Goal: Task Accomplishment & Management: Manage account settings

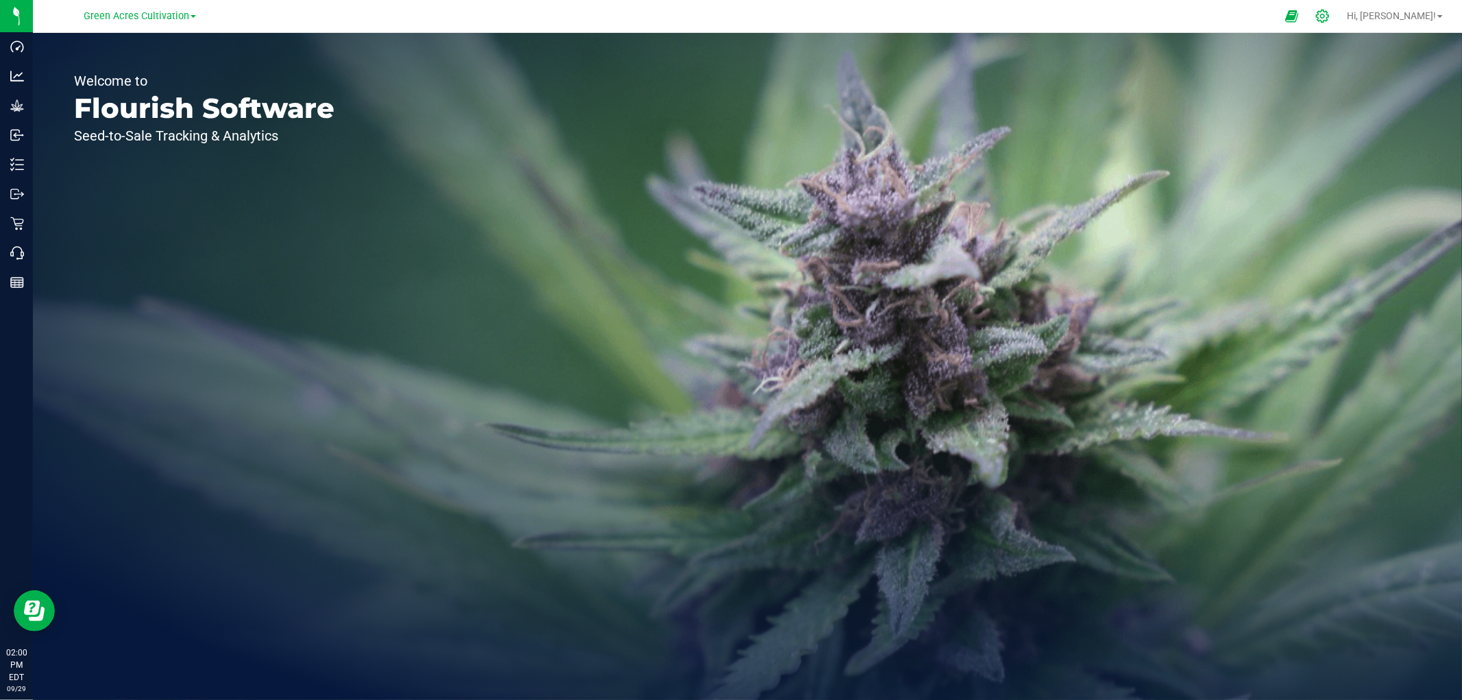
click at [1329, 16] on icon at bounding box center [1322, 16] width 14 height 14
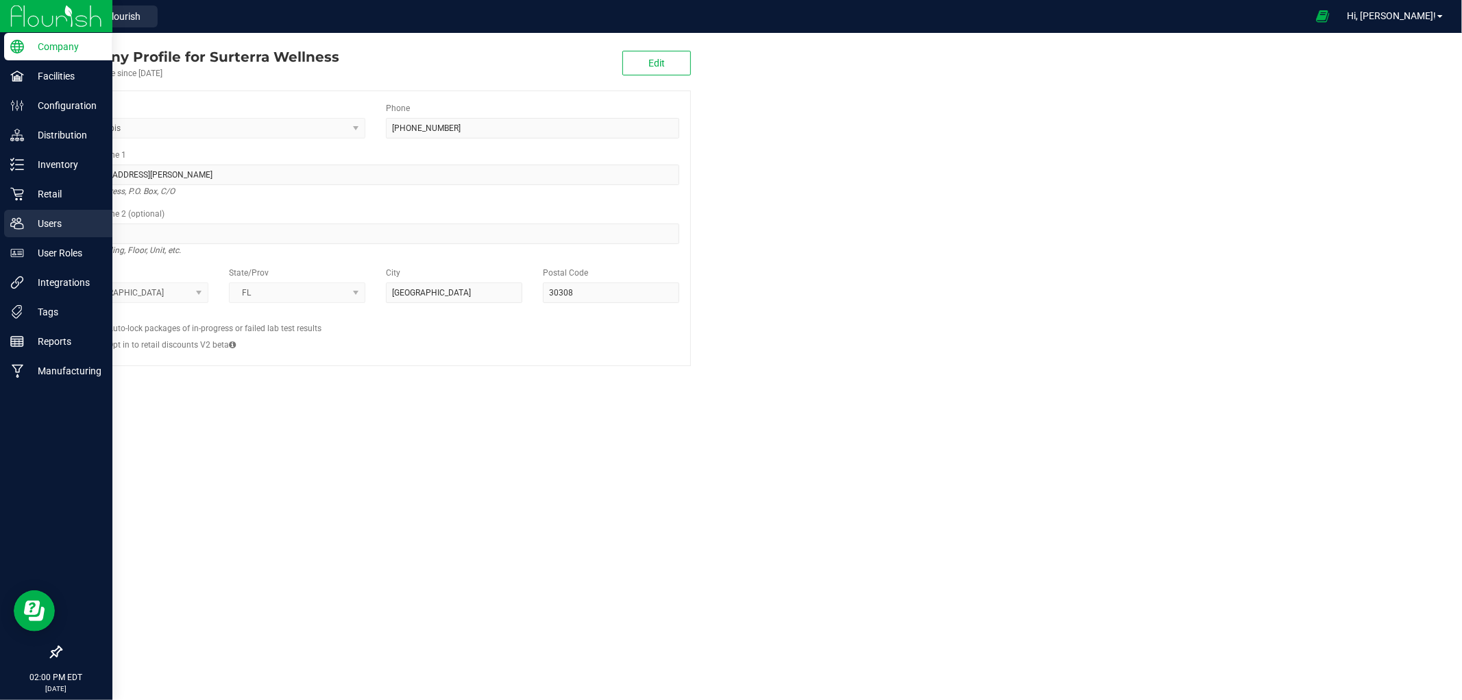
click at [65, 216] on p "Users" at bounding box center [65, 223] width 82 height 16
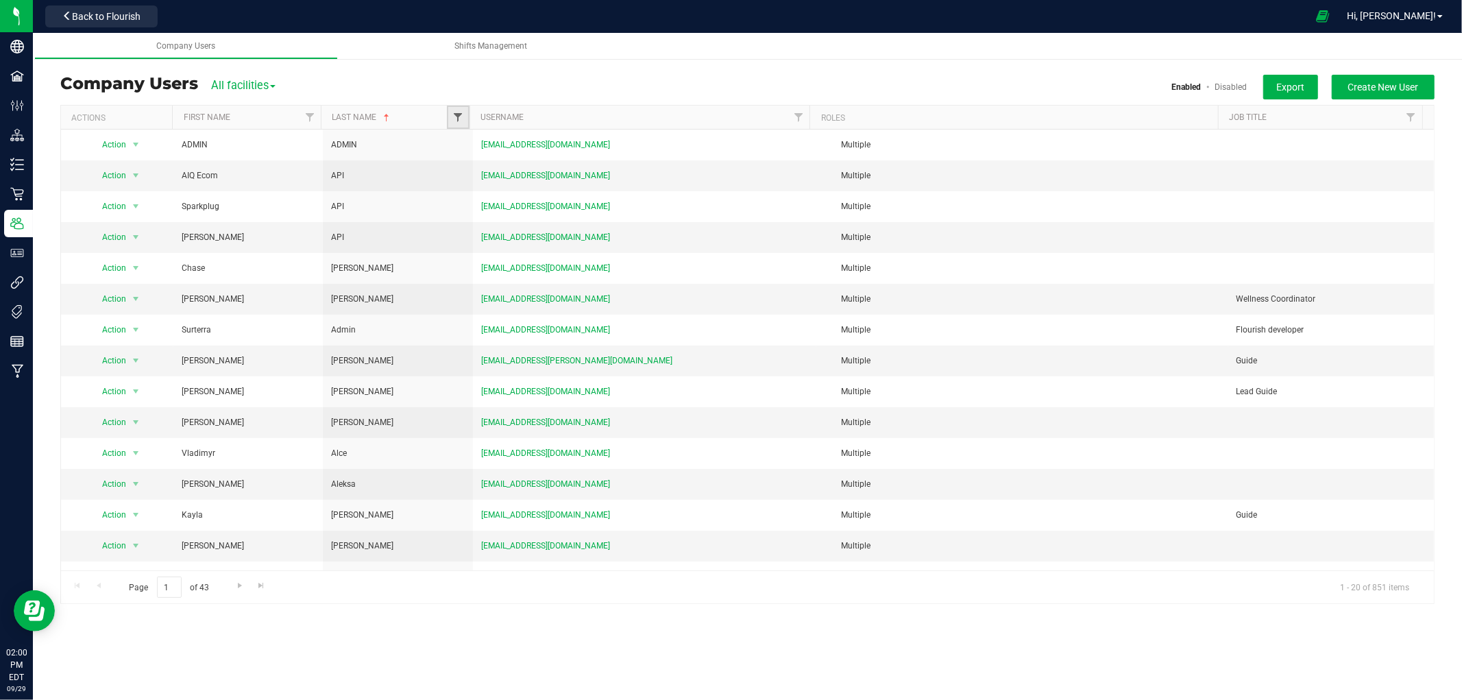
click at [457, 119] on span "Filter" at bounding box center [457, 117] width 11 height 11
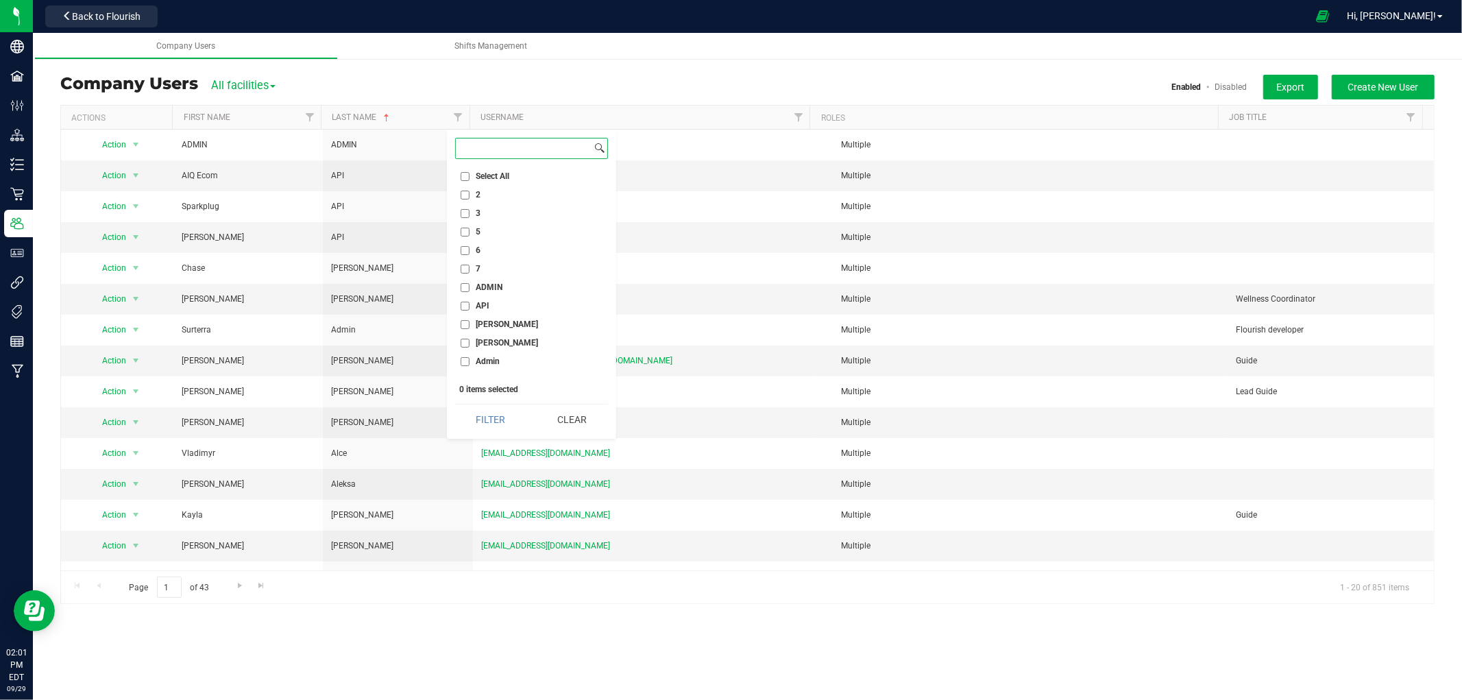
paste input "Dushanek"
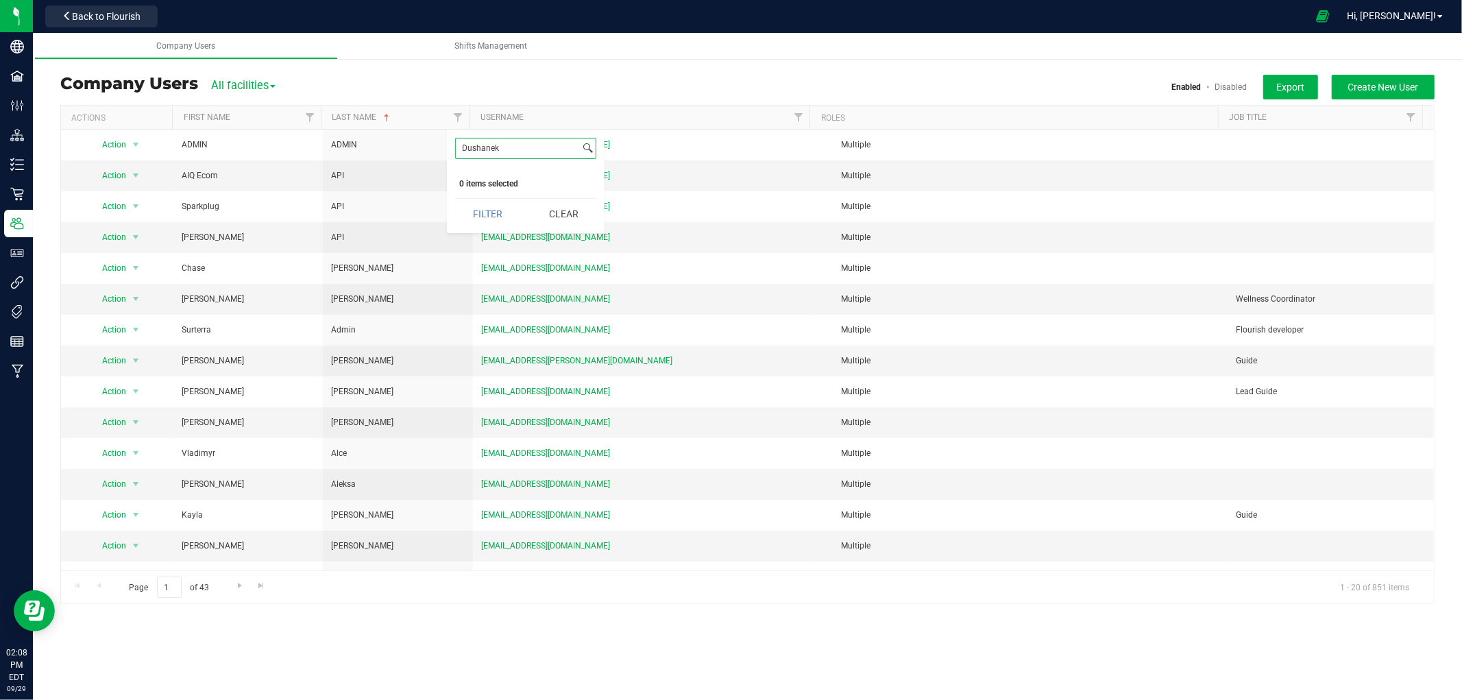
click at [504, 147] on input "Dushanek" at bounding box center [518, 148] width 124 height 20
paste input "Gonzalez-Ortiz"
type input "Gonzalez-Ortiz"
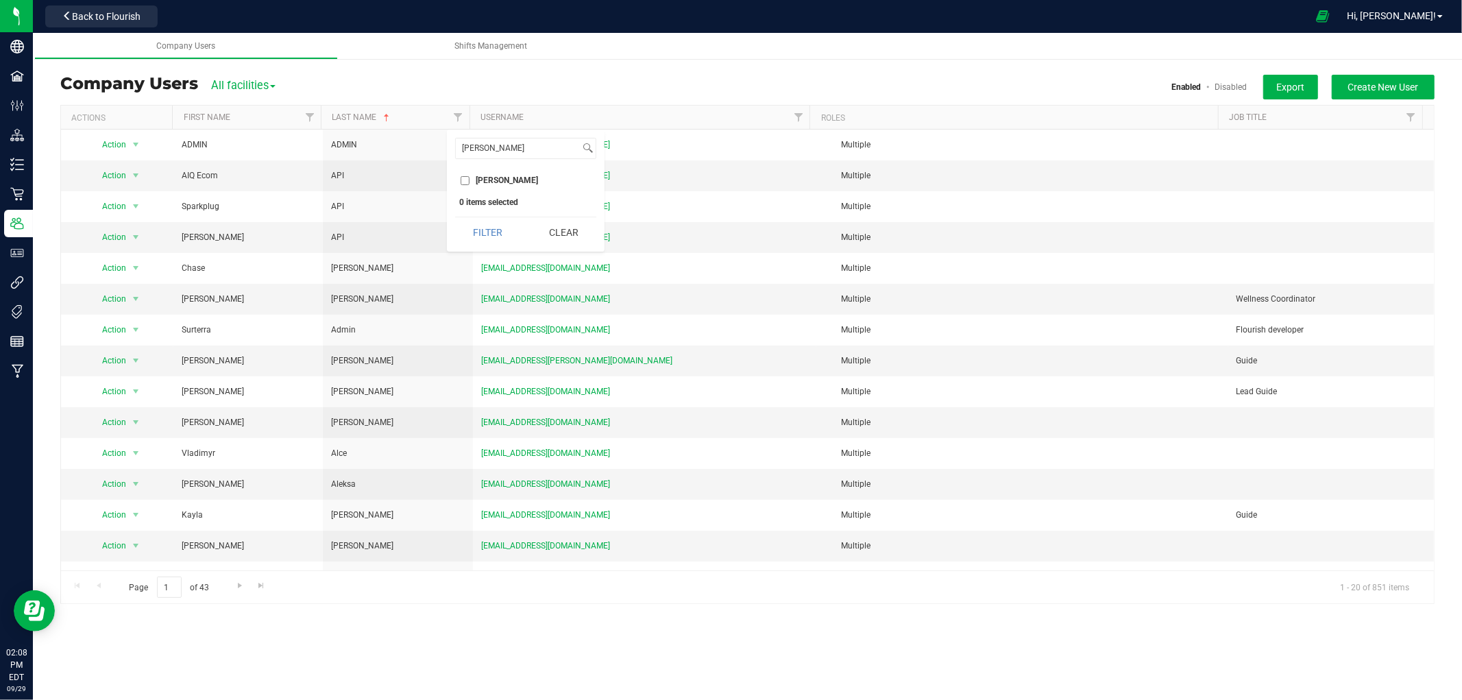
click at [468, 180] on input "Gonzalez-Ortiz" at bounding box center [464, 180] width 9 height 9
checkbox input "true"
click at [482, 235] on button "Filter" at bounding box center [488, 232] width 66 height 30
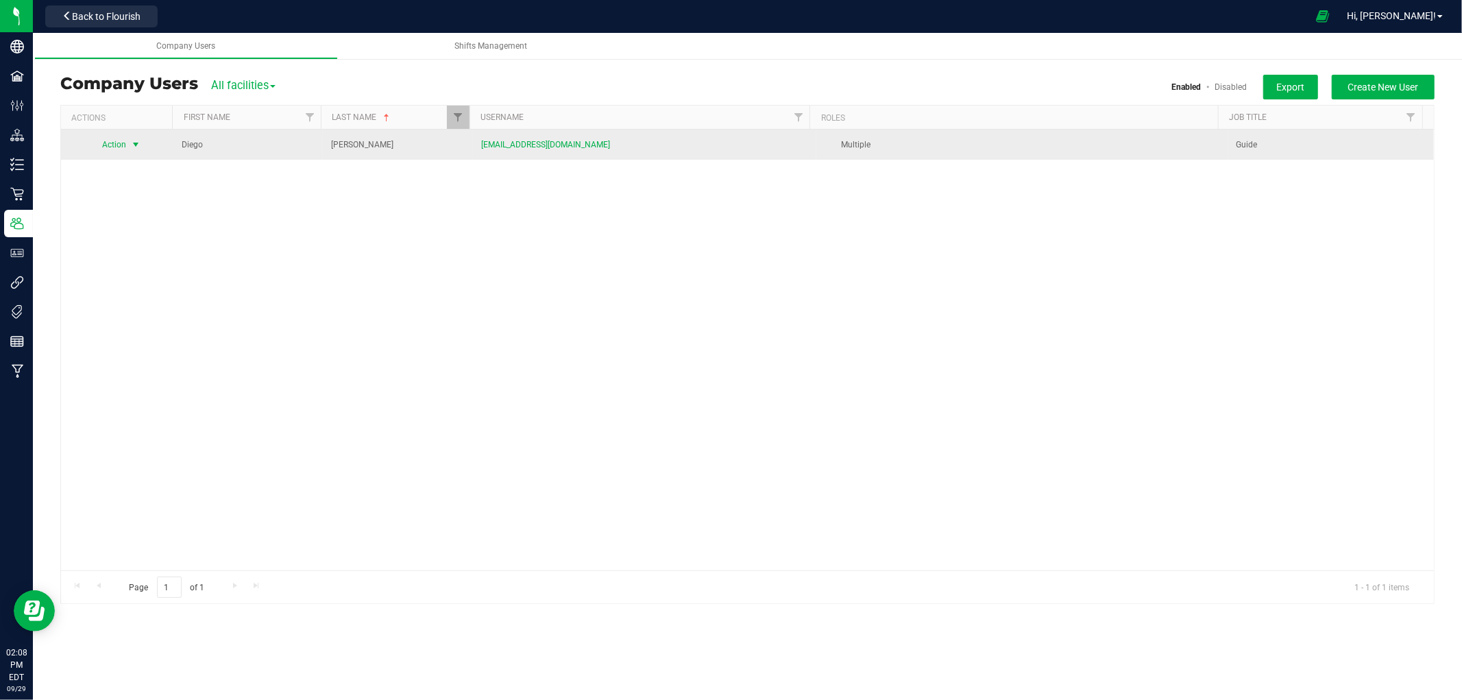
click at [130, 146] on span "select" at bounding box center [135, 144] width 11 height 11
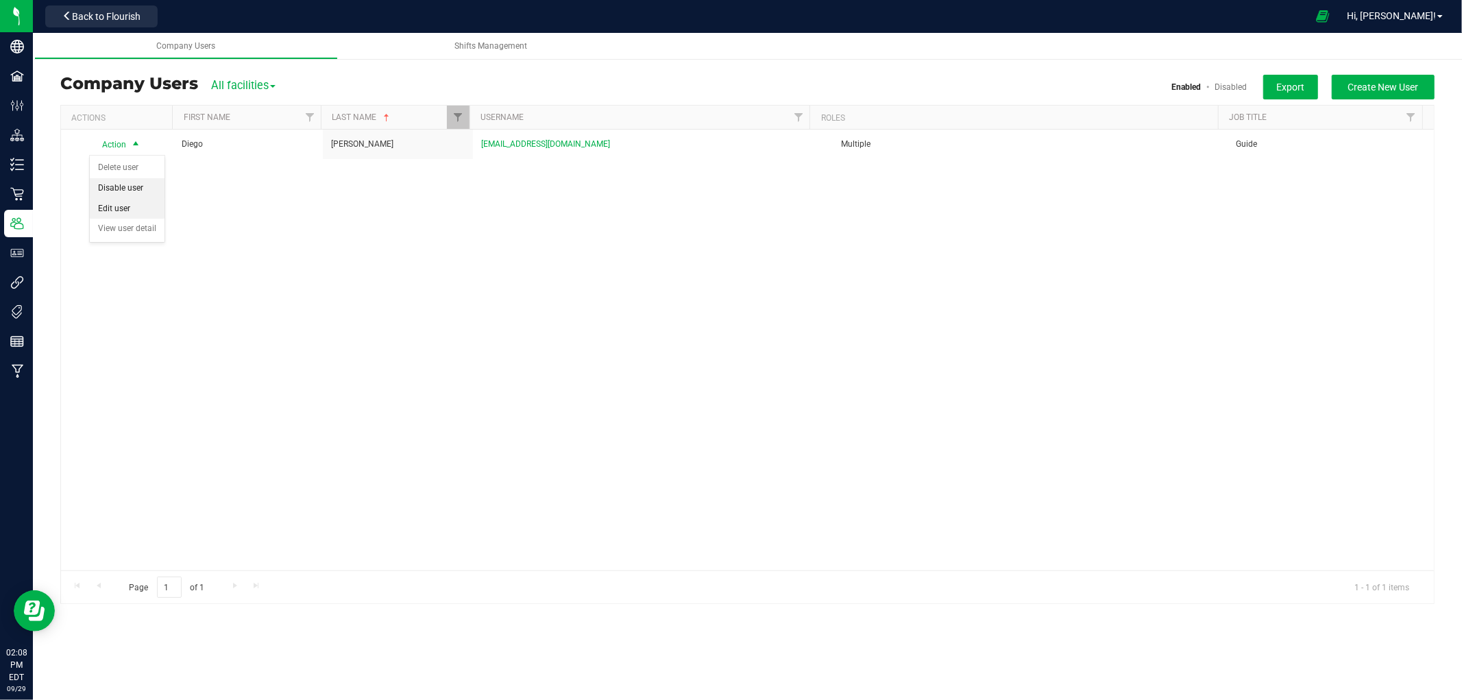
click at [128, 188] on li "Disable user" at bounding box center [127, 188] width 75 height 21
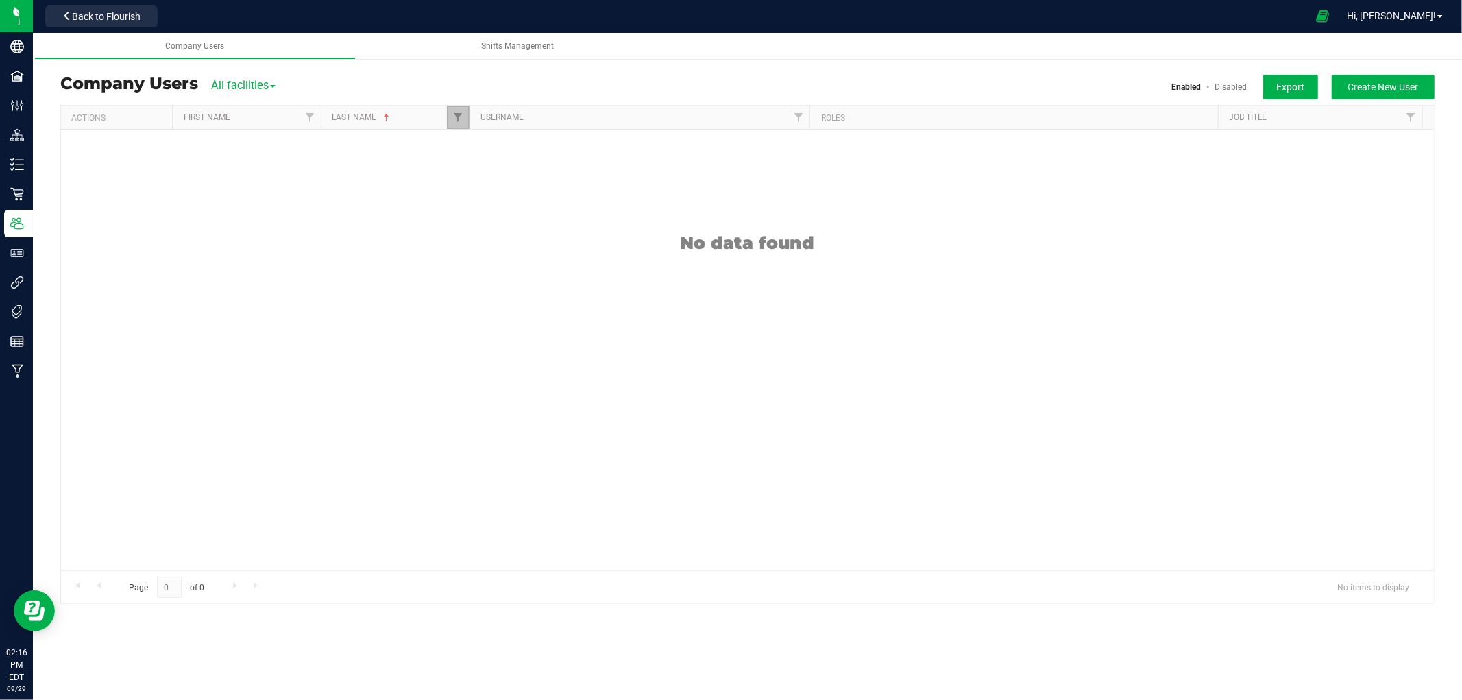
click at [462, 124] on link "Filter" at bounding box center [458, 117] width 23 height 23
paste input "Gonzalez-Ortiz"
type input "Gonzalez-Ortiz"
type input "perry"
click at [463, 182] on input "Perry" at bounding box center [464, 180] width 9 height 9
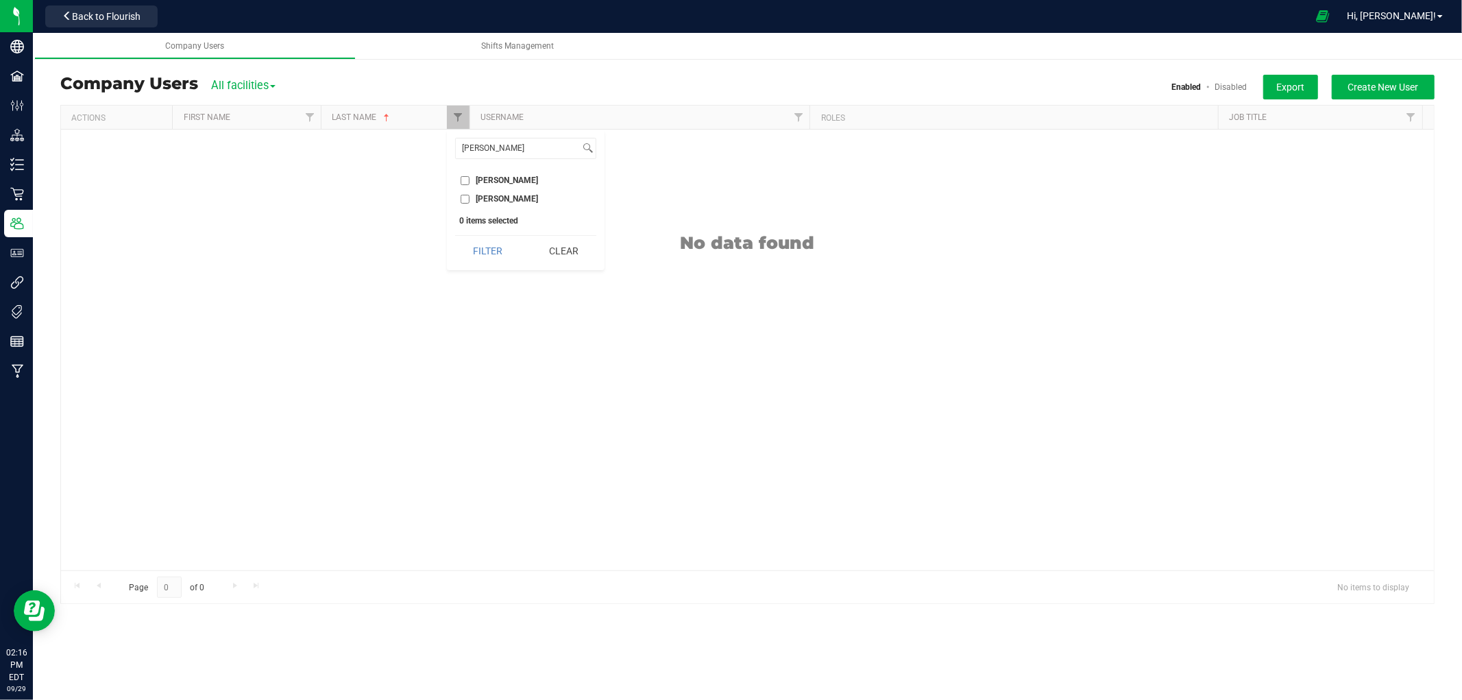
checkbox input "true"
click at [468, 242] on button "Filter" at bounding box center [488, 251] width 66 height 30
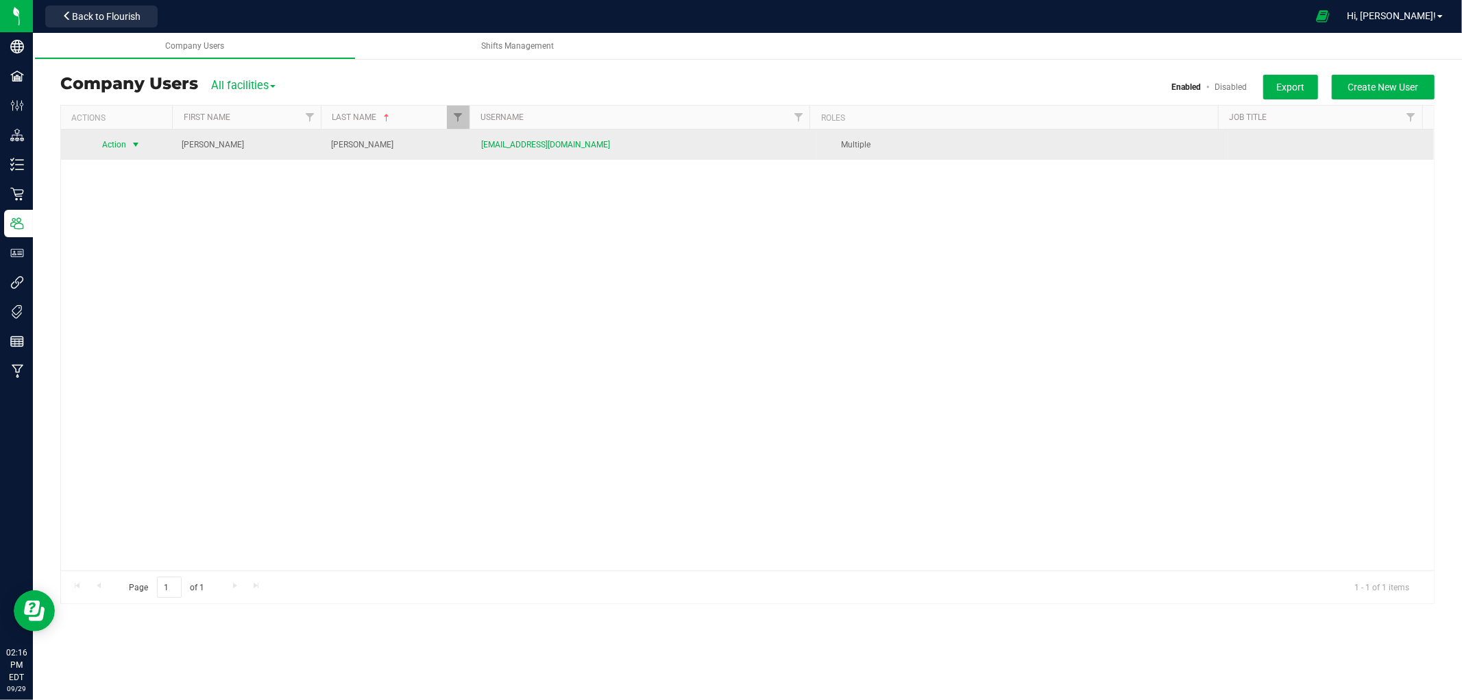
click at [118, 147] on span "Action" at bounding box center [109, 144] width 38 height 19
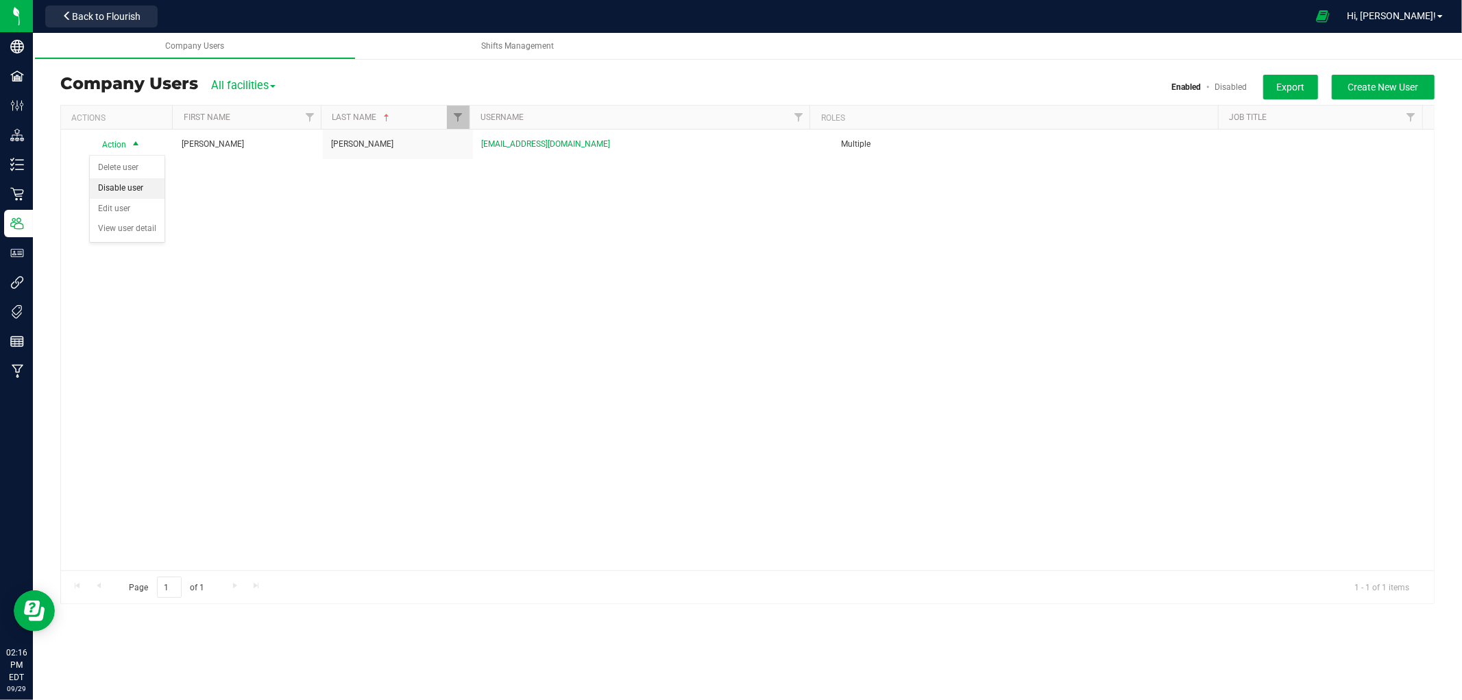
click at [128, 194] on li "Disable user" at bounding box center [127, 188] width 75 height 21
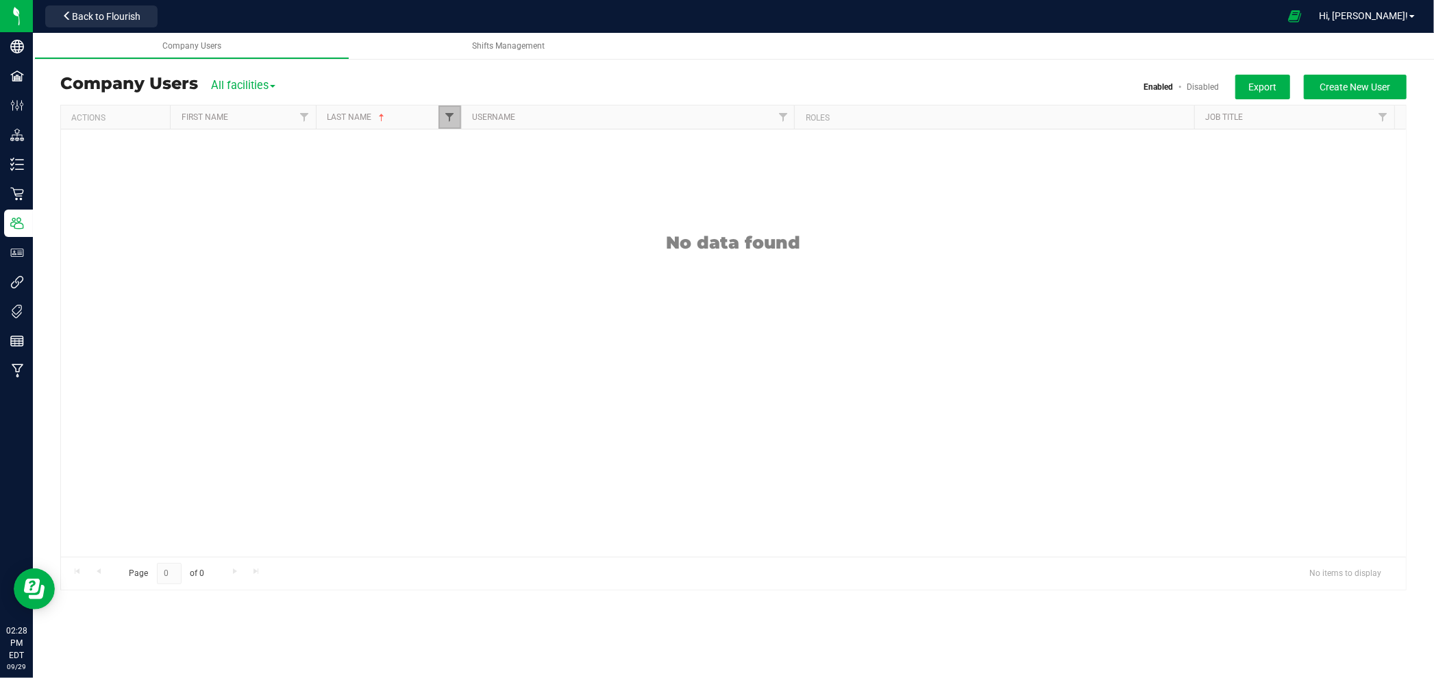
click at [449, 113] on span "Filter" at bounding box center [449, 117] width 11 height 11
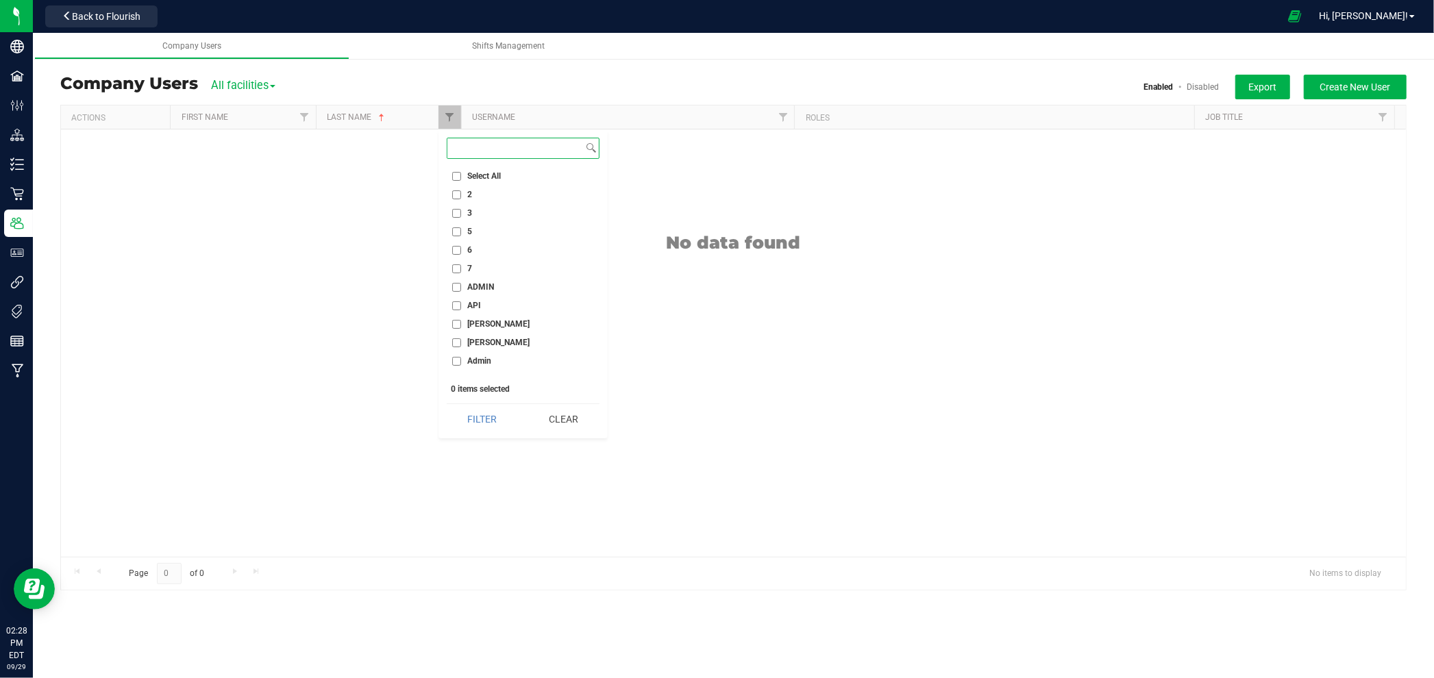
paste input "Beavers"
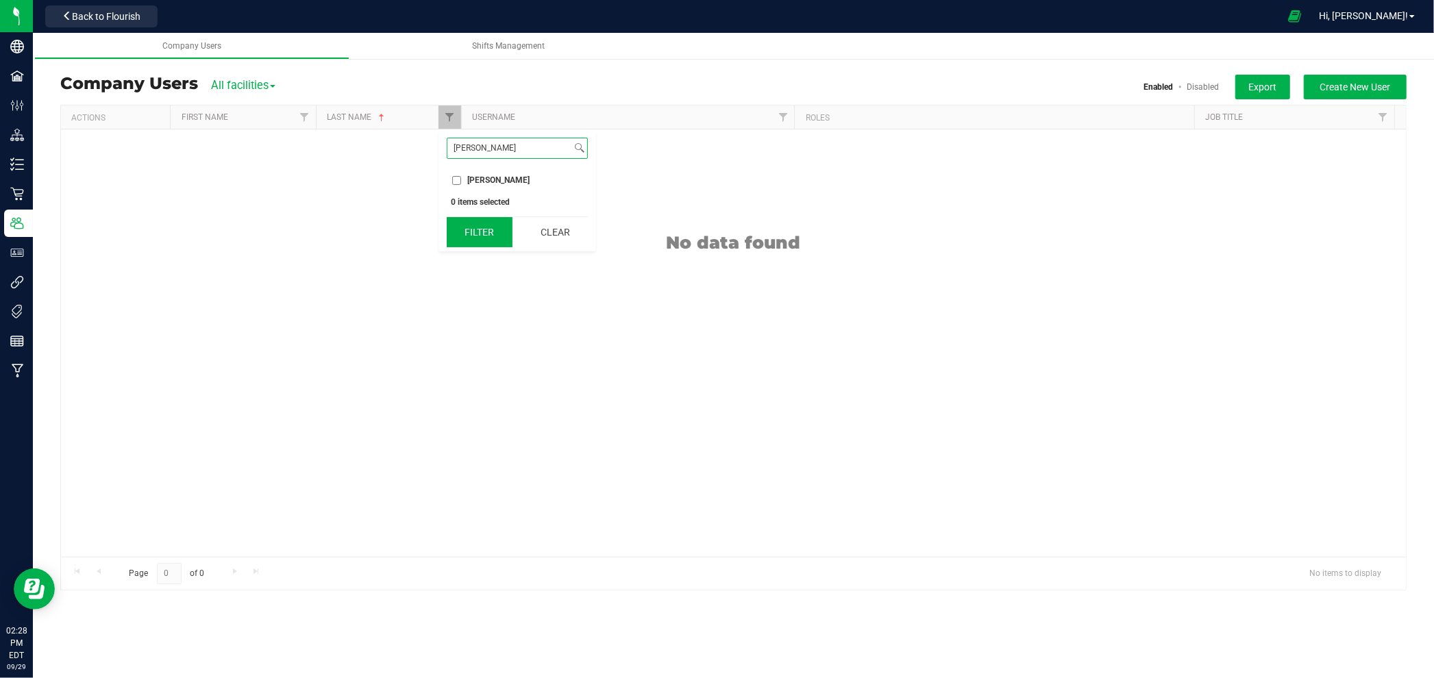
type input "Beavers"
click at [460, 179] on input "Beavers" at bounding box center [456, 180] width 9 height 9
checkbox input "true"
click at [466, 232] on button "Filter" at bounding box center [480, 232] width 66 height 30
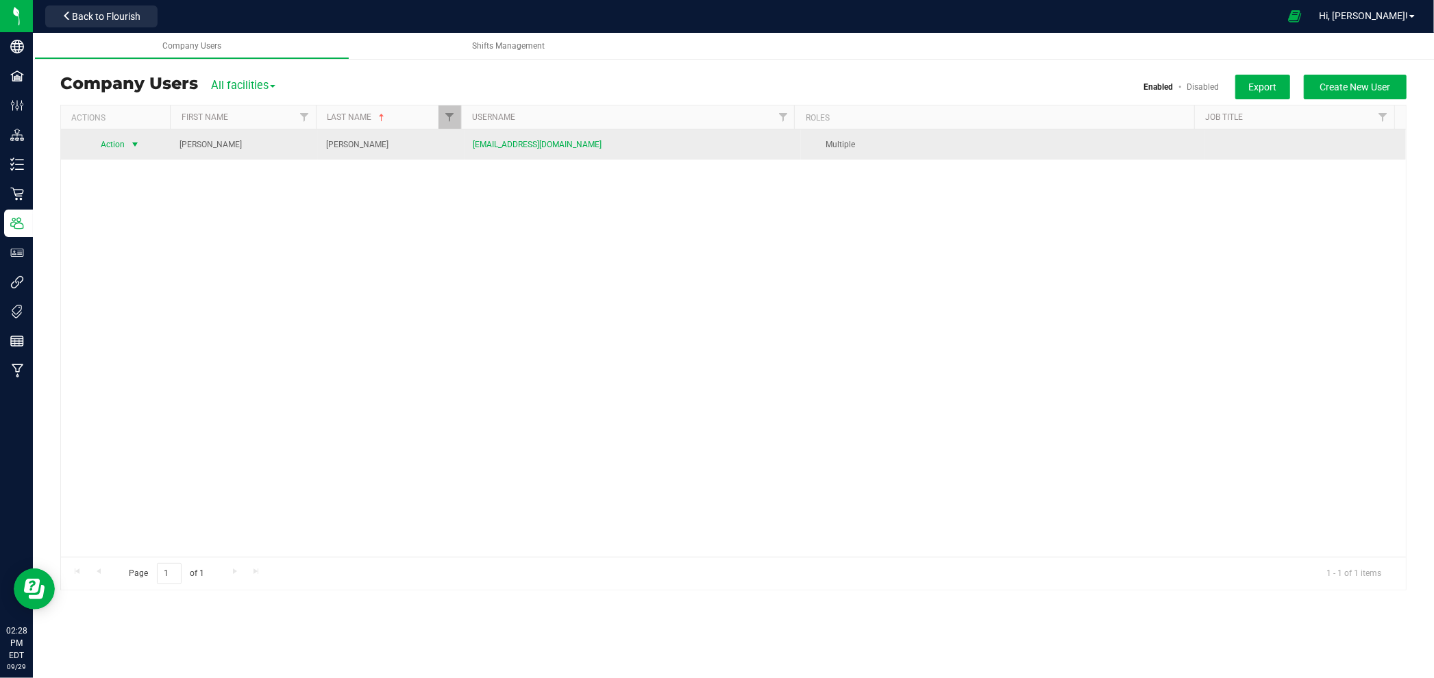
click at [117, 144] on span "Action" at bounding box center [107, 144] width 38 height 19
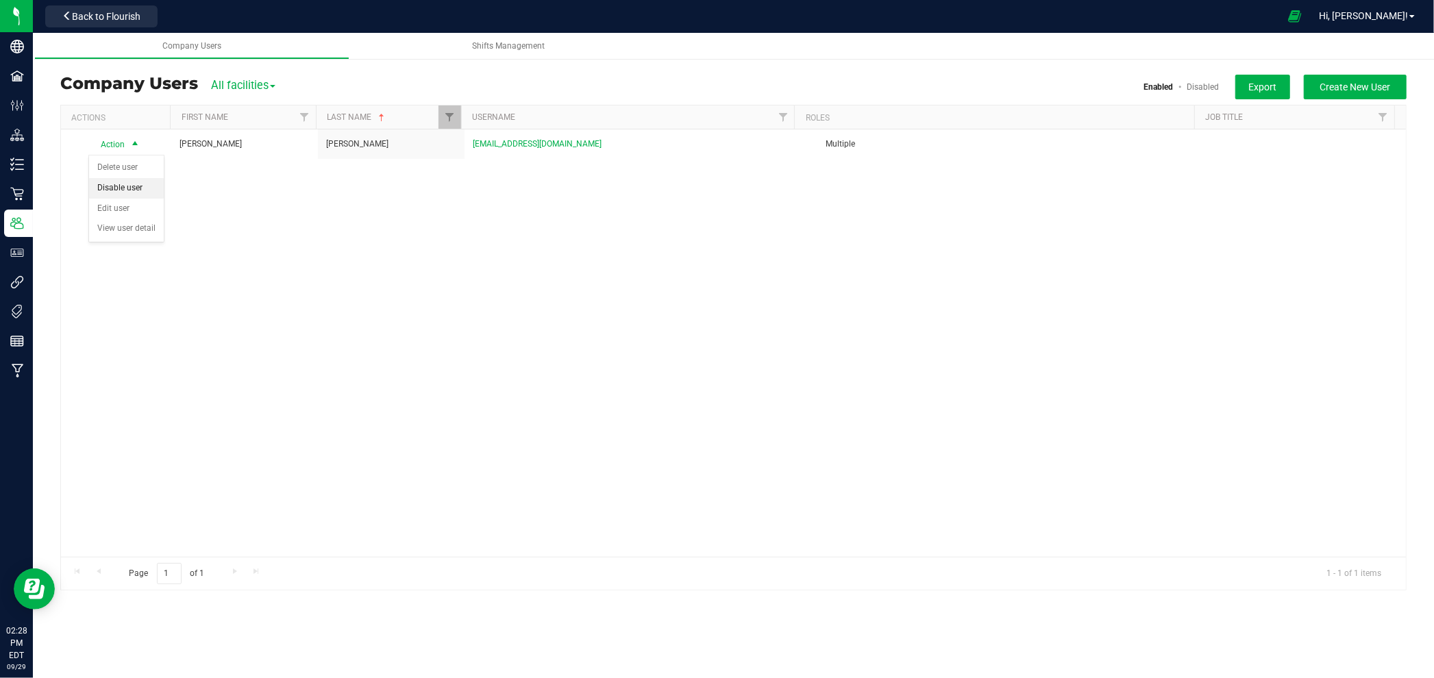
click at [115, 188] on li "Disable user" at bounding box center [126, 188] width 75 height 21
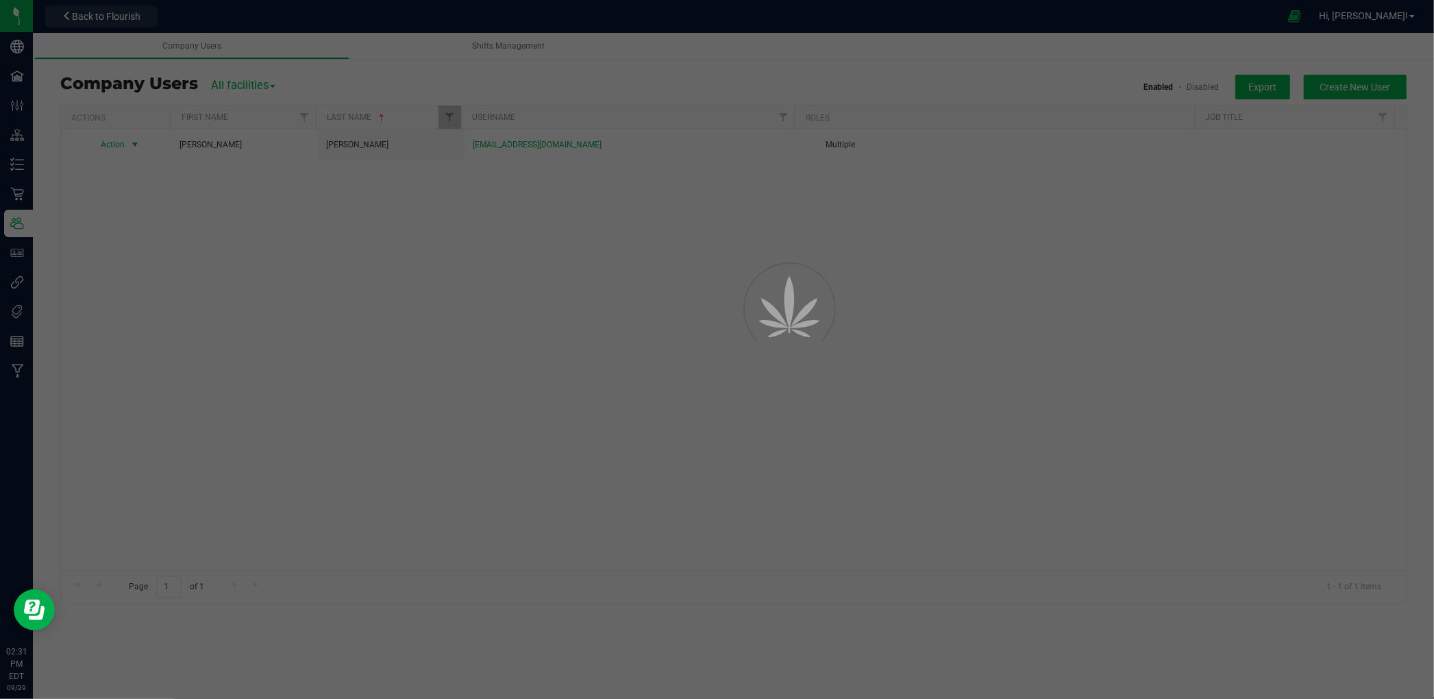
click at [458, 362] on div at bounding box center [717, 349] width 1434 height 699
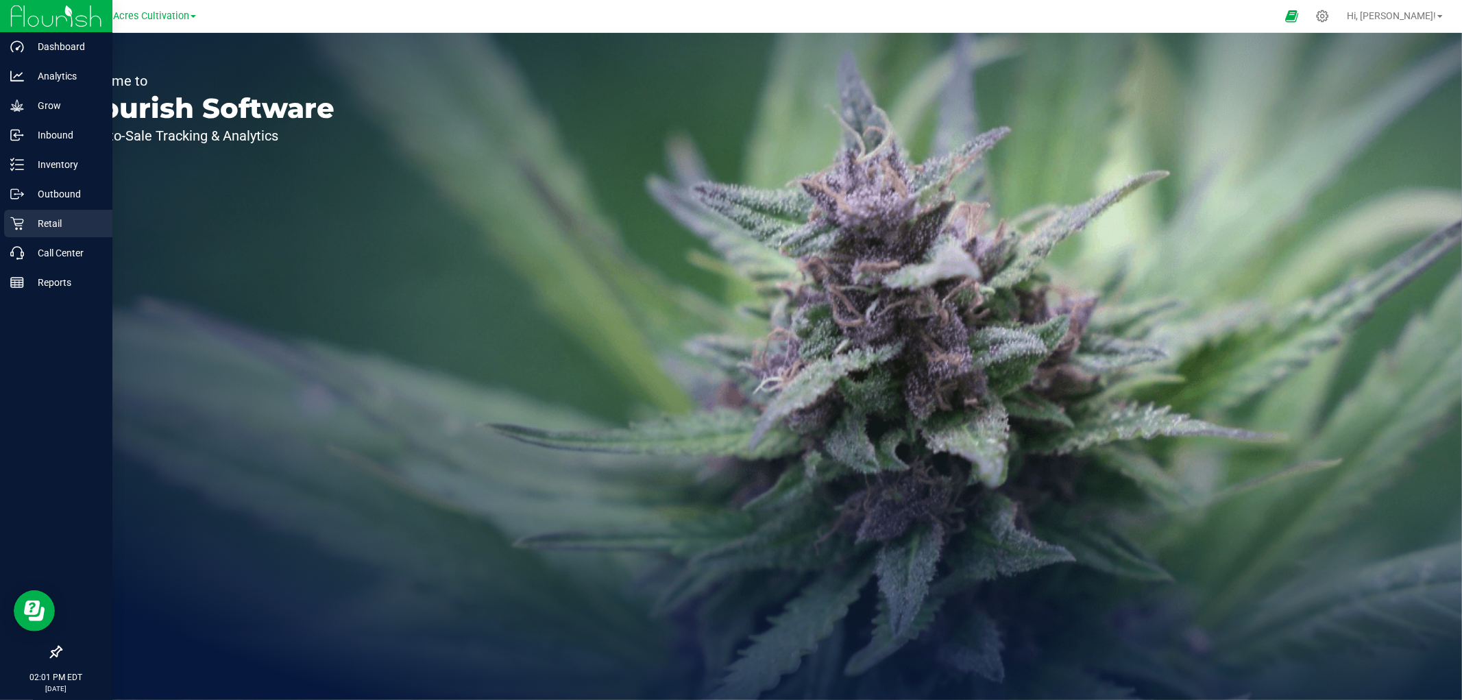
click at [63, 223] on p "Retail" at bounding box center [65, 223] width 82 height 16
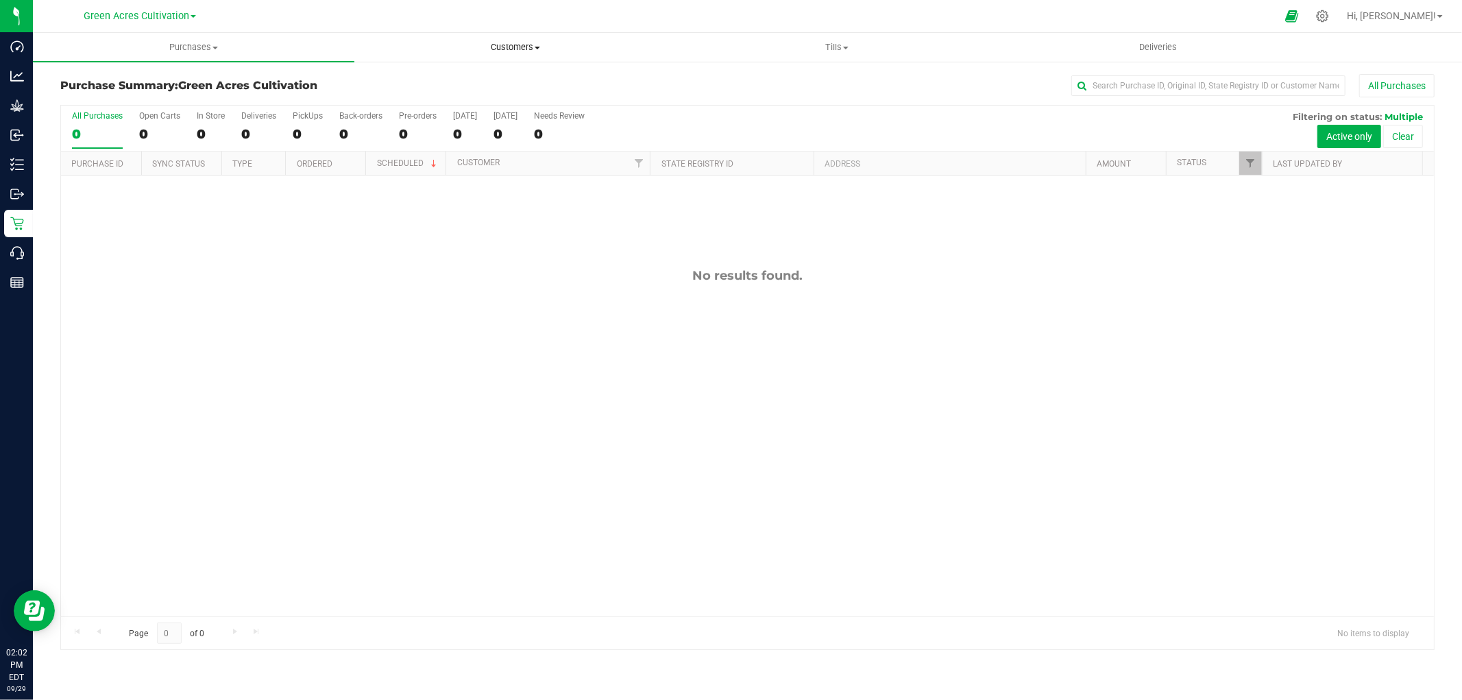
click at [495, 49] on span "Customers" at bounding box center [515, 47] width 320 height 12
click at [411, 89] on li "All customers" at bounding box center [514, 83] width 321 height 16
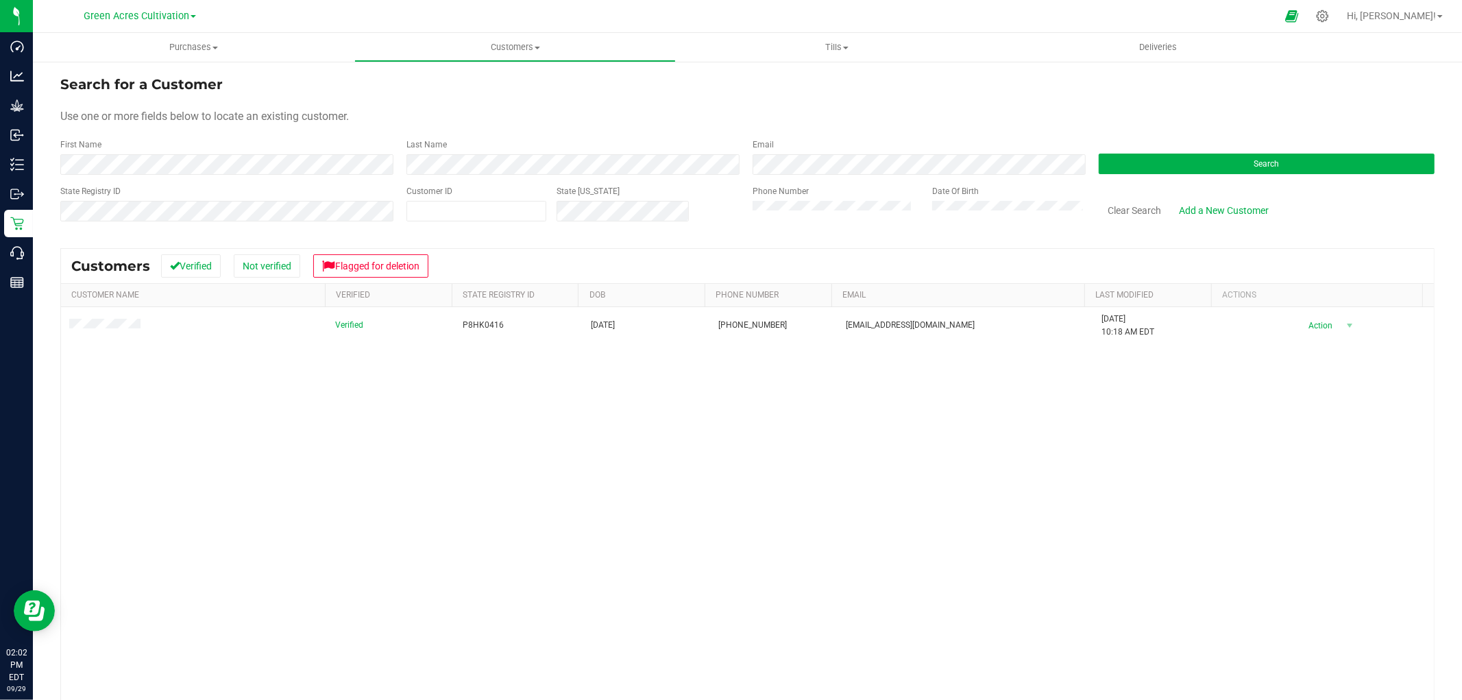
click at [317, 175] on form "Search for a Customer Use one or more fields below to locate an existing custom…" at bounding box center [747, 154] width 1374 height 160
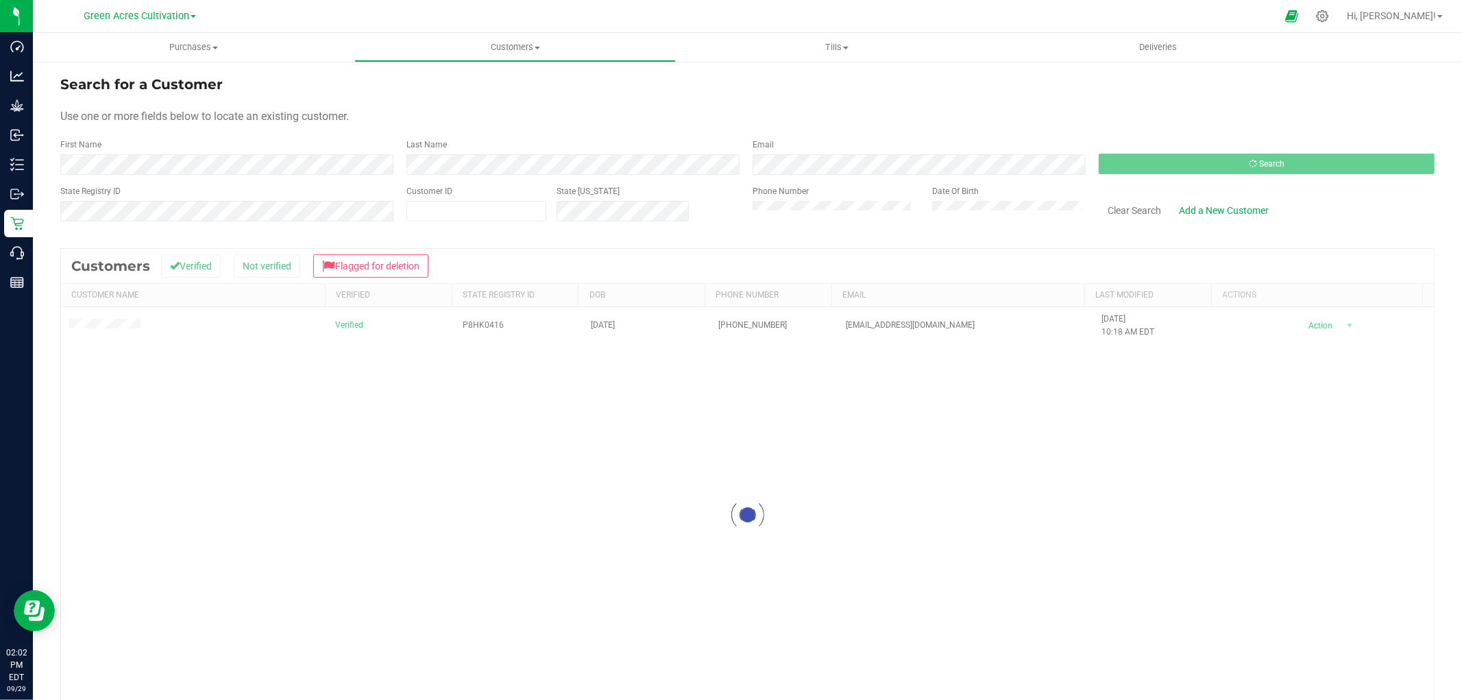
click at [119, 322] on div at bounding box center [747, 515] width 1372 height 532
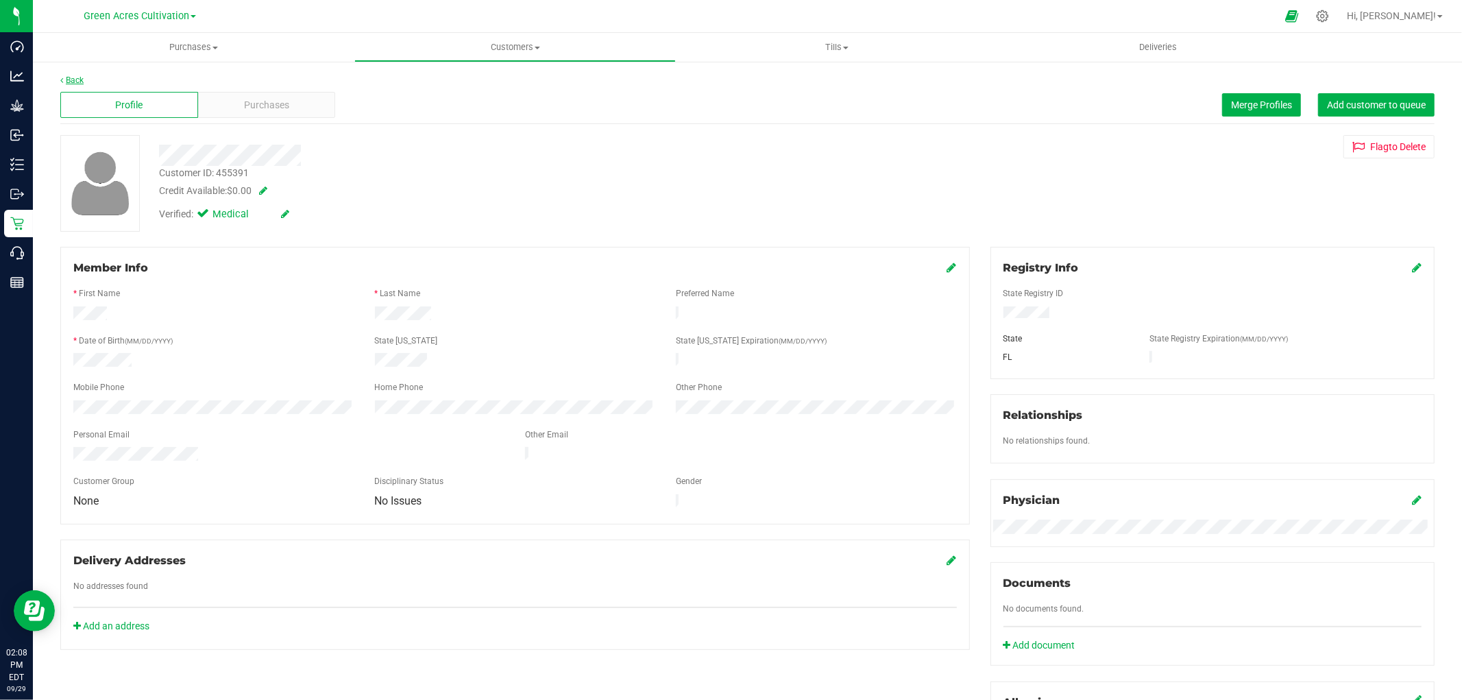
click at [64, 77] on link "Back" at bounding box center [71, 80] width 23 height 10
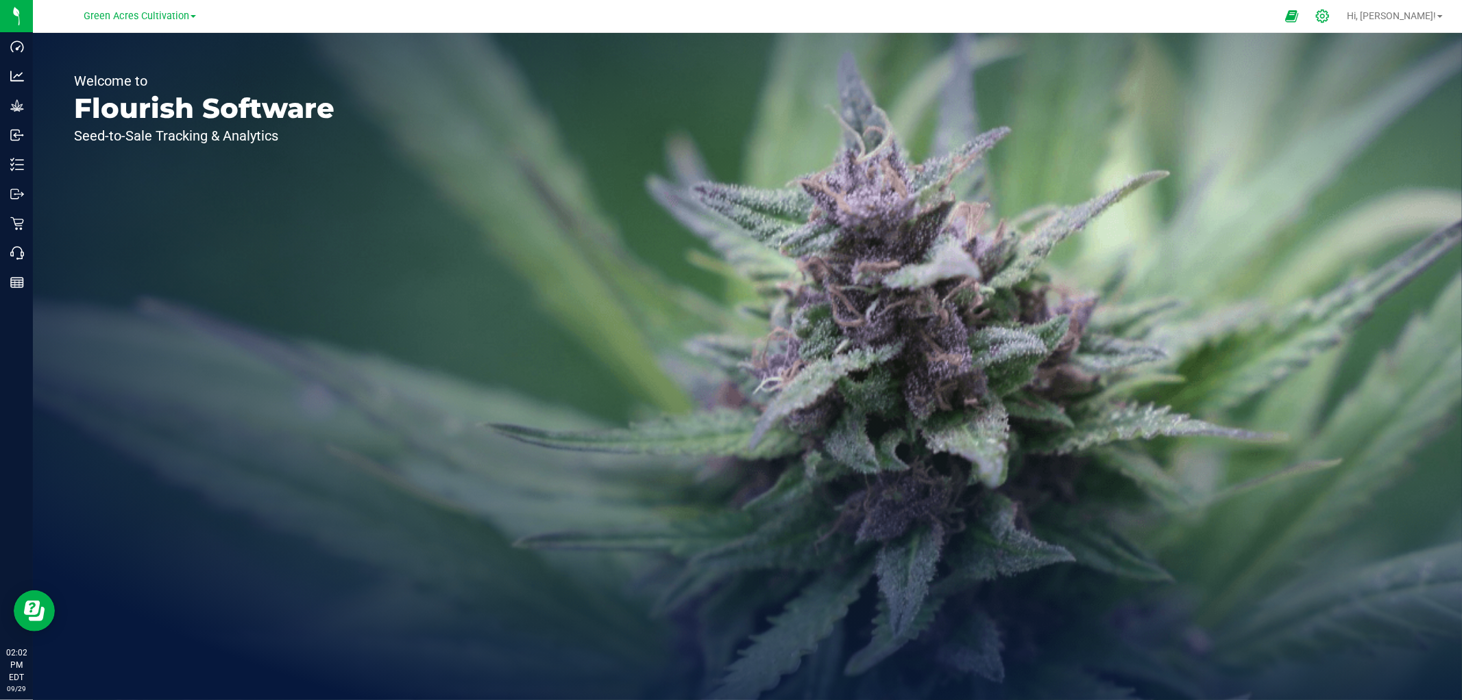
click at [1329, 16] on icon at bounding box center [1322, 16] width 14 height 14
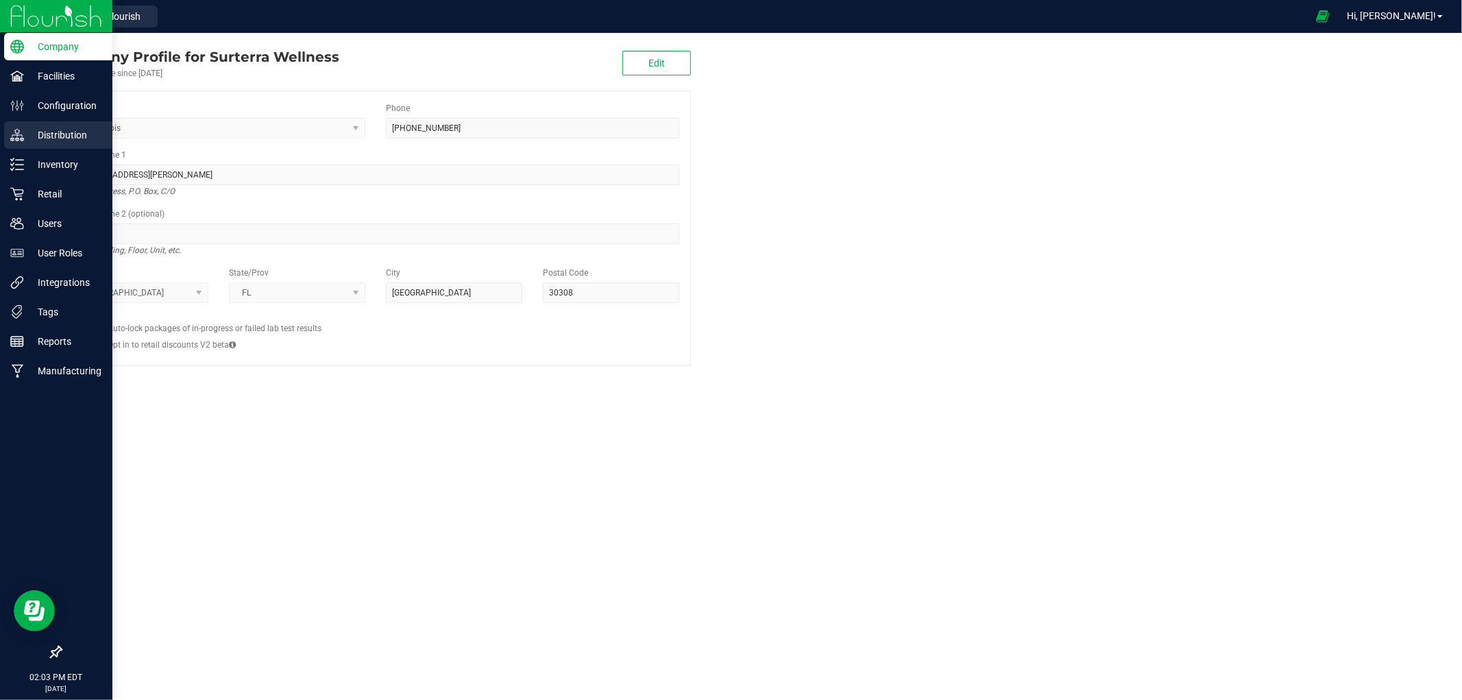
click at [26, 140] on p "Distribution" at bounding box center [65, 135] width 82 height 16
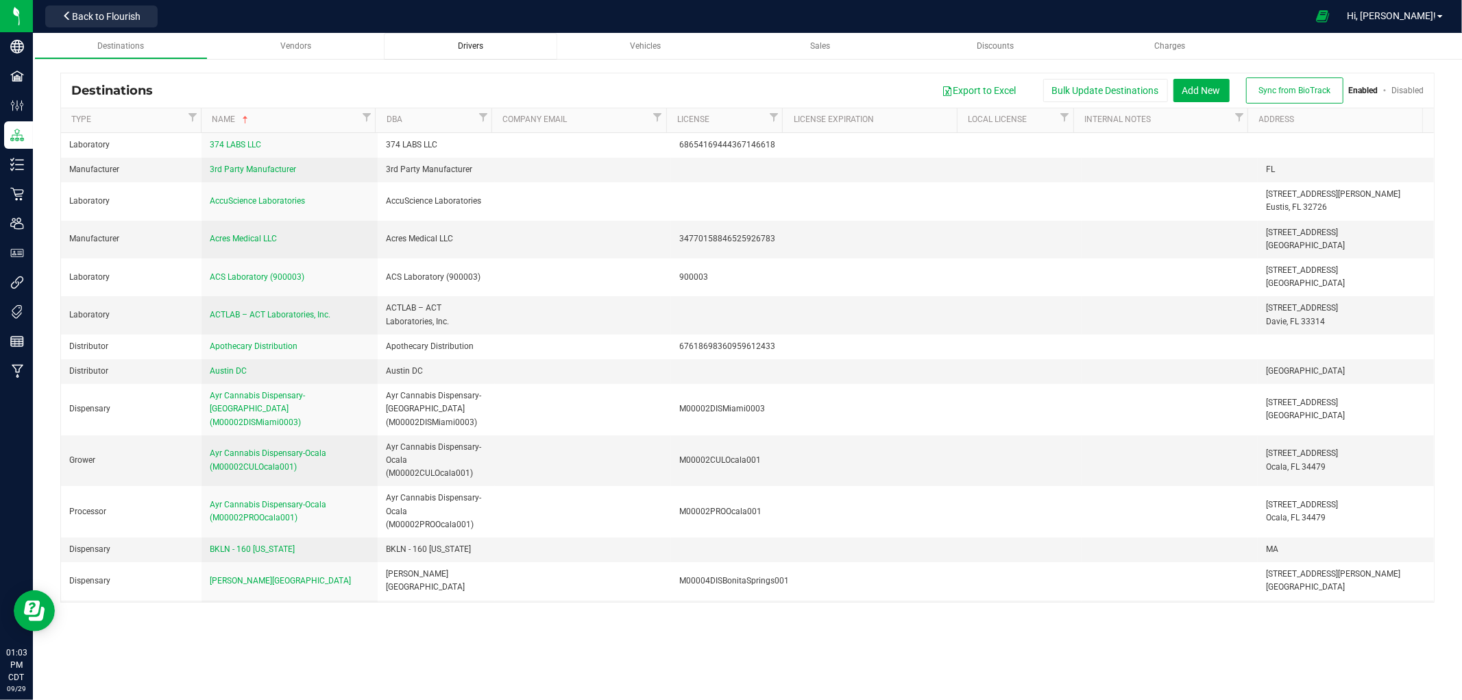
click at [500, 49] on div "Drivers" at bounding box center [470, 46] width 151 height 12
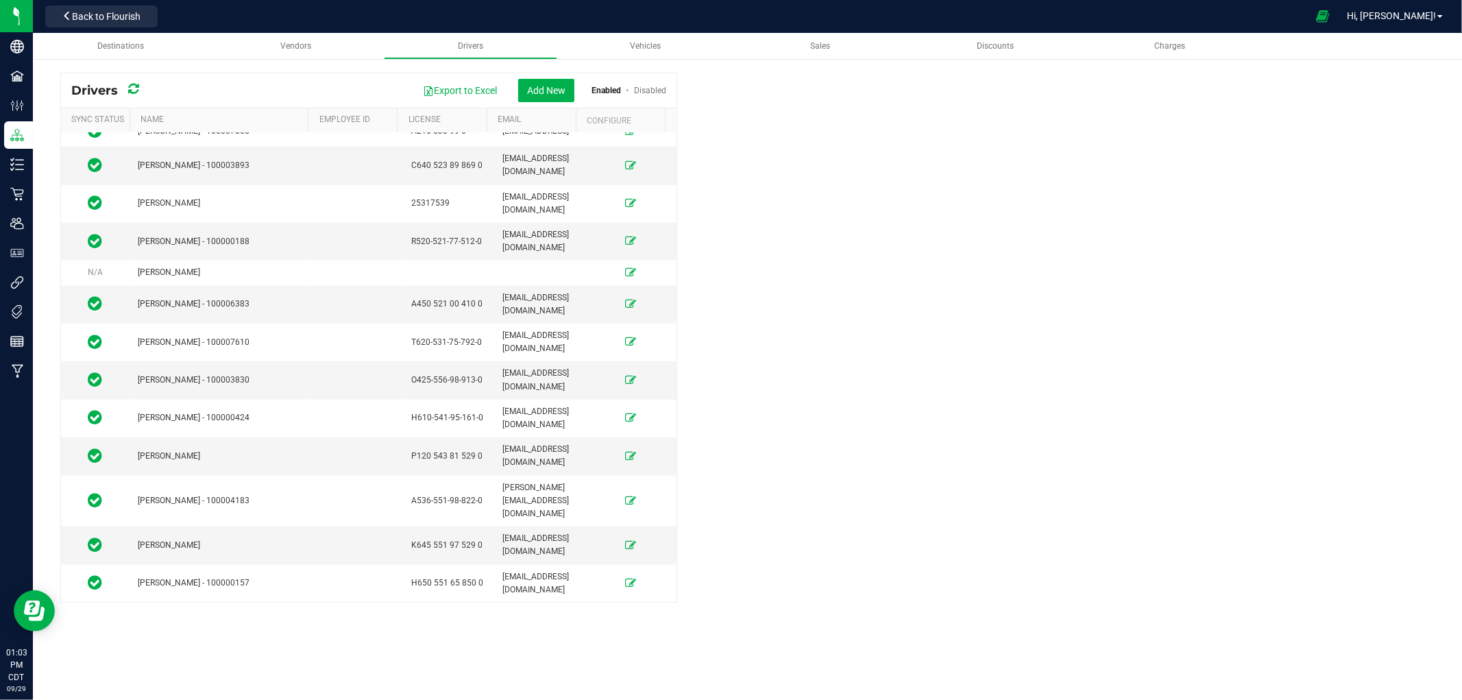
scroll to position [5862, 0]
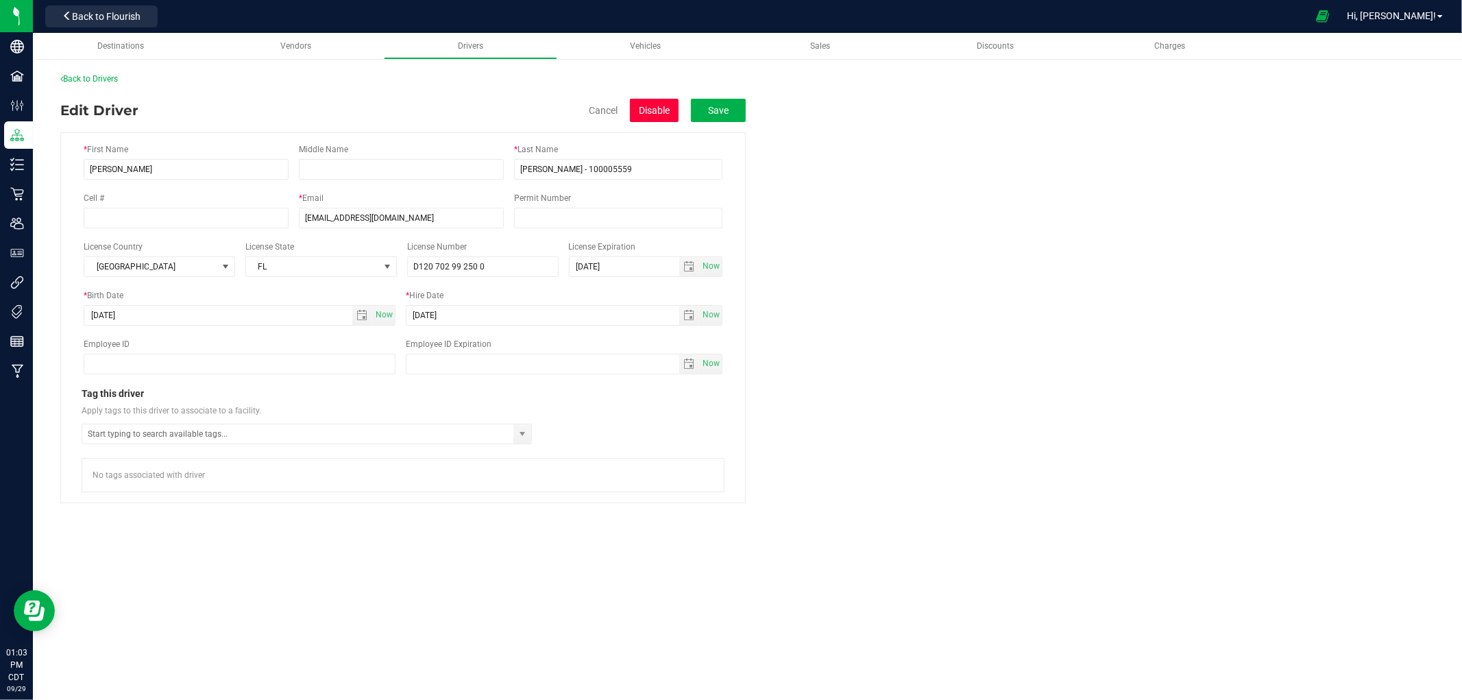
click at [659, 110] on button "Disable" at bounding box center [654, 110] width 49 height 23
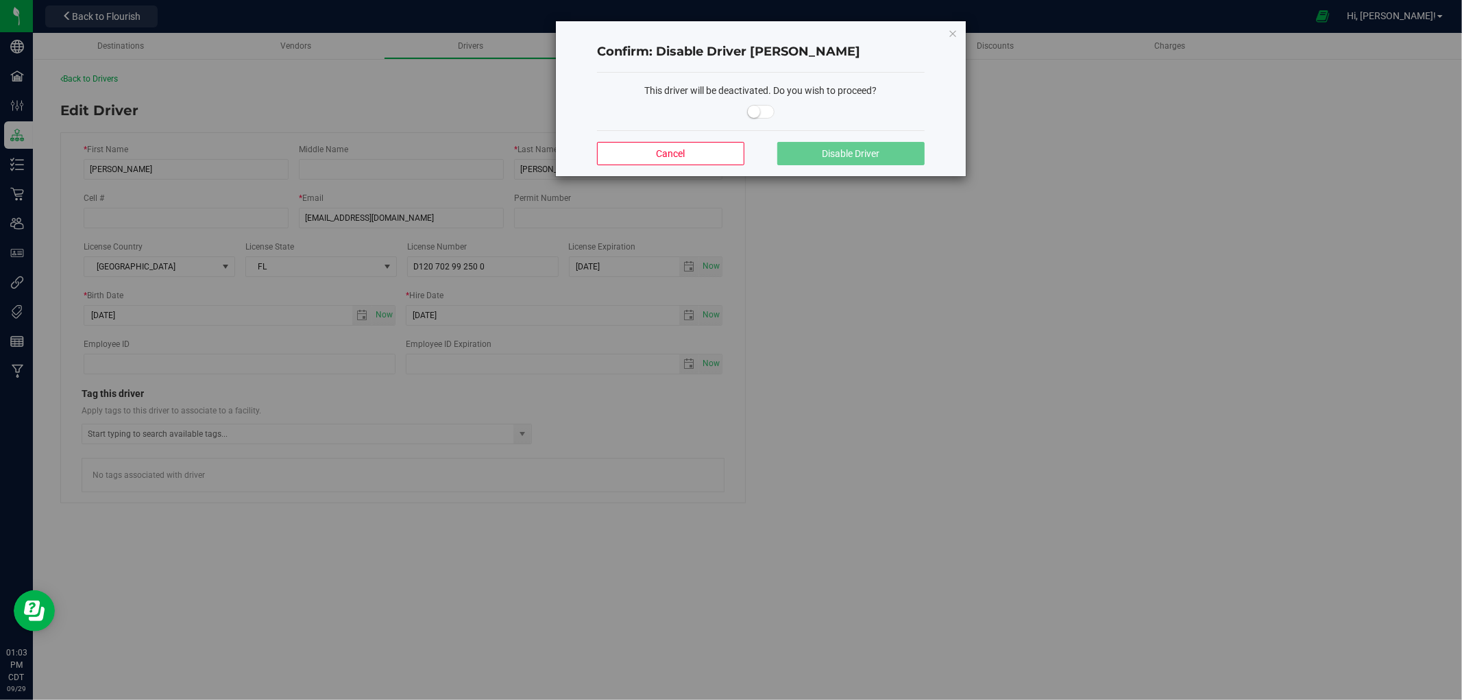
click at [765, 114] on span at bounding box center [760, 112] width 27 height 14
click at [817, 152] on button "Disable Driver" at bounding box center [850, 153] width 147 height 23
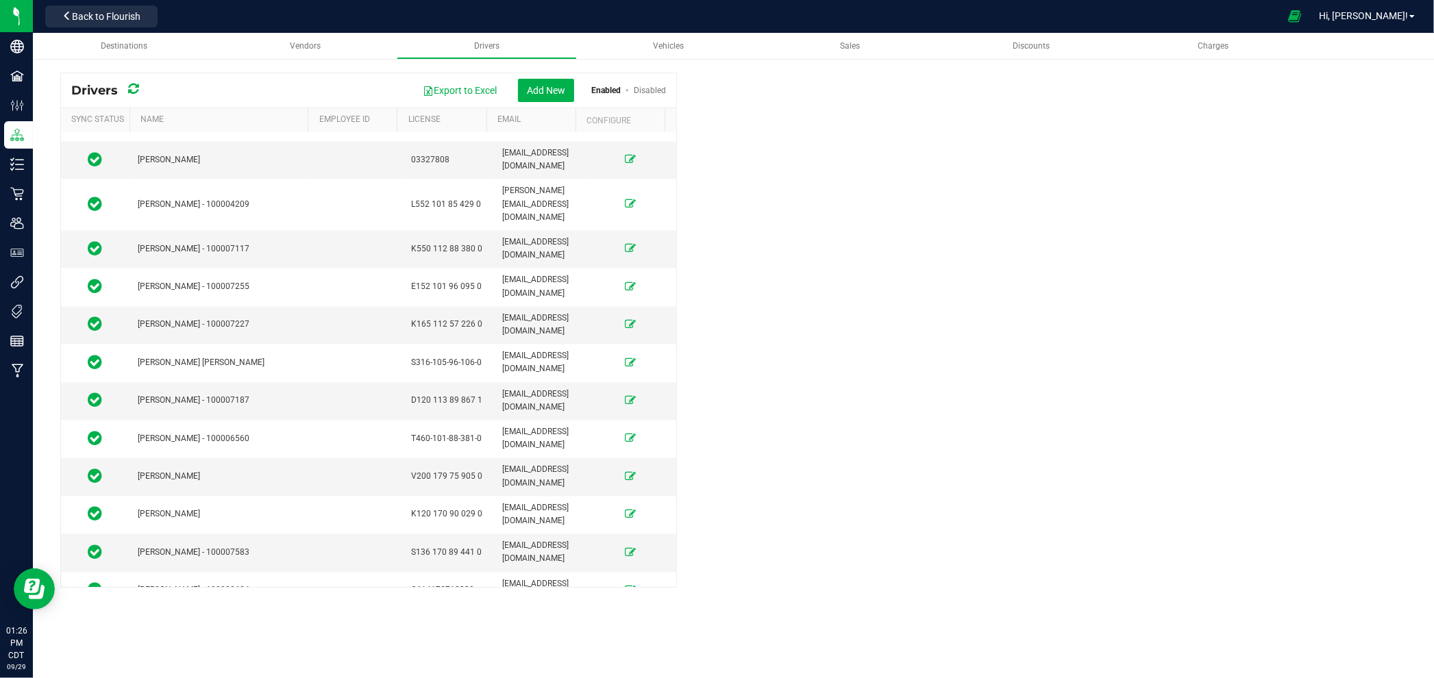
scroll to position [2664, 0]
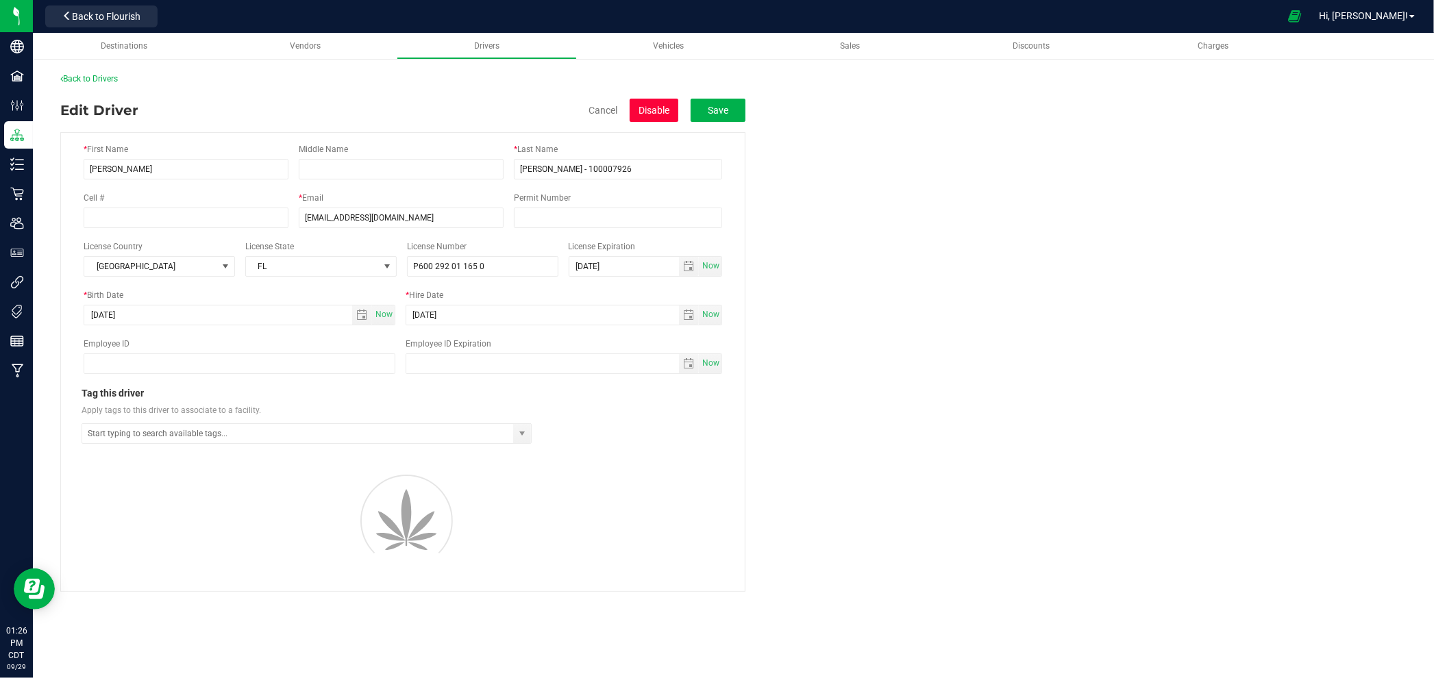
click at [647, 112] on button "Disable" at bounding box center [654, 110] width 49 height 23
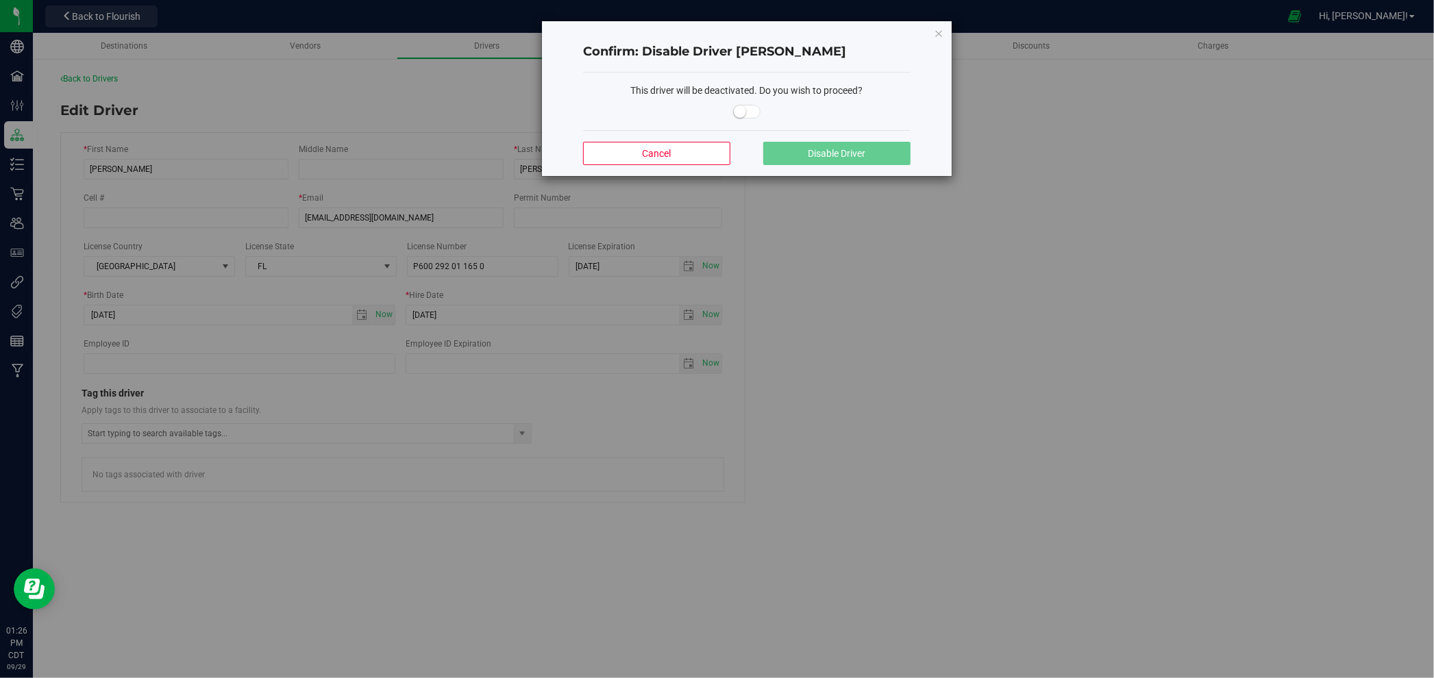
click at [759, 106] on flourish-toggle-switch at bounding box center [746, 111] width 27 height 11
drag, startPoint x: 752, startPoint y: 108, endPoint x: 806, endPoint y: 160, distance: 74.6
click at [752, 108] on span at bounding box center [746, 112] width 27 height 14
click at [806, 156] on button "Disable Driver" at bounding box center [836, 153] width 147 height 23
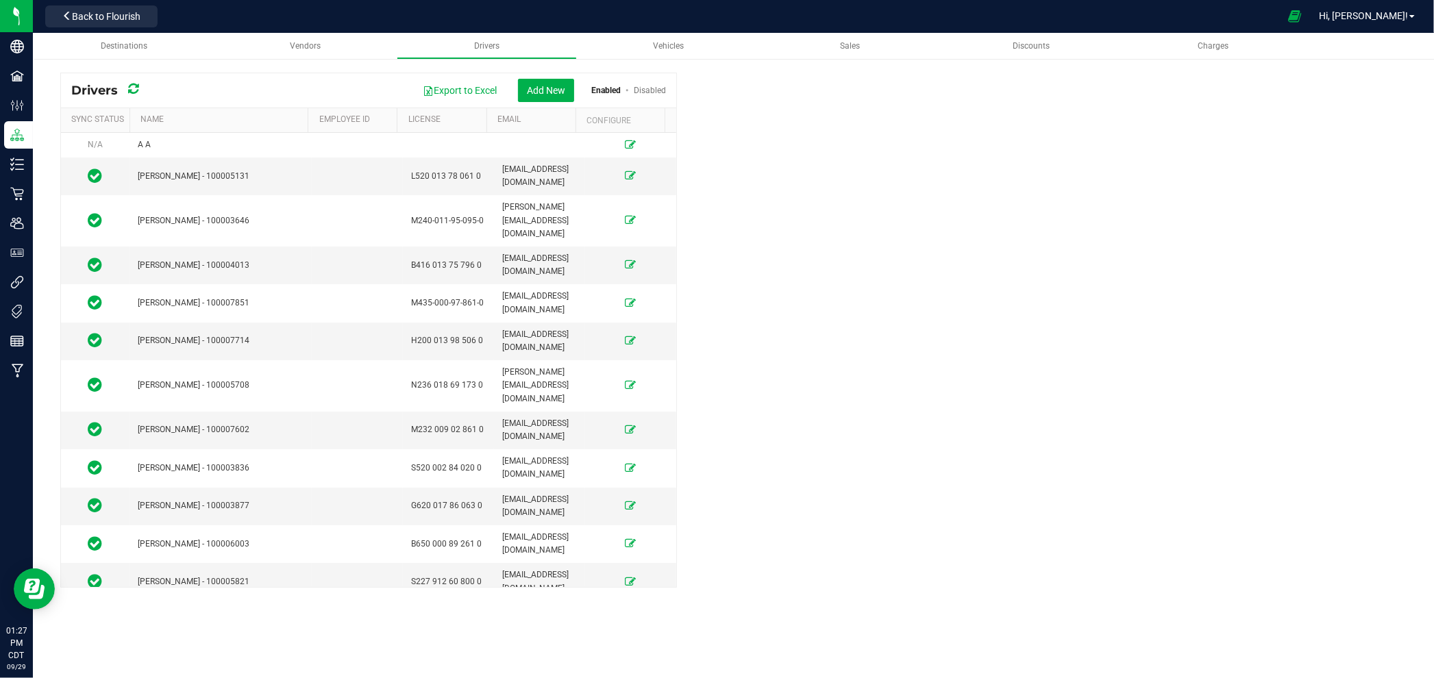
click at [864, 107] on drivers-list "Drivers Export to Excel Add New Enabled Disabled Sync Status Name Employee ID L…" at bounding box center [733, 330] width 1346 height 515
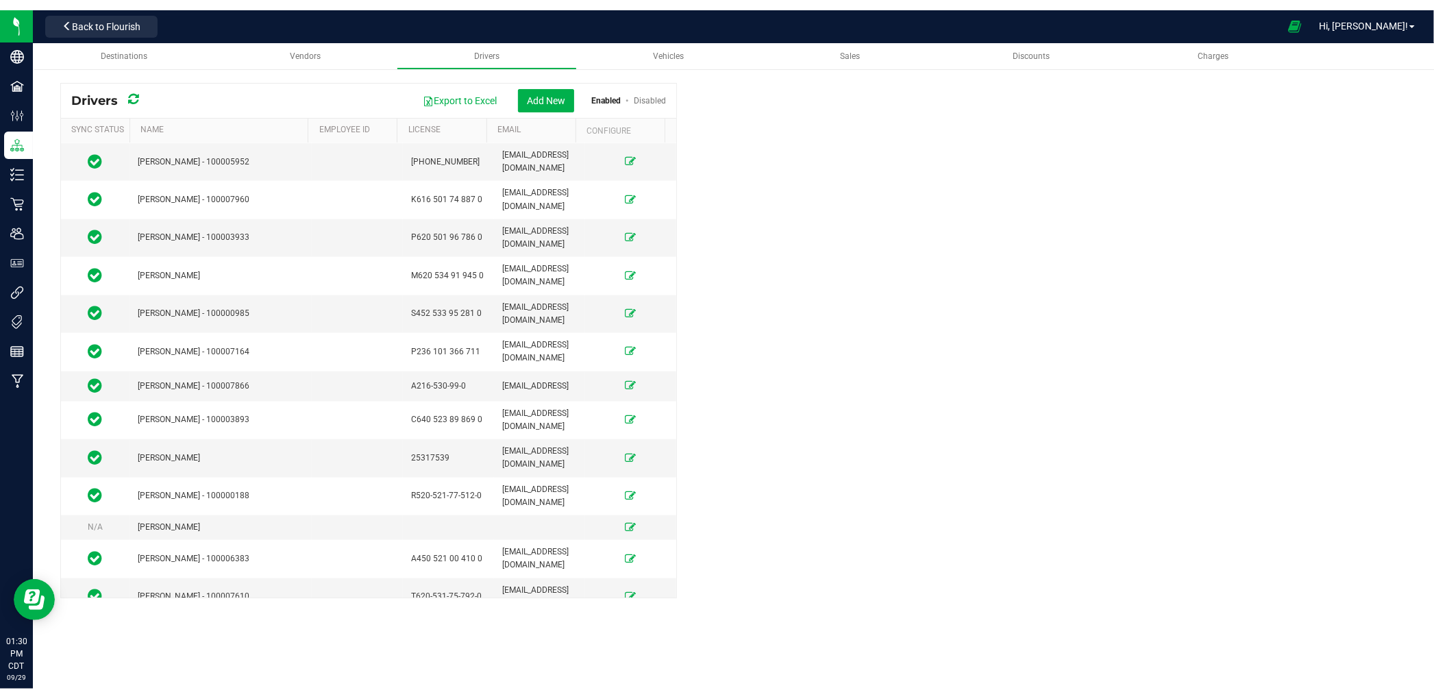
scroll to position [5634, 0]
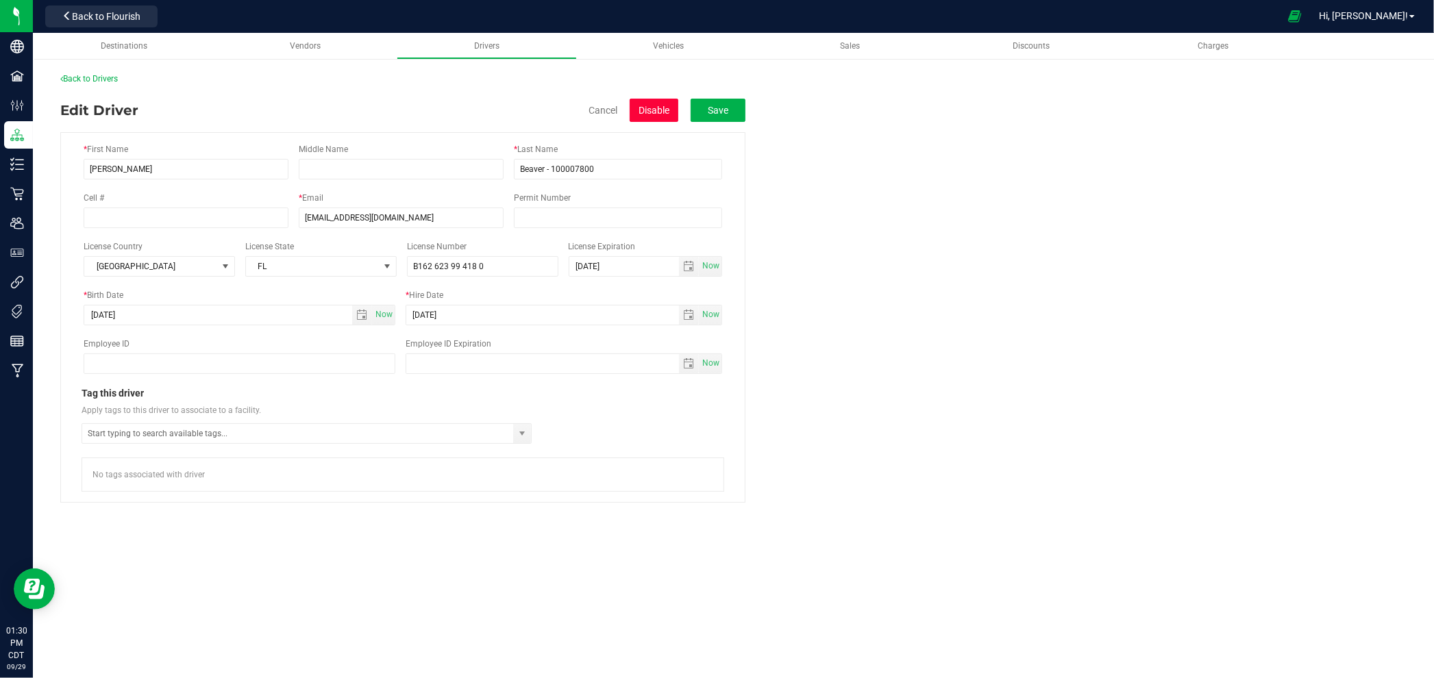
click at [656, 112] on button "Disable" at bounding box center [654, 110] width 49 height 23
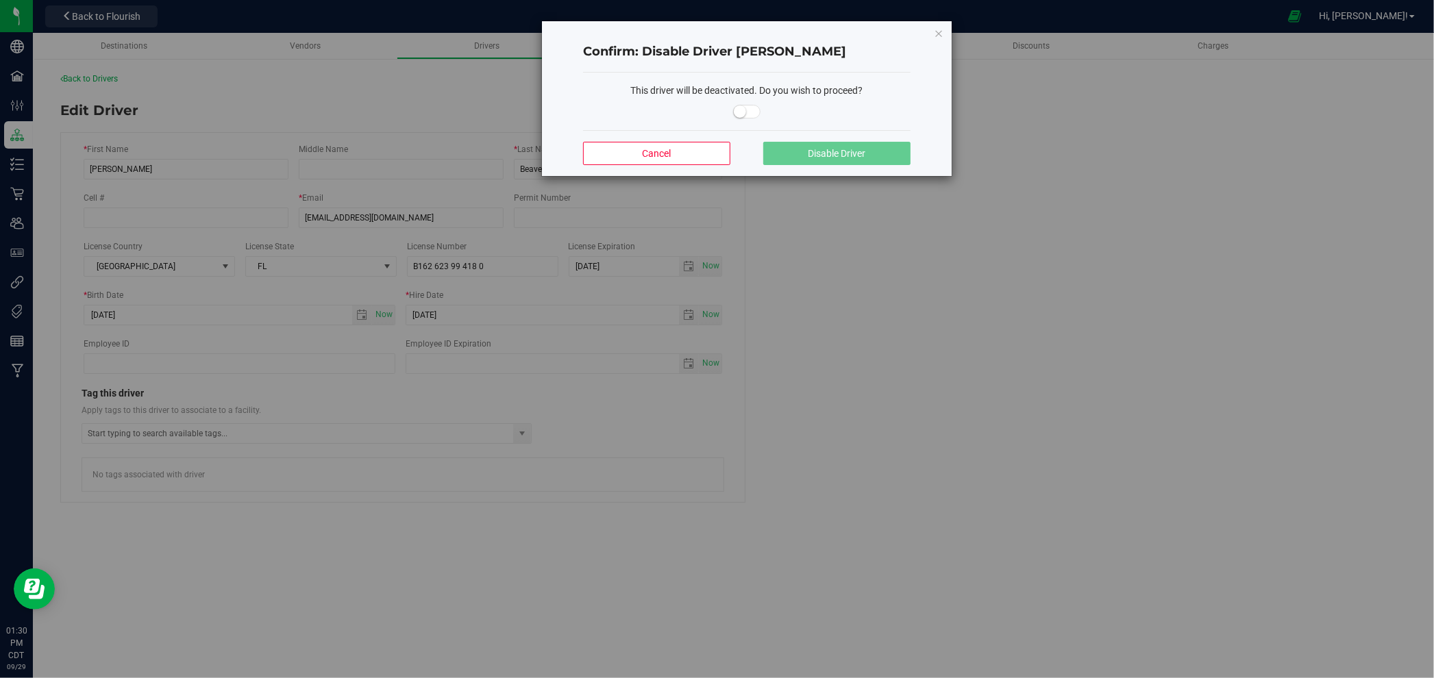
click at [754, 111] on span at bounding box center [746, 112] width 27 height 14
click at [816, 156] on span "Disable Driver" at bounding box center [837, 153] width 58 height 11
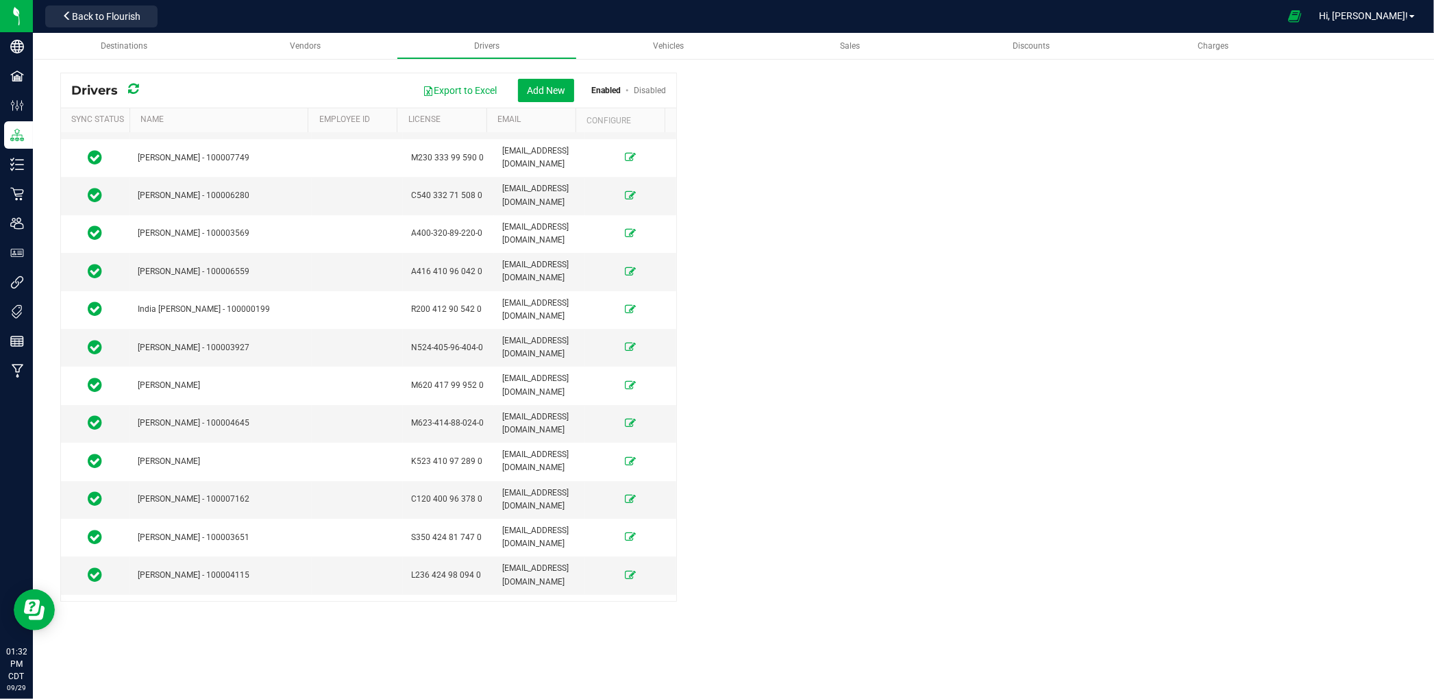
scroll to position [4111, 0]
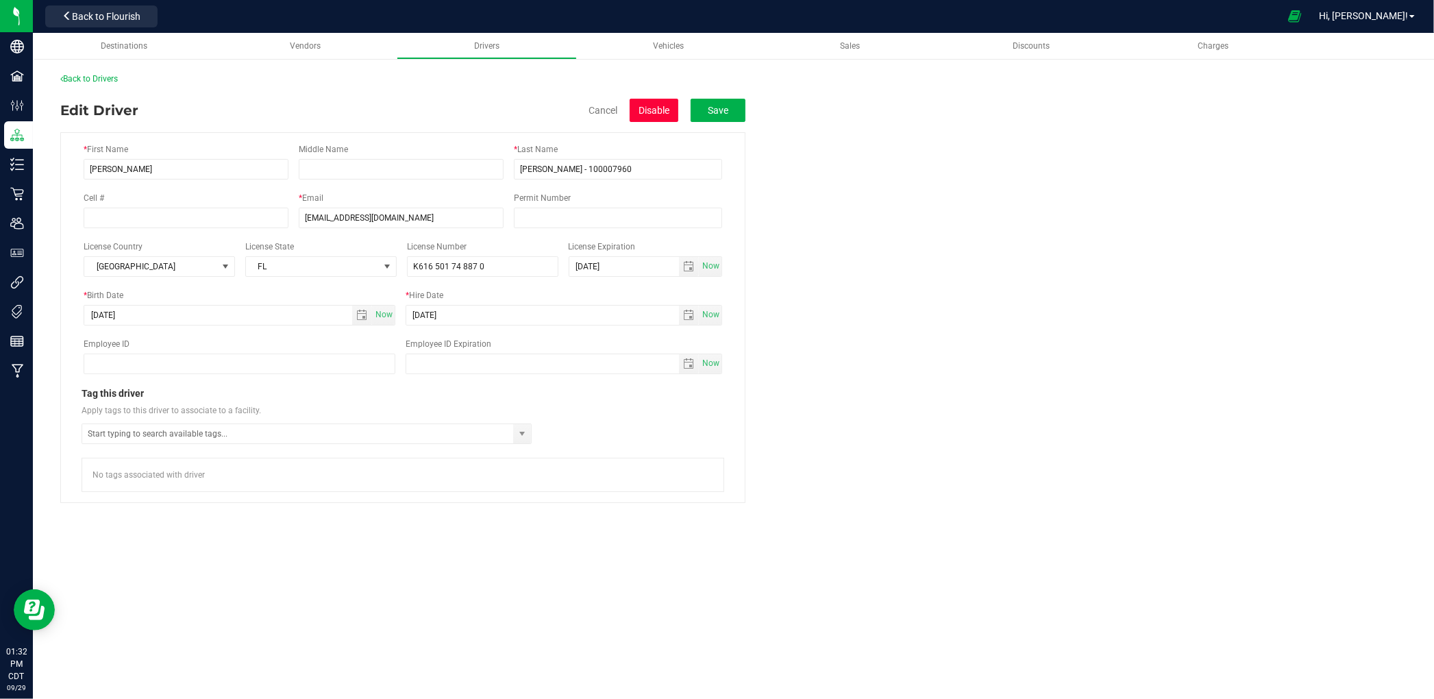
click at [656, 111] on button "Disable" at bounding box center [654, 110] width 49 height 23
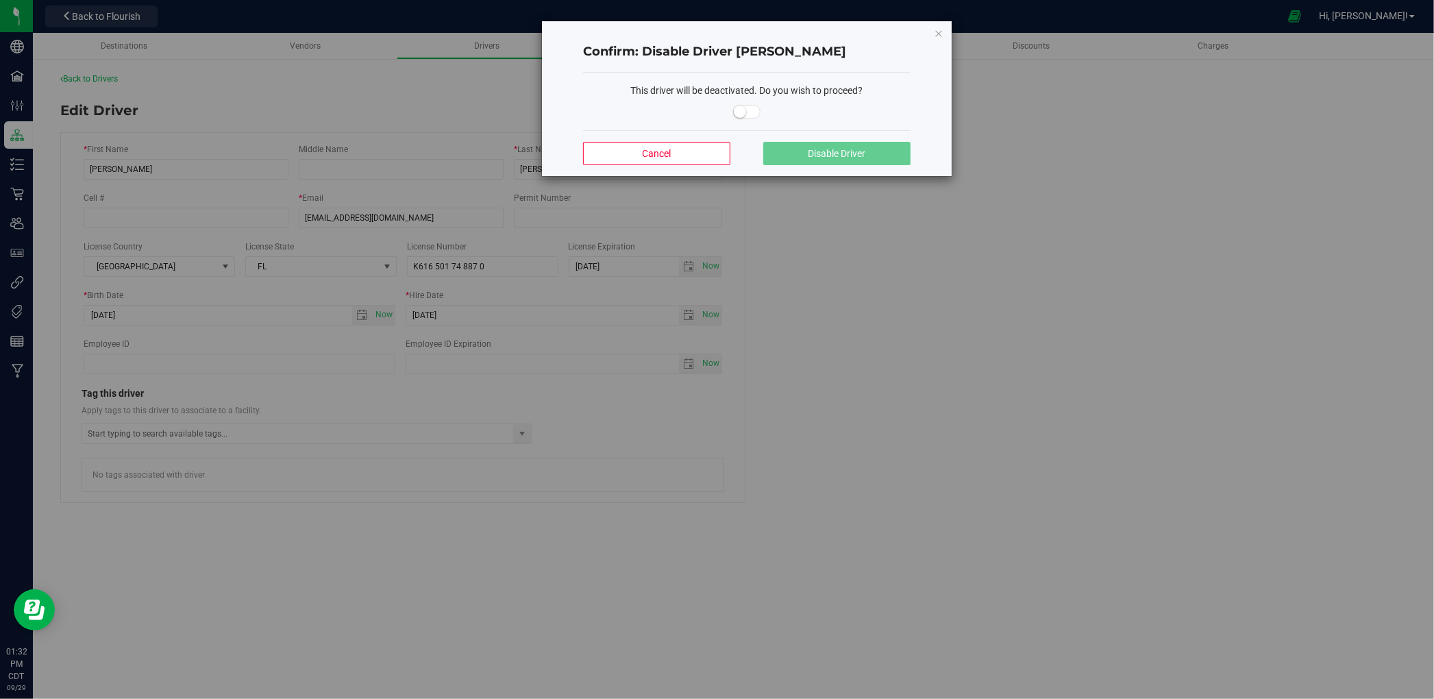
click at [745, 116] on span at bounding box center [746, 112] width 27 height 14
click at [803, 154] on button "Disable Driver" at bounding box center [836, 153] width 147 height 23
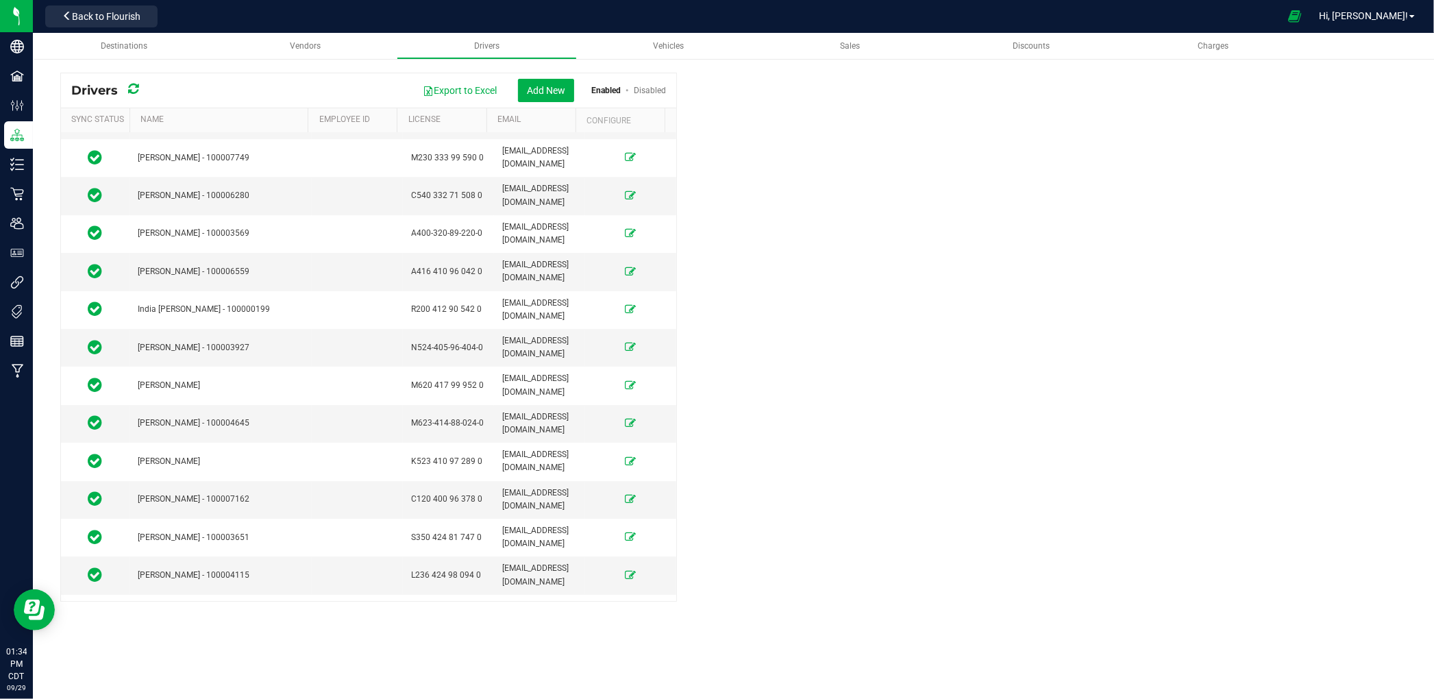
scroll to position [3882, 0]
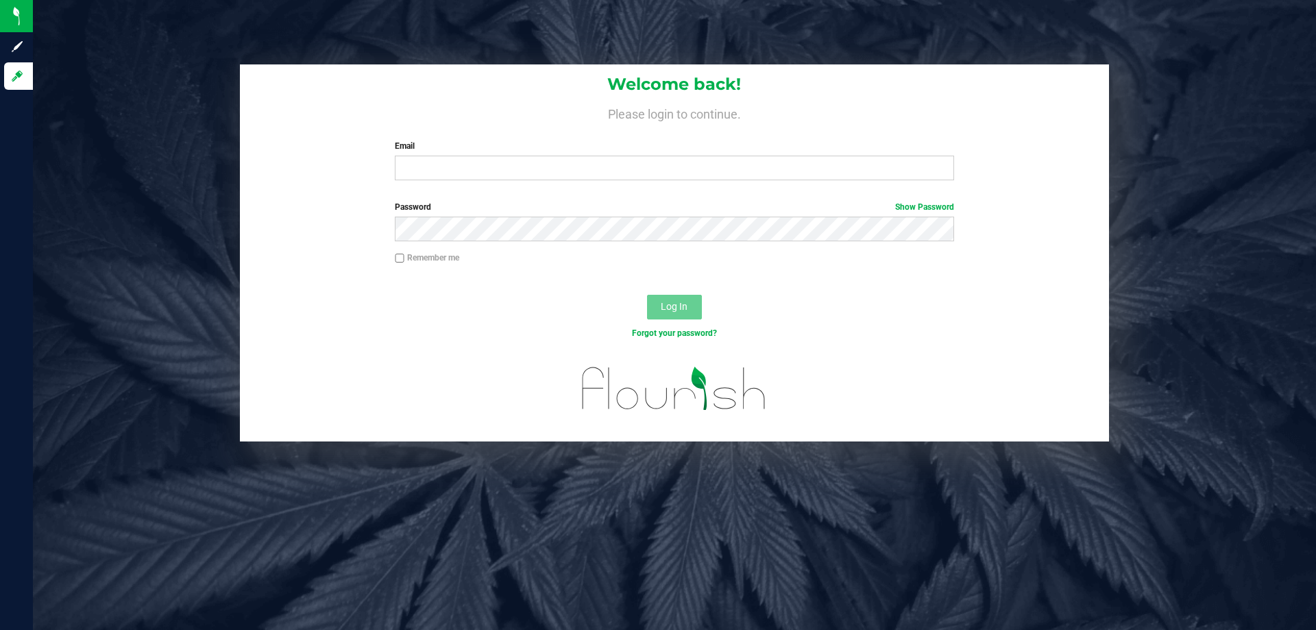
type input "[EMAIL_ADDRESS][DOMAIN_NAME]"
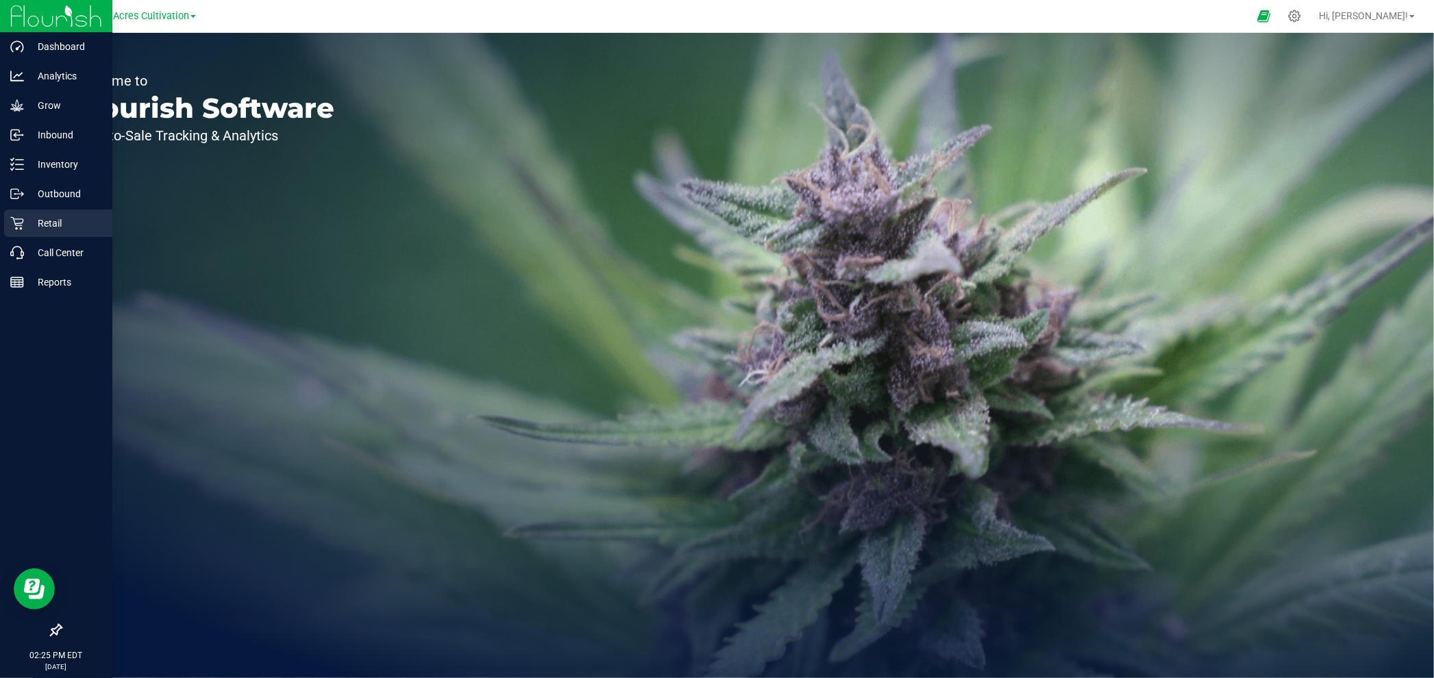
click at [32, 226] on p "Retail" at bounding box center [65, 223] width 82 height 16
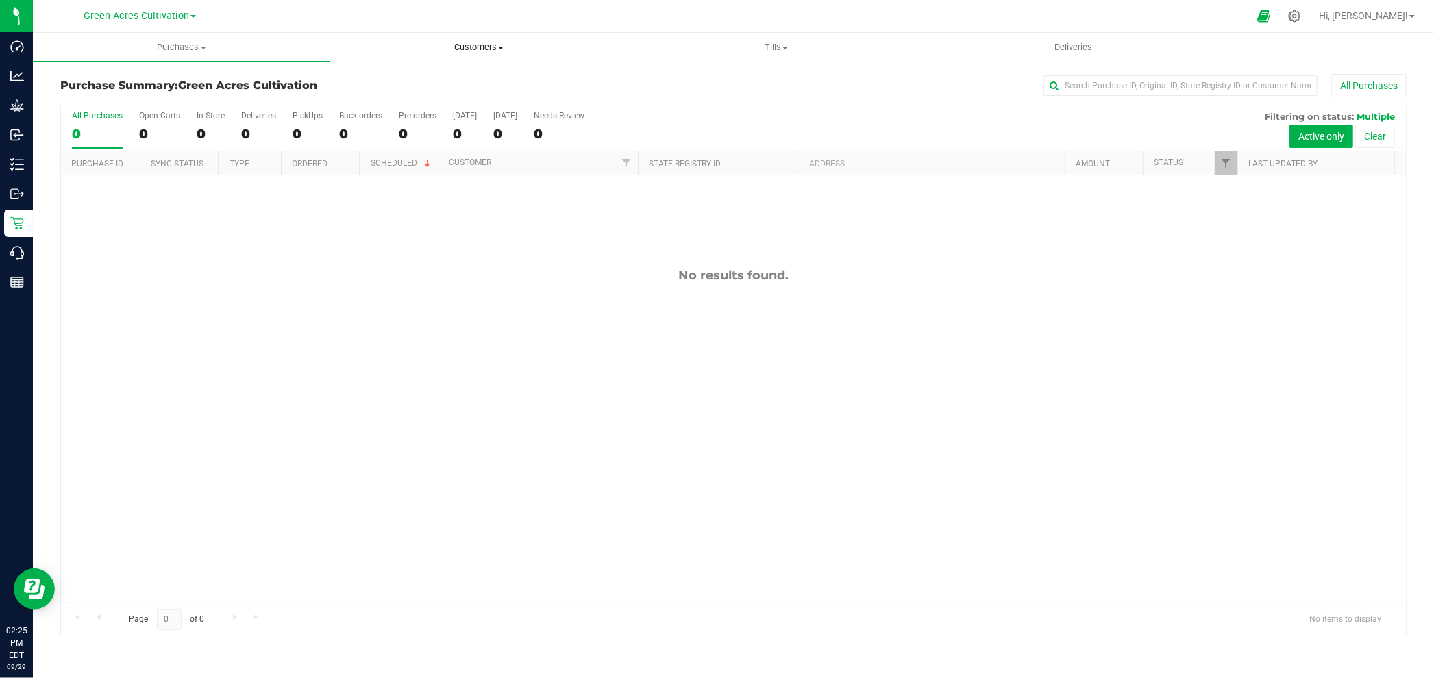
click at [480, 50] on span "Customers" at bounding box center [479, 47] width 296 height 12
click at [395, 87] on span "All customers" at bounding box center [379, 83] width 99 height 12
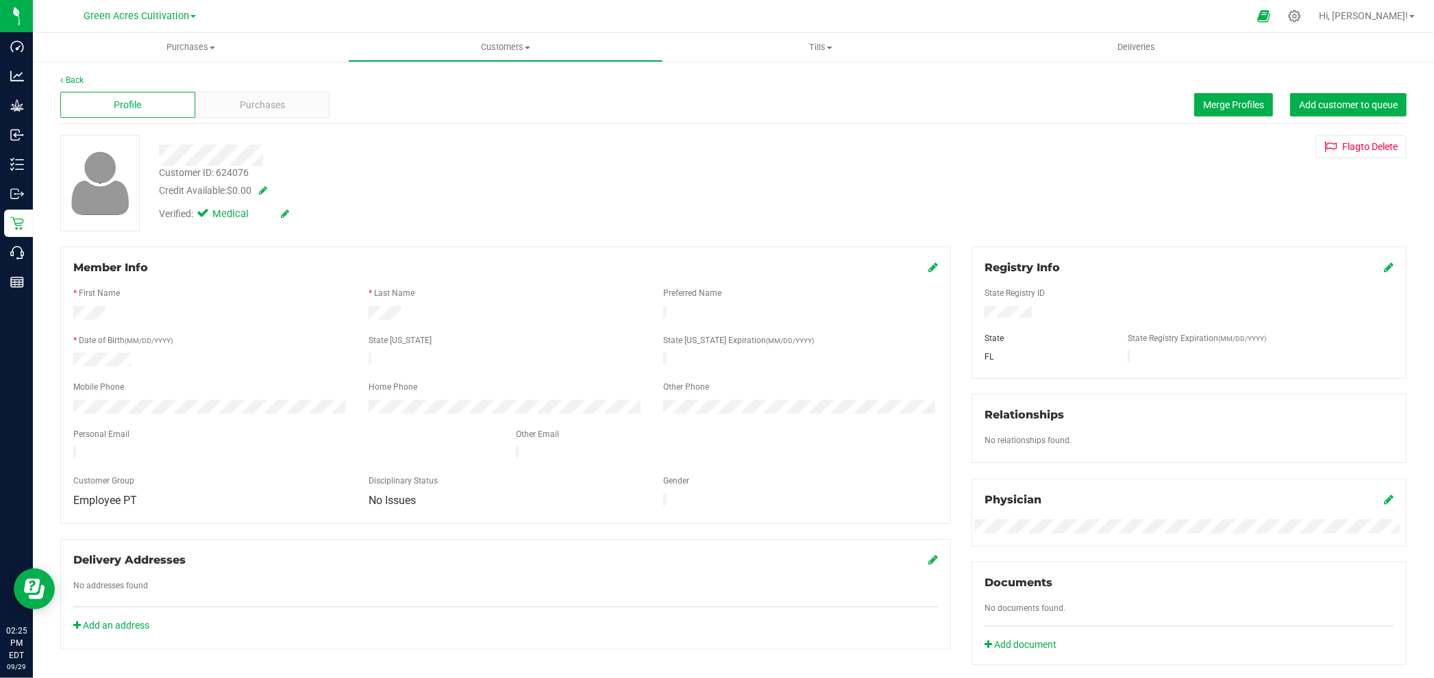
click at [928, 267] on icon at bounding box center [933, 267] width 10 height 11
click at [333, 515] on span "select" at bounding box center [338, 510] width 11 height 11
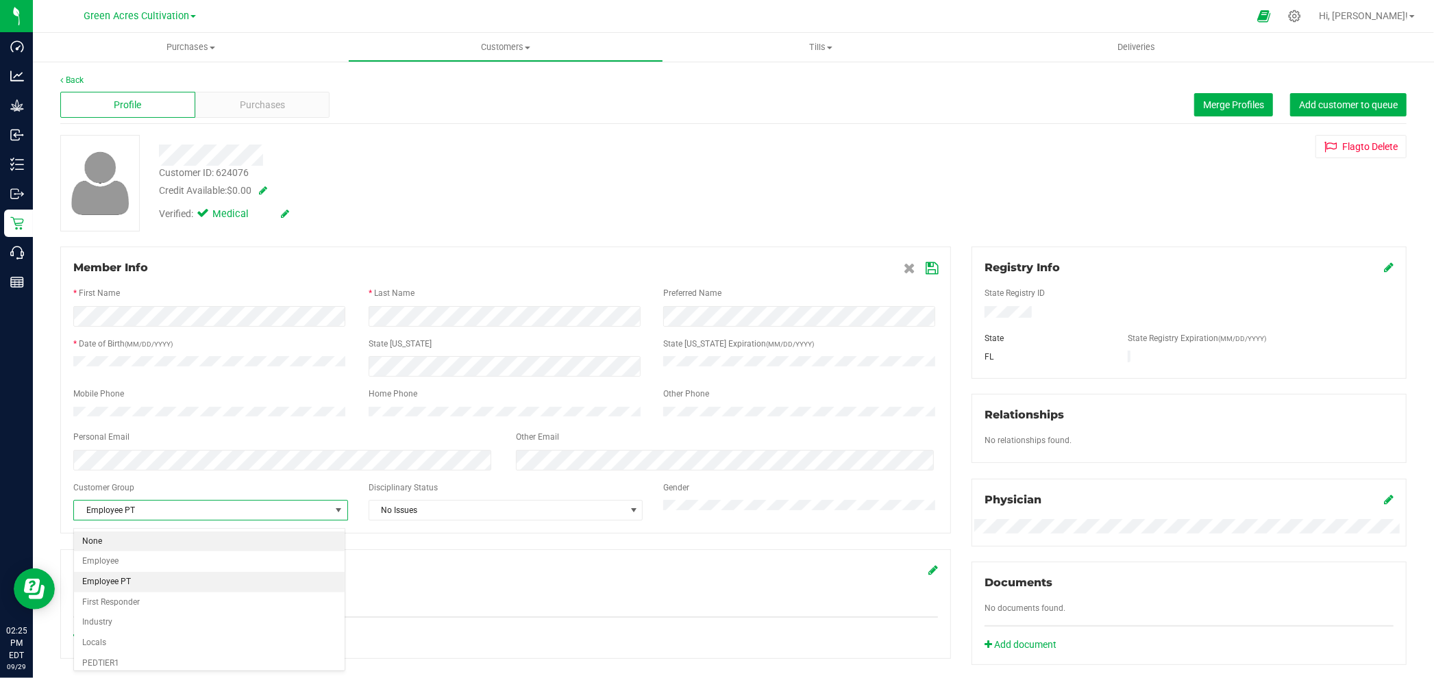
click at [134, 544] on li "None" at bounding box center [209, 542] width 271 height 21
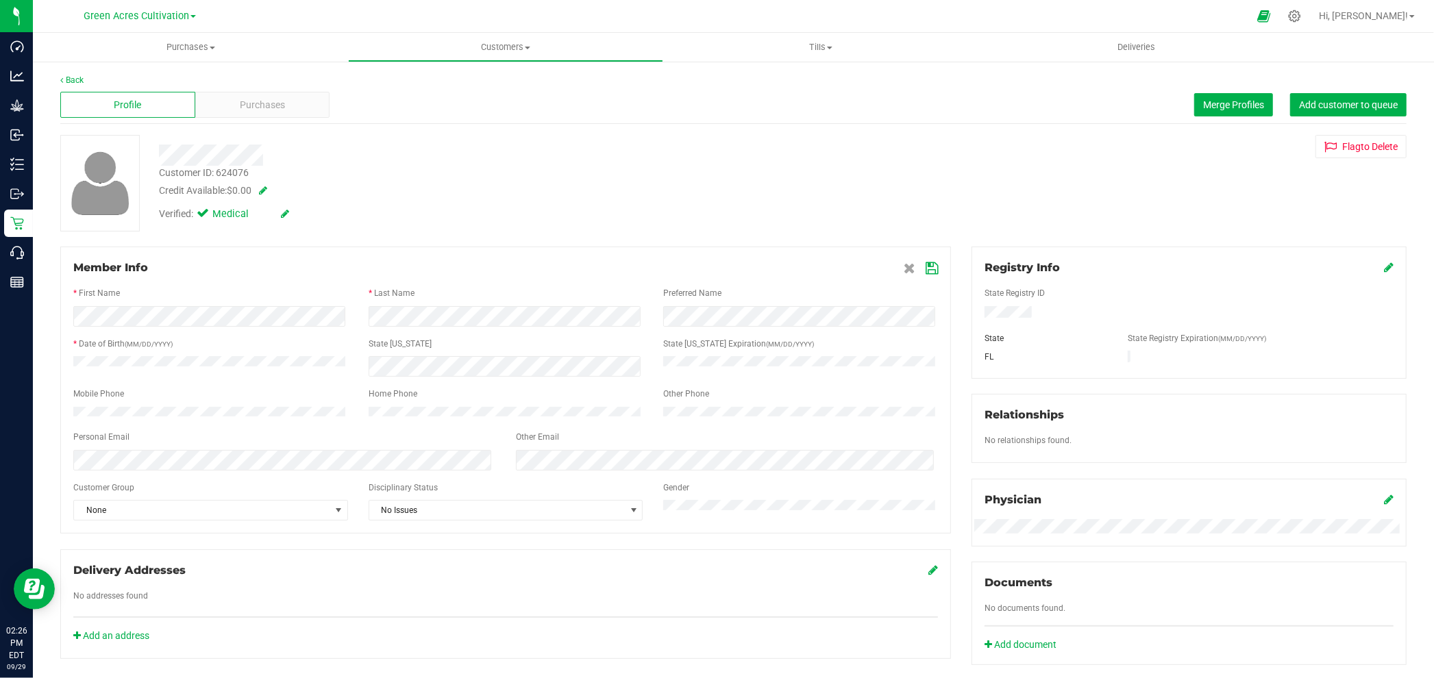
click at [926, 264] on icon at bounding box center [932, 268] width 12 height 11
click at [74, 79] on link "Back" at bounding box center [71, 80] width 23 height 10
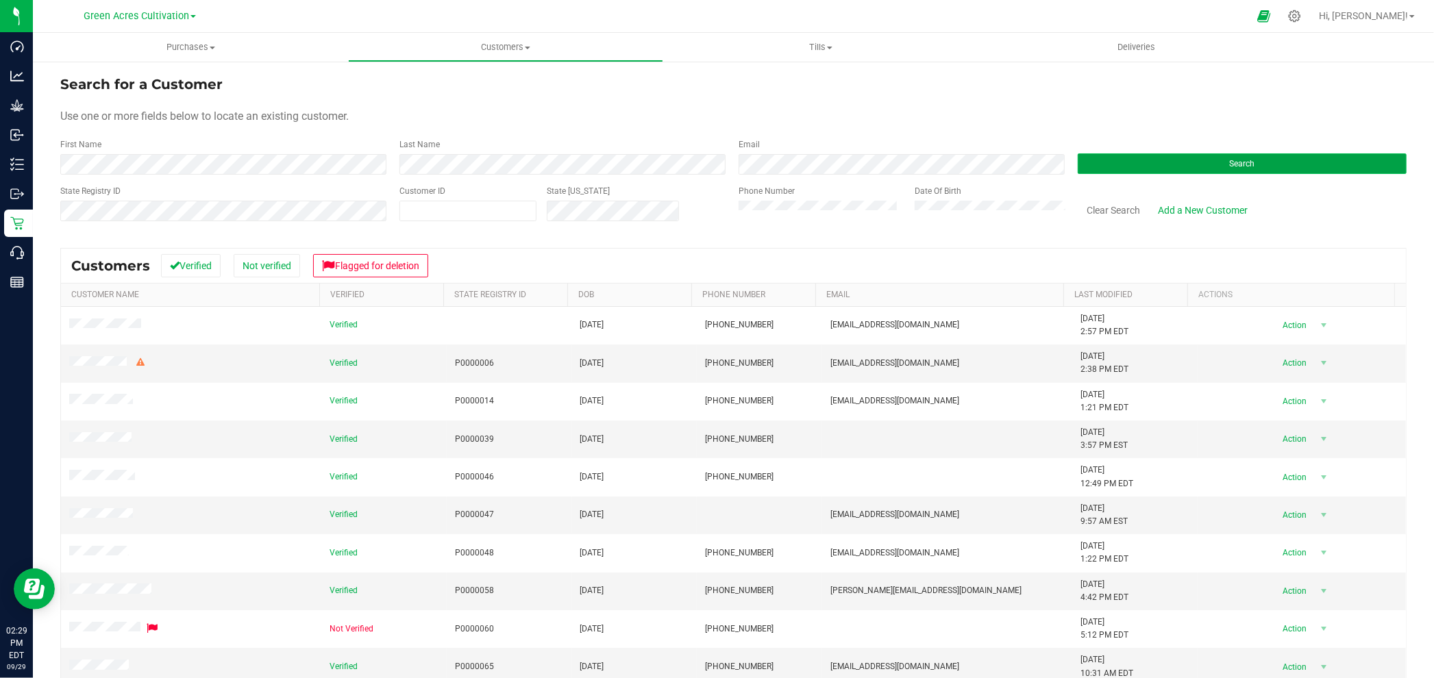
click at [1162, 162] on button "Search" at bounding box center [1242, 163] width 329 height 21
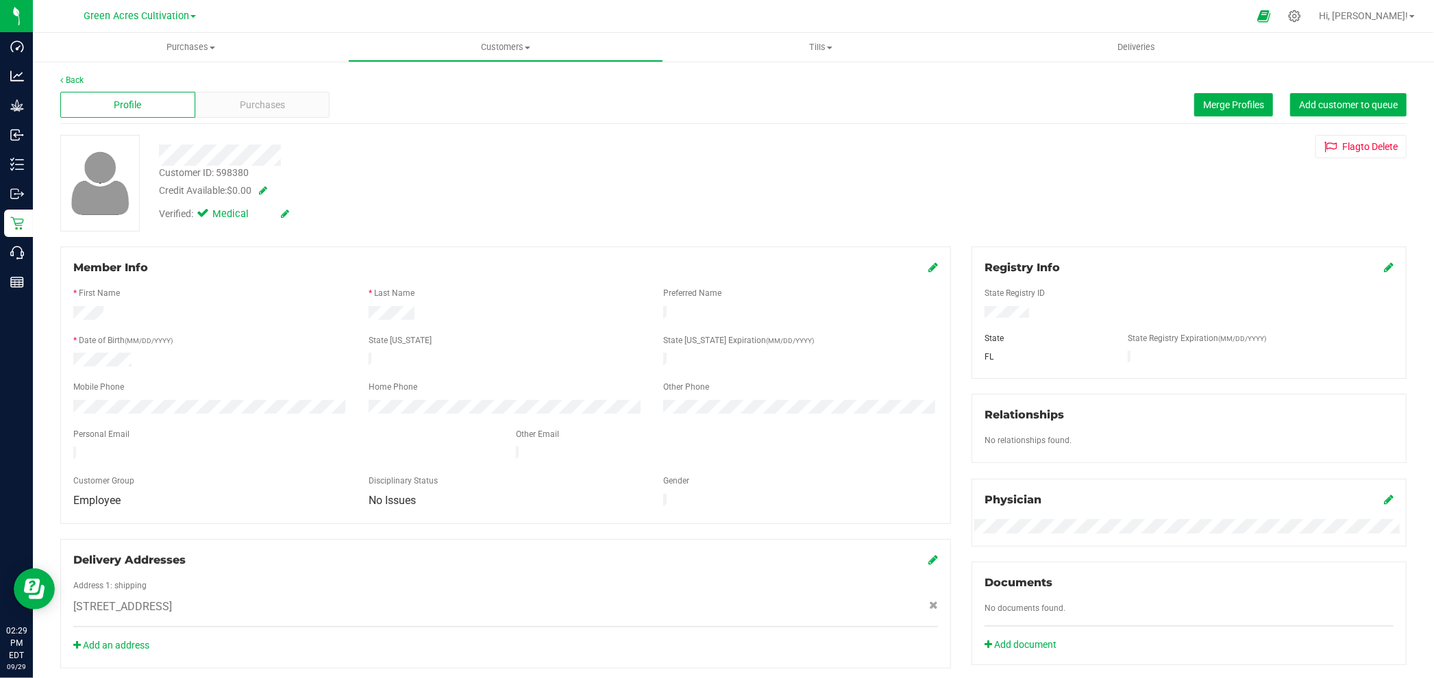
click at [928, 269] on icon at bounding box center [933, 267] width 10 height 11
click at [241, 516] on span "Employee" at bounding box center [202, 510] width 256 height 19
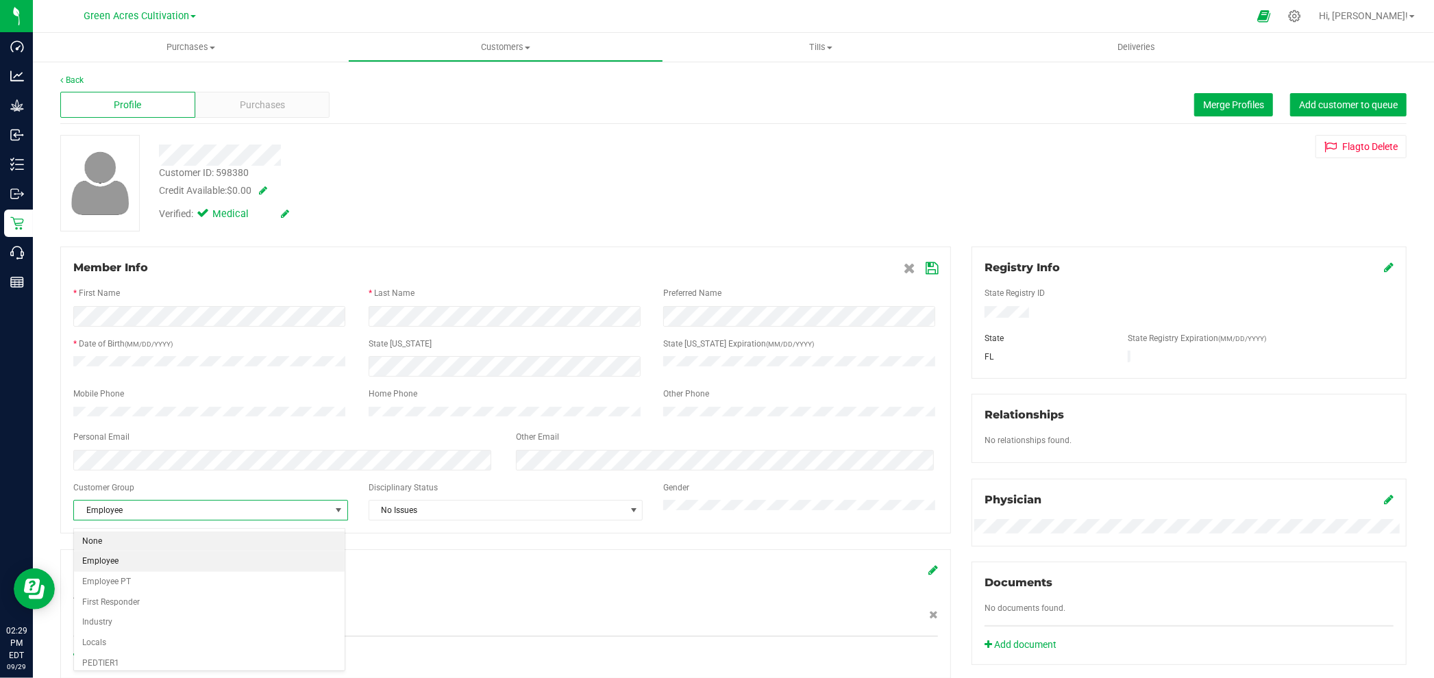
click at [160, 543] on li "None" at bounding box center [209, 542] width 271 height 21
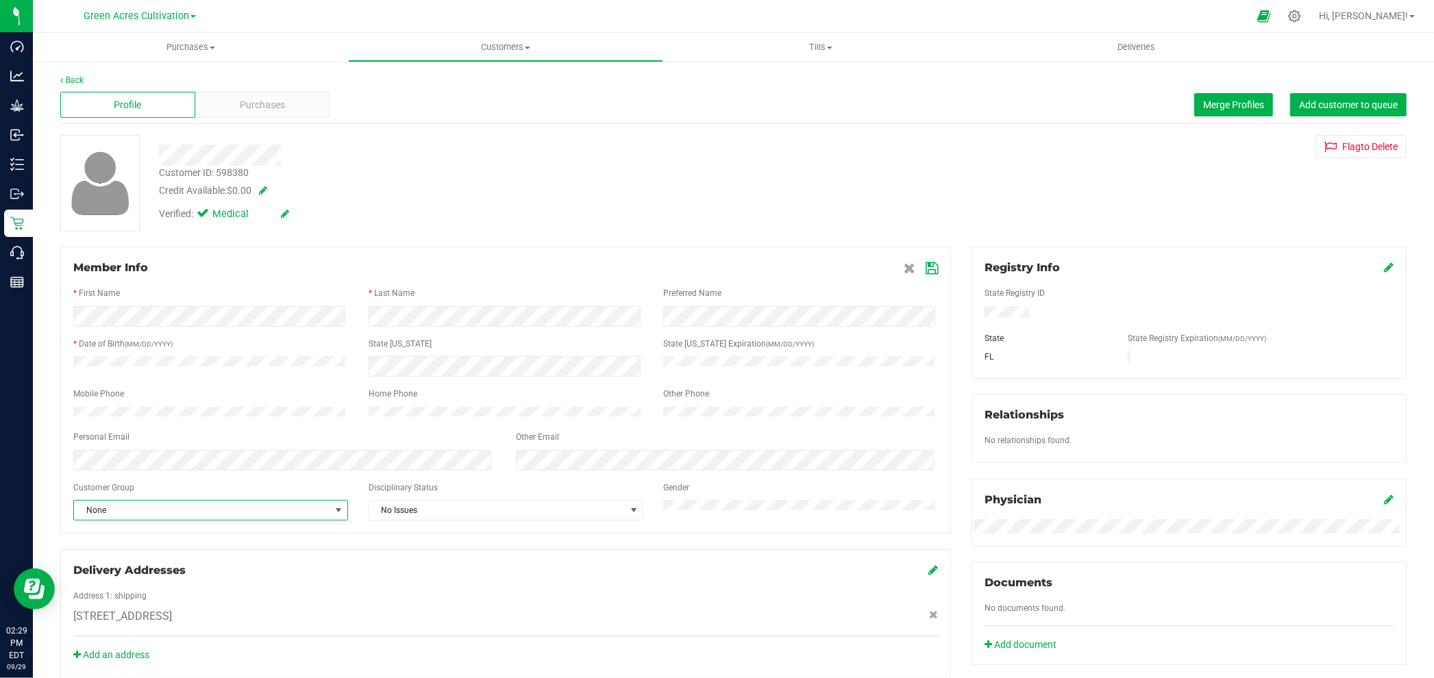
click at [926, 266] on icon at bounding box center [932, 268] width 12 height 11
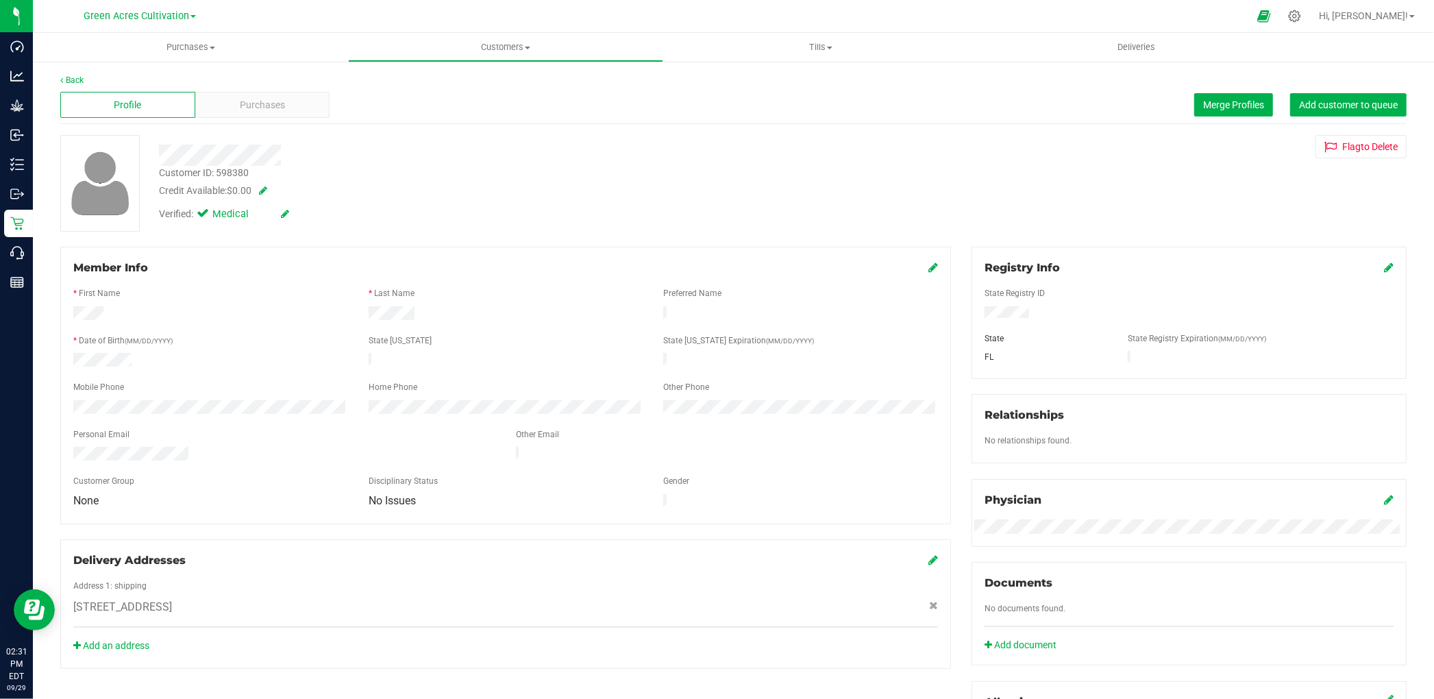
click at [73, 73] on div "Back Profile Purchases Merge Profiles Add customer to queue Customer ID: 598380…" at bounding box center [733, 525] width 1401 height 931
click at [76, 78] on link "Back" at bounding box center [71, 80] width 23 height 10
click at [928, 267] on icon at bounding box center [933, 267] width 10 height 11
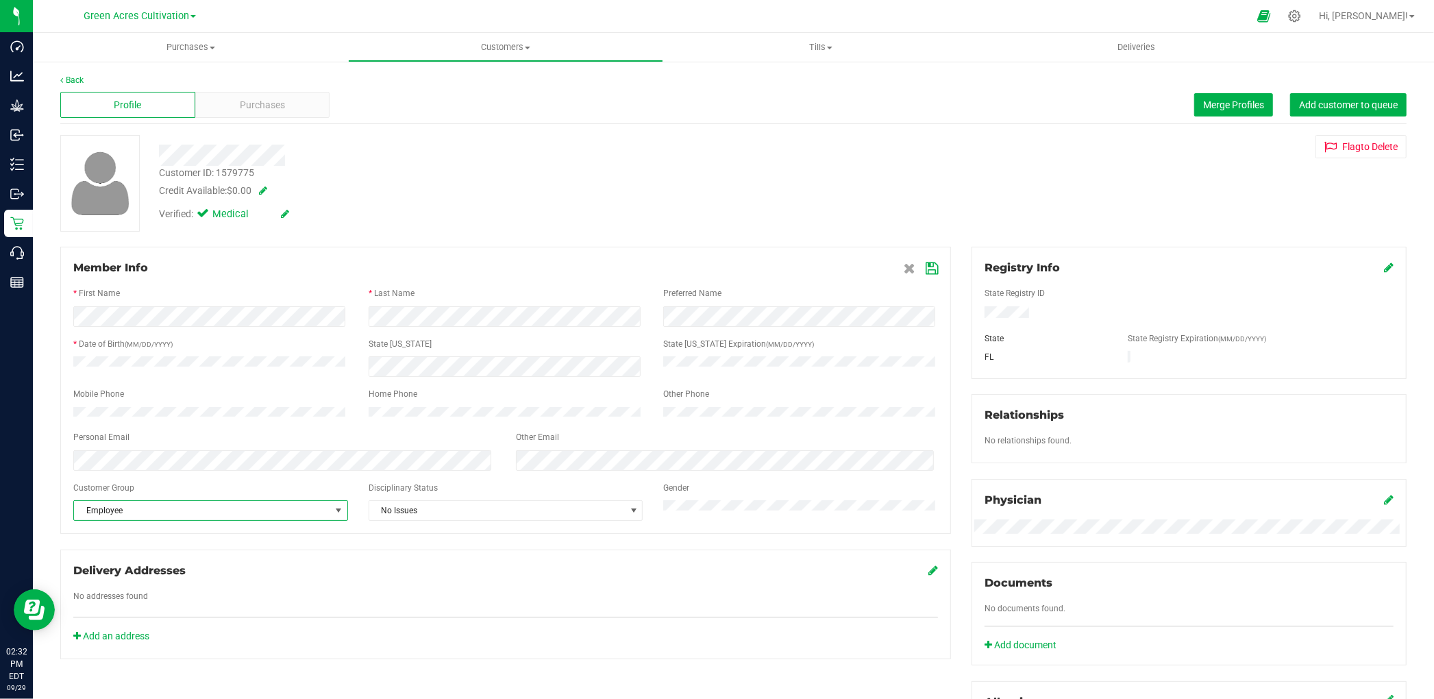
click at [255, 520] on span "Employee" at bounding box center [202, 510] width 256 height 19
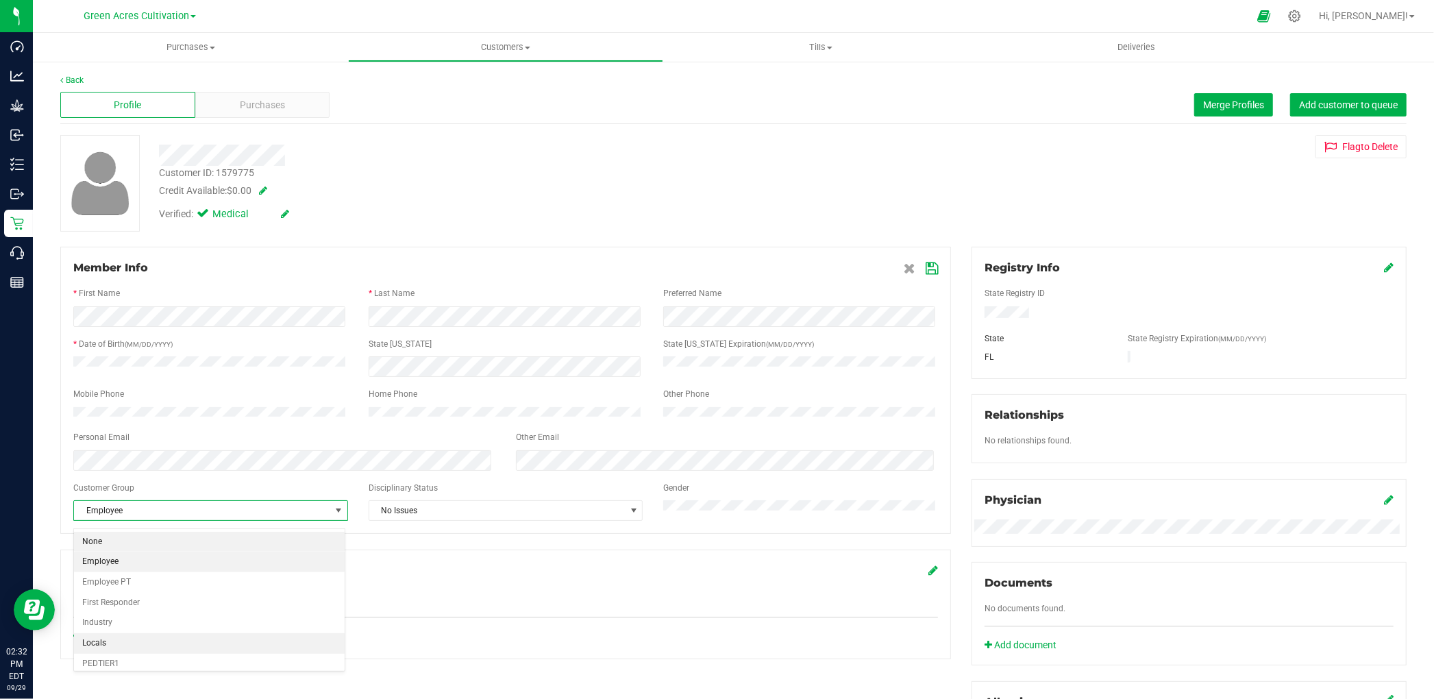
click at [112, 539] on li "None" at bounding box center [209, 542] width 271 height 21
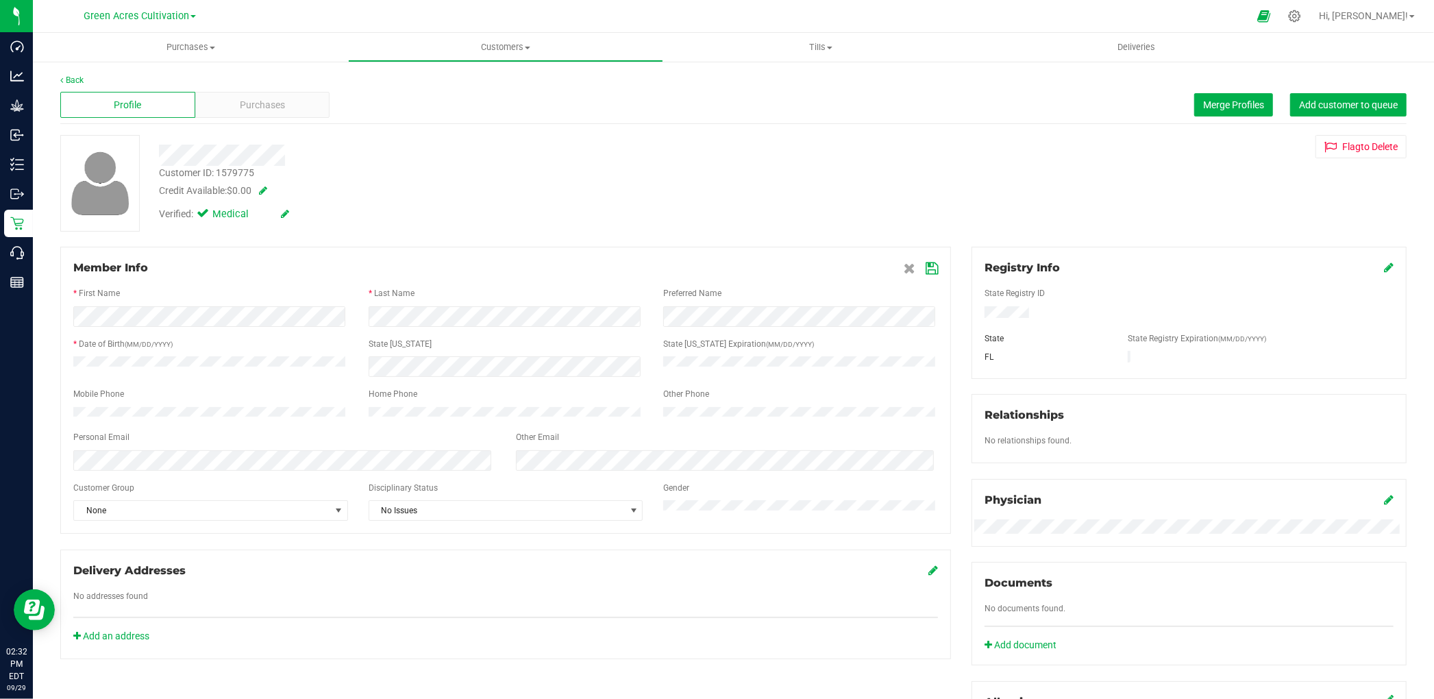
click at [926, 269] on icon at bounding box center [932, 268] width 12 height 11
click at [69, 73] on div "Back Profile Purchases Merge Profiles Add customer to queue Customer ID: 157977…" at bounding box center [733, 525] width 1401 height 931
click at [70, 76] on link "Back" at bounding box center [71, 80] width 23 height 10
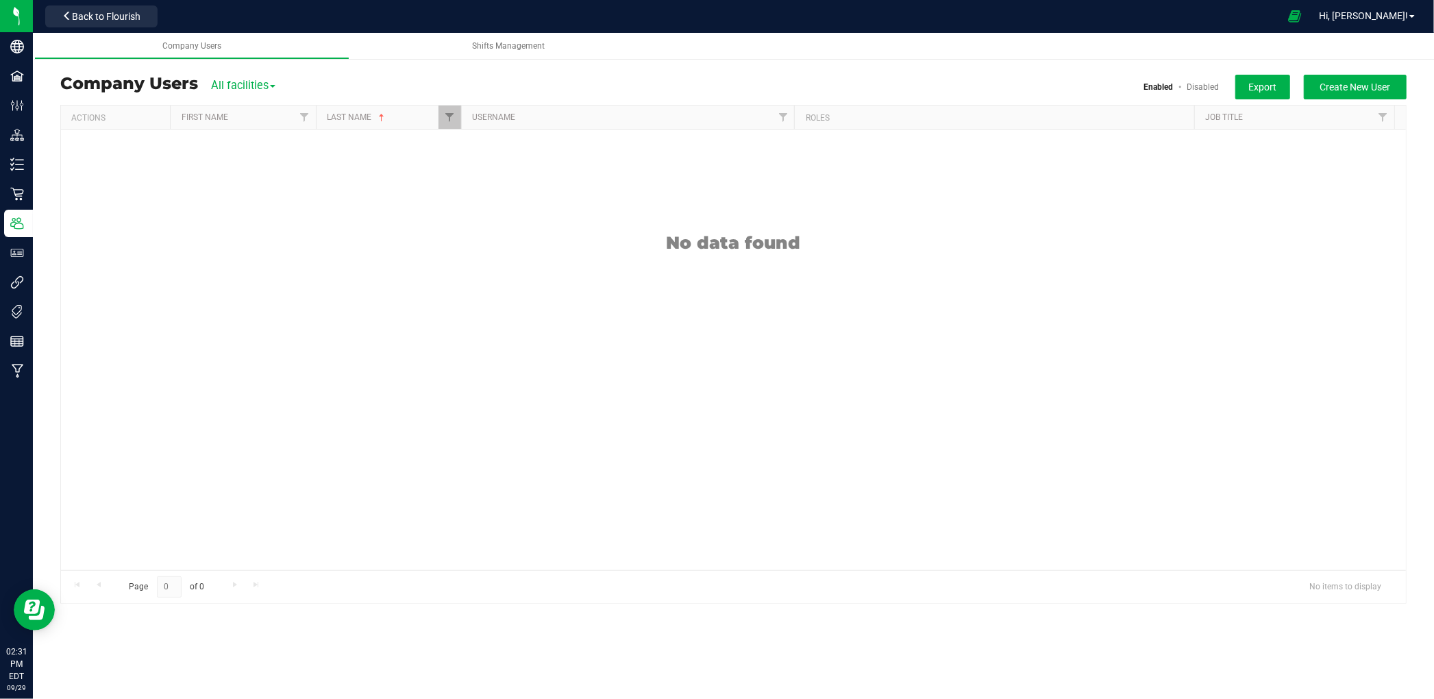
click at [436, 114] on th "Last Name" at bounding box center [388, 118] width 145 height 24
click at [451, 119] on span "Filter" at bounding box center [449, 117] width 11 height 11
paste input "[PERSON_NAME]"
type input "[PERSON_NAME]"
click at [452, 180] on input "[PERSON_NAME]" at bounding box center [456, 180] width 9 height 9
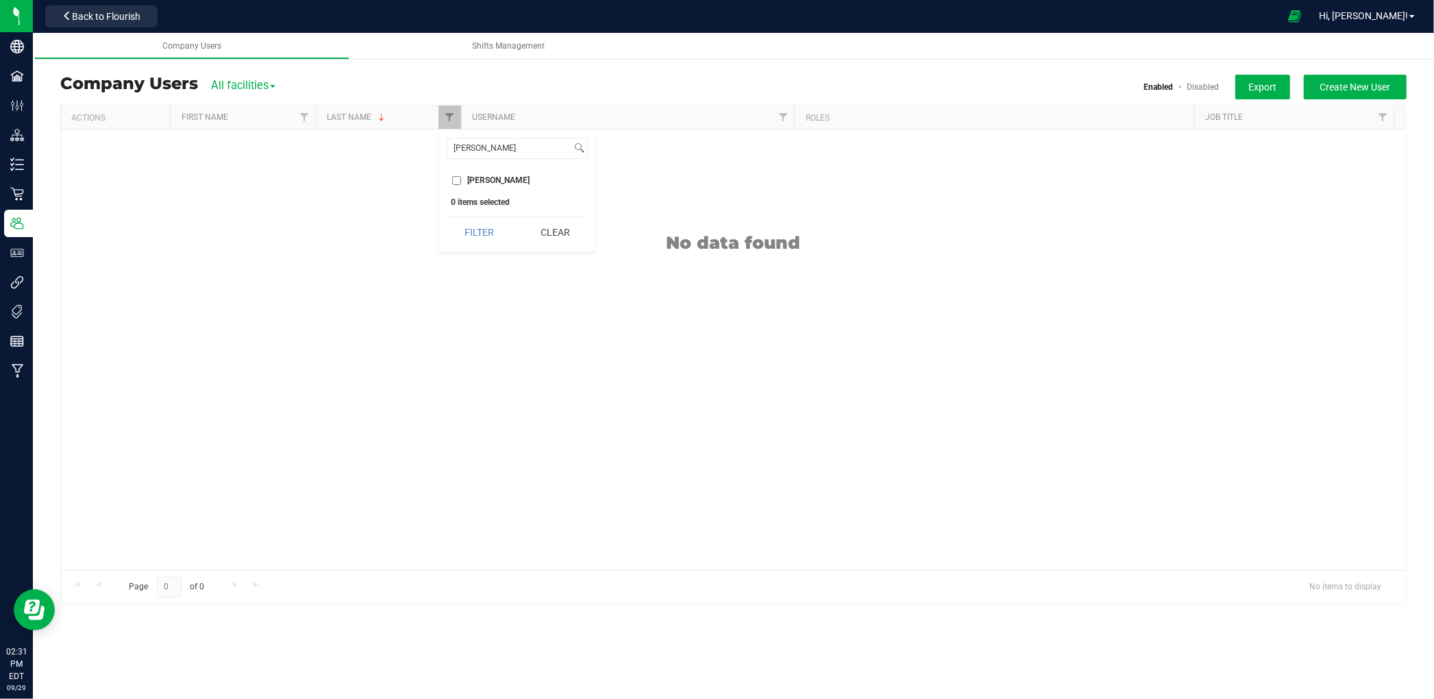
checkbox input "true"
click at [477, 234] on button "Filter" at bounding box center [480, 232] width 66 height 30
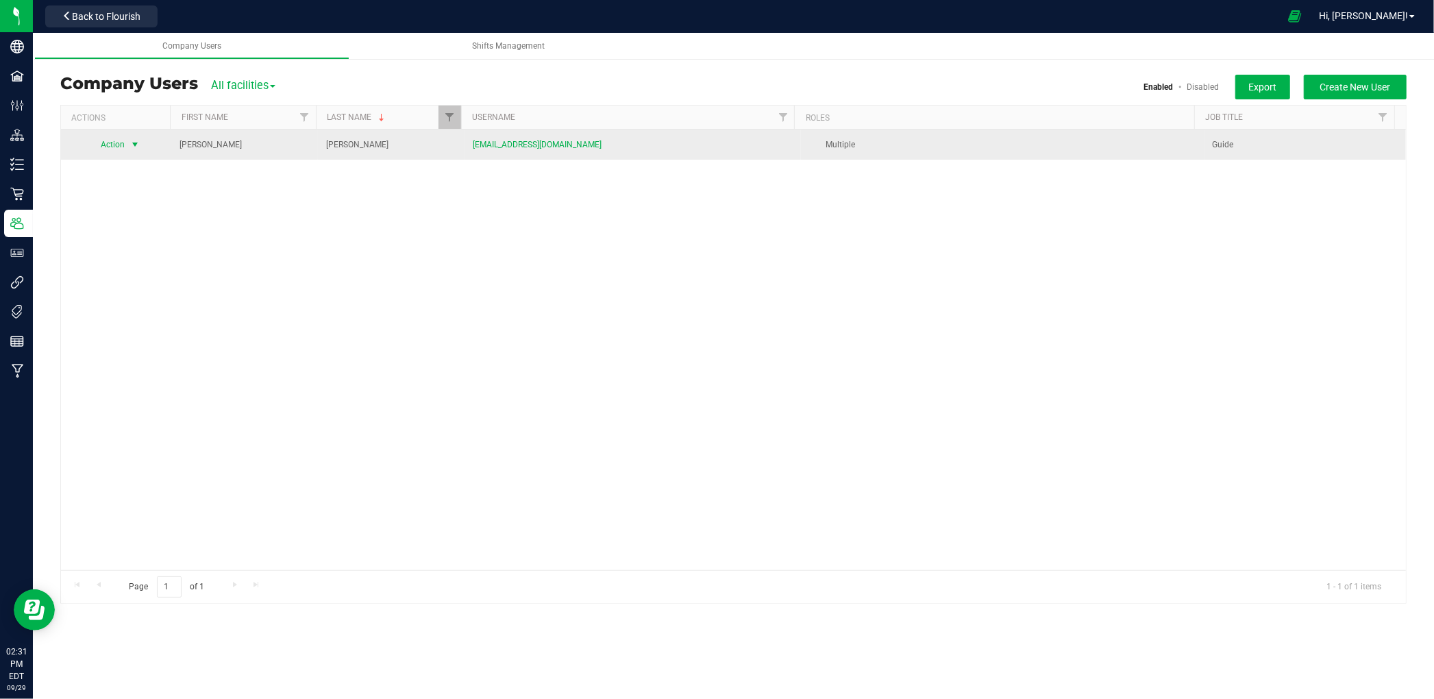
click at [115, 143] on span "Action" at bounding box center [107, 144] width 38 height 19
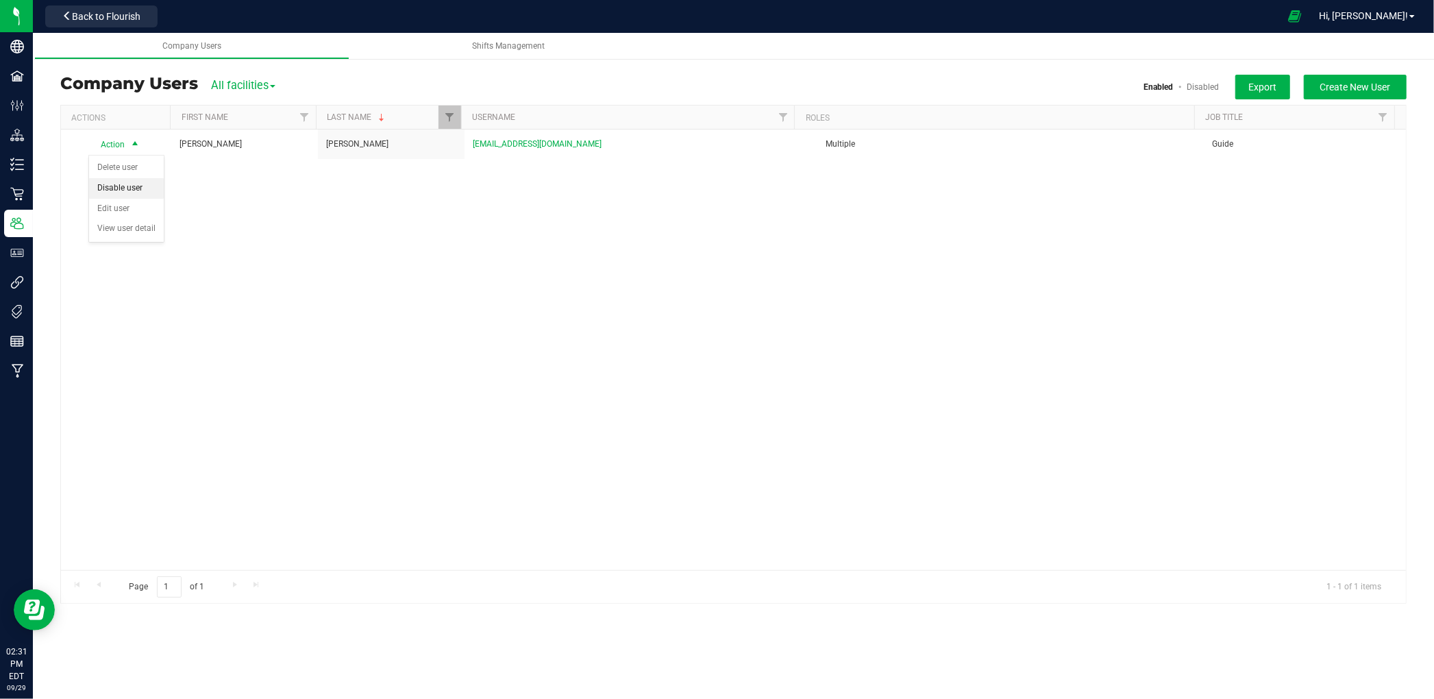
click at [126, 188] on li "Disable user" at bounding box center [126, 188] width 75 height 21
click at [450, 119] on span "Filter" at bounding box center [449, 117] width 11 height 11
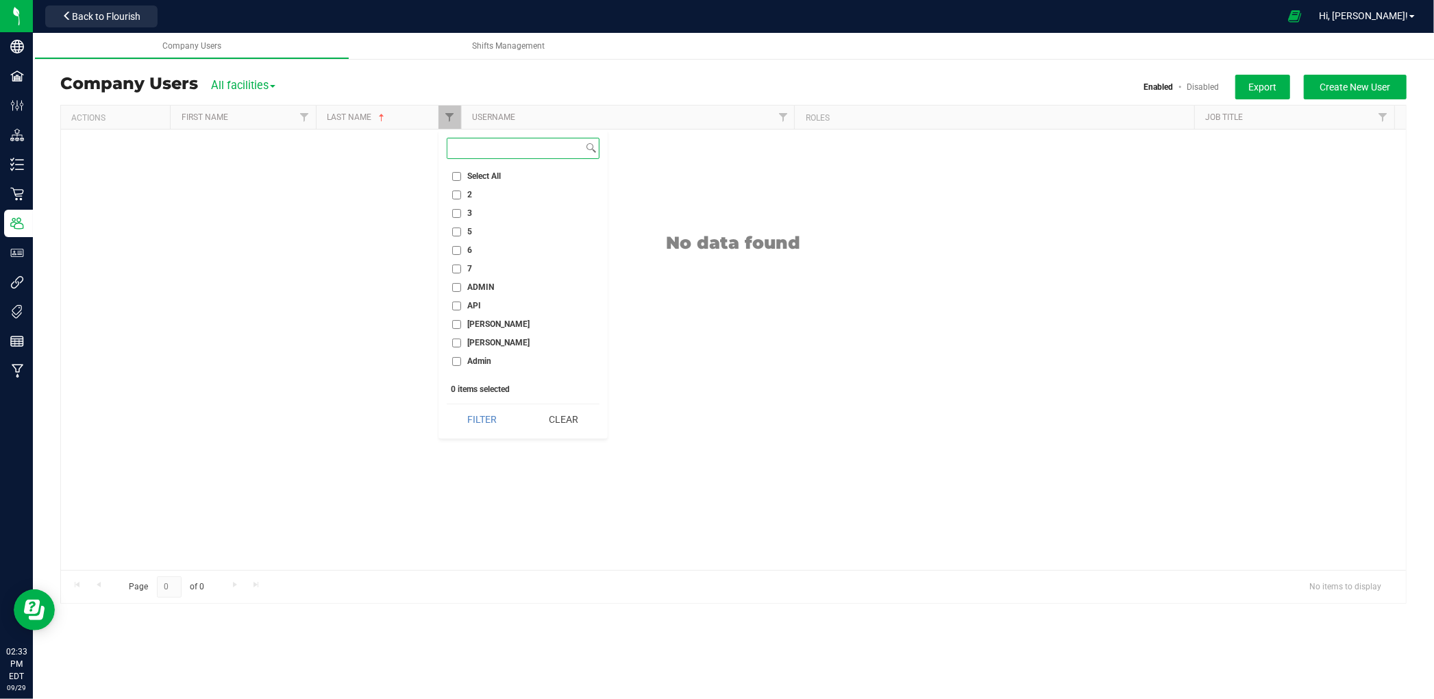
paste input "[PERSON_NAME]"
type input "[PERSON_NAME]"
click at [456, 176] on input "[PERSON_NAME]" at bounding box center [456, 180] width 9 height 9
checkbox input "true"
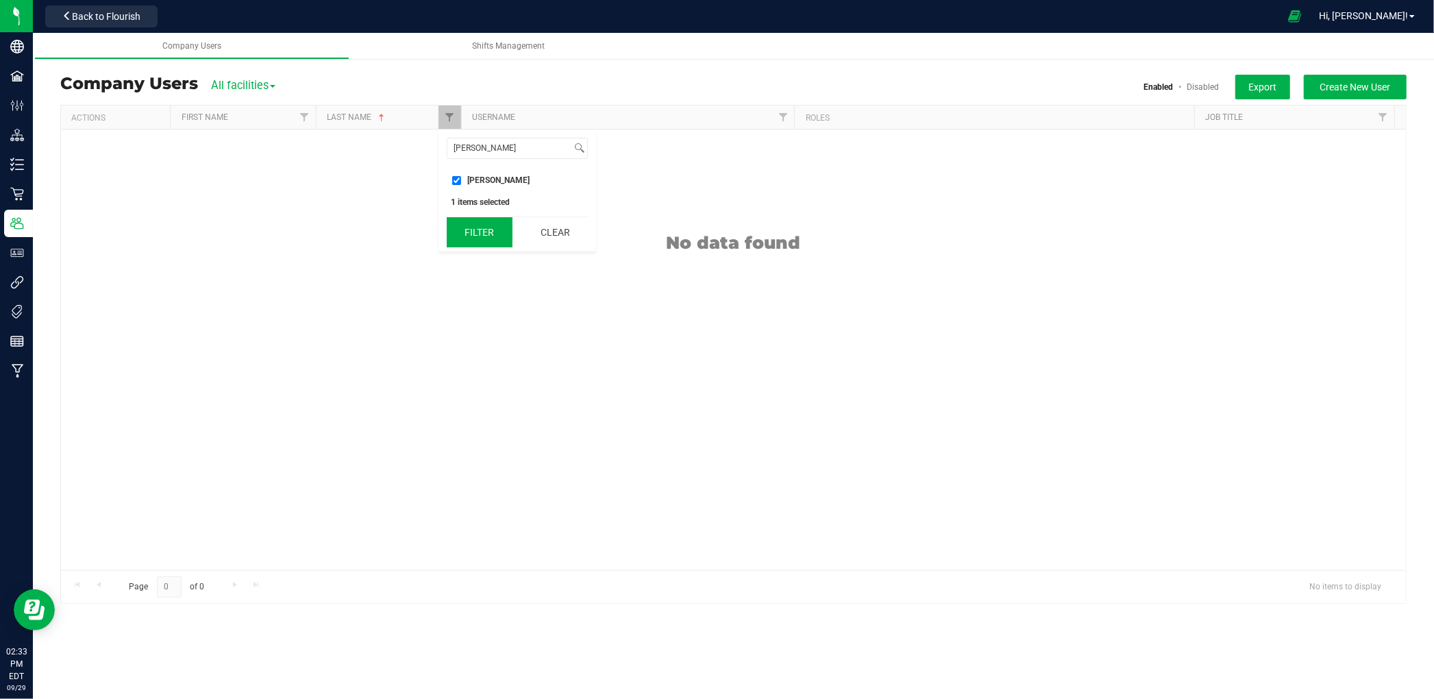
click at [480, 236] on button "Filter" at bounding box center [480, 232] width 66 height 30
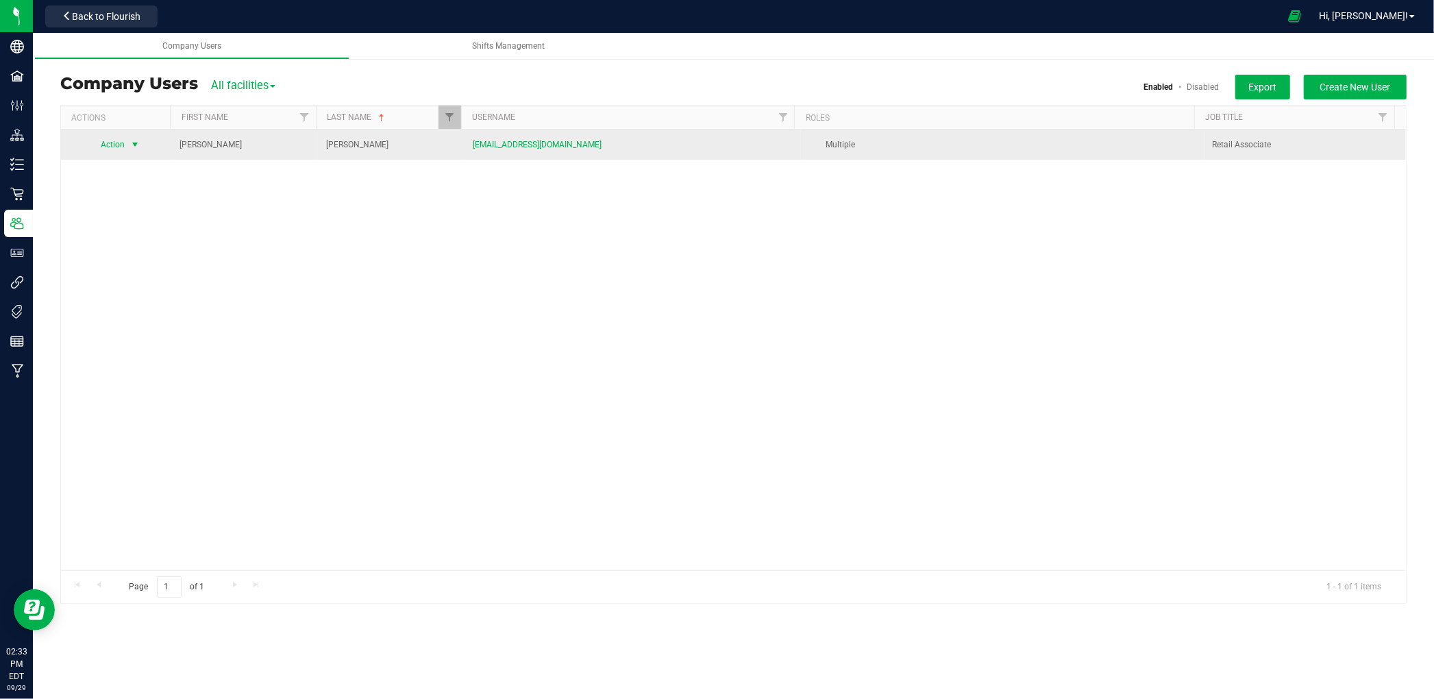
click at [119, 144] on span "Action" at bounding box center [107, 144] width 38 height 19
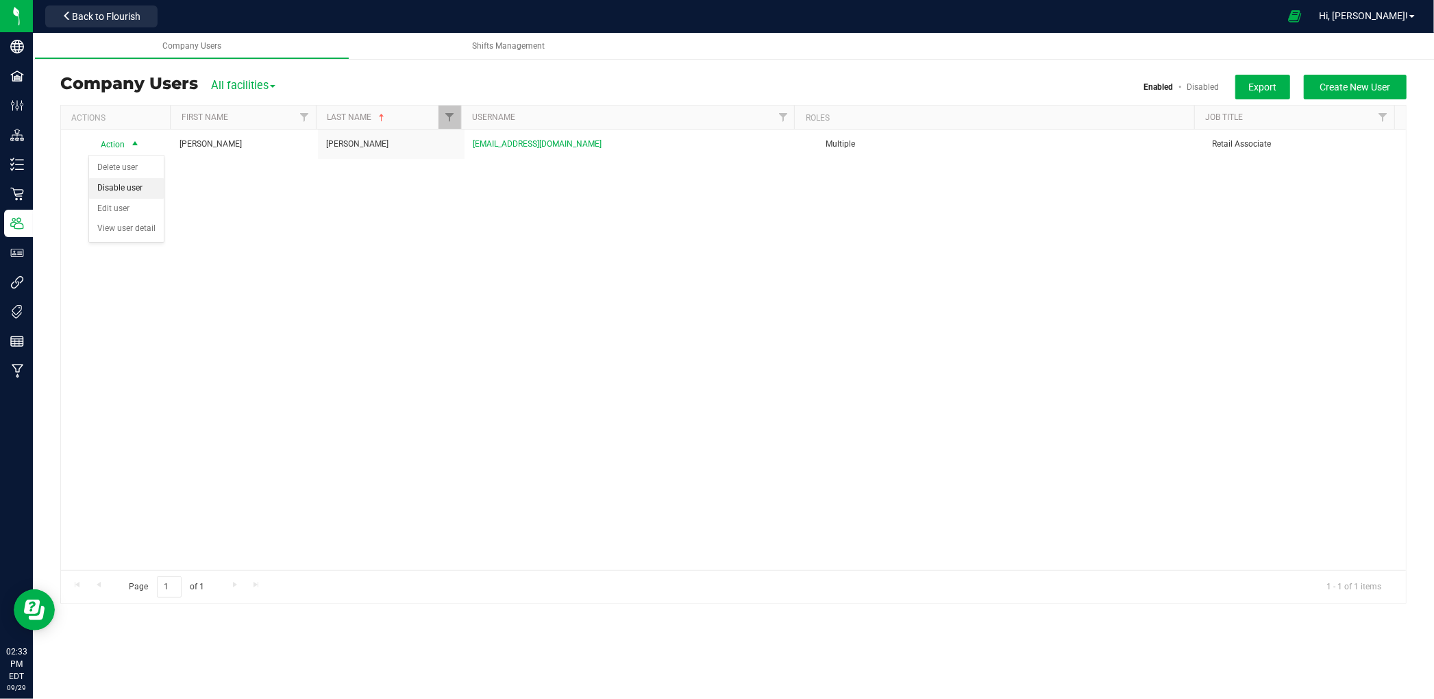
click at [138, 190] on li "Disable user" at bounding box center [126, 188] width 75 height 21
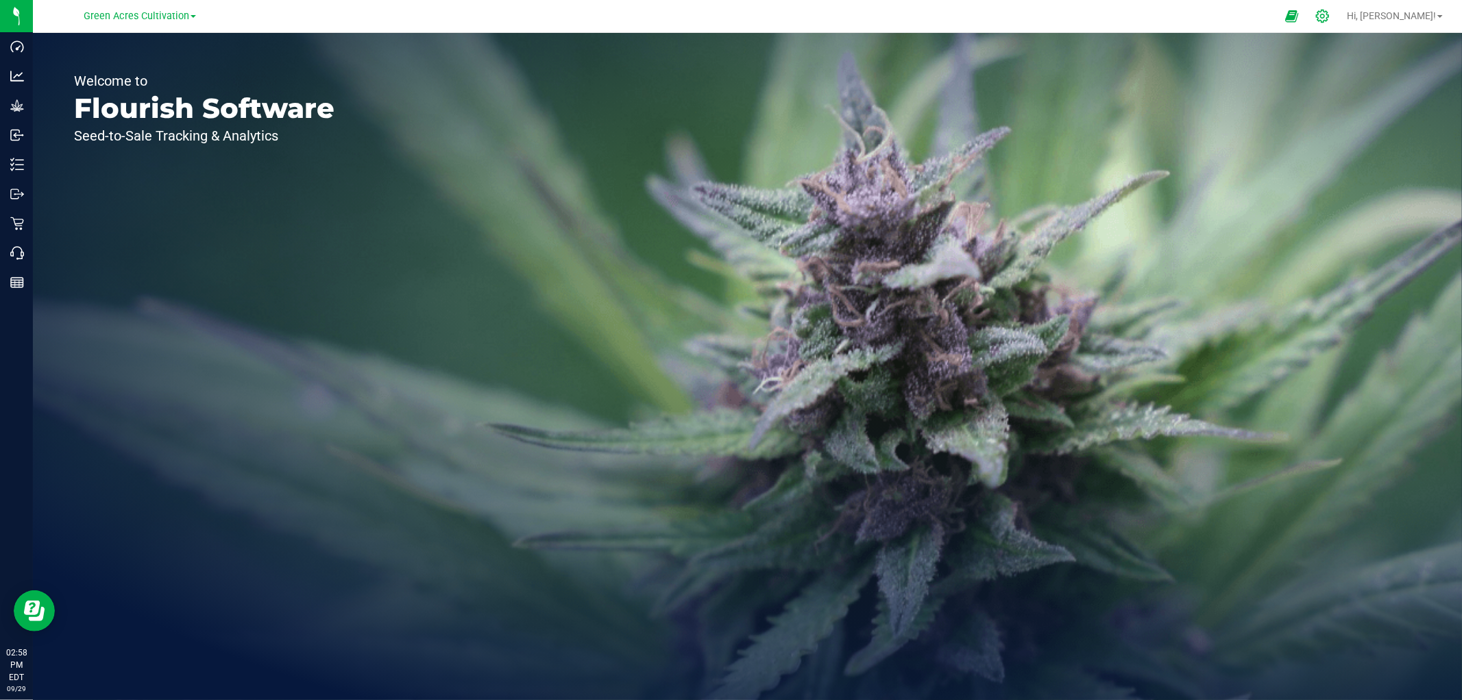
click at [1329, 19] on icon at bounding box center [1322, 16] width 14 height 14
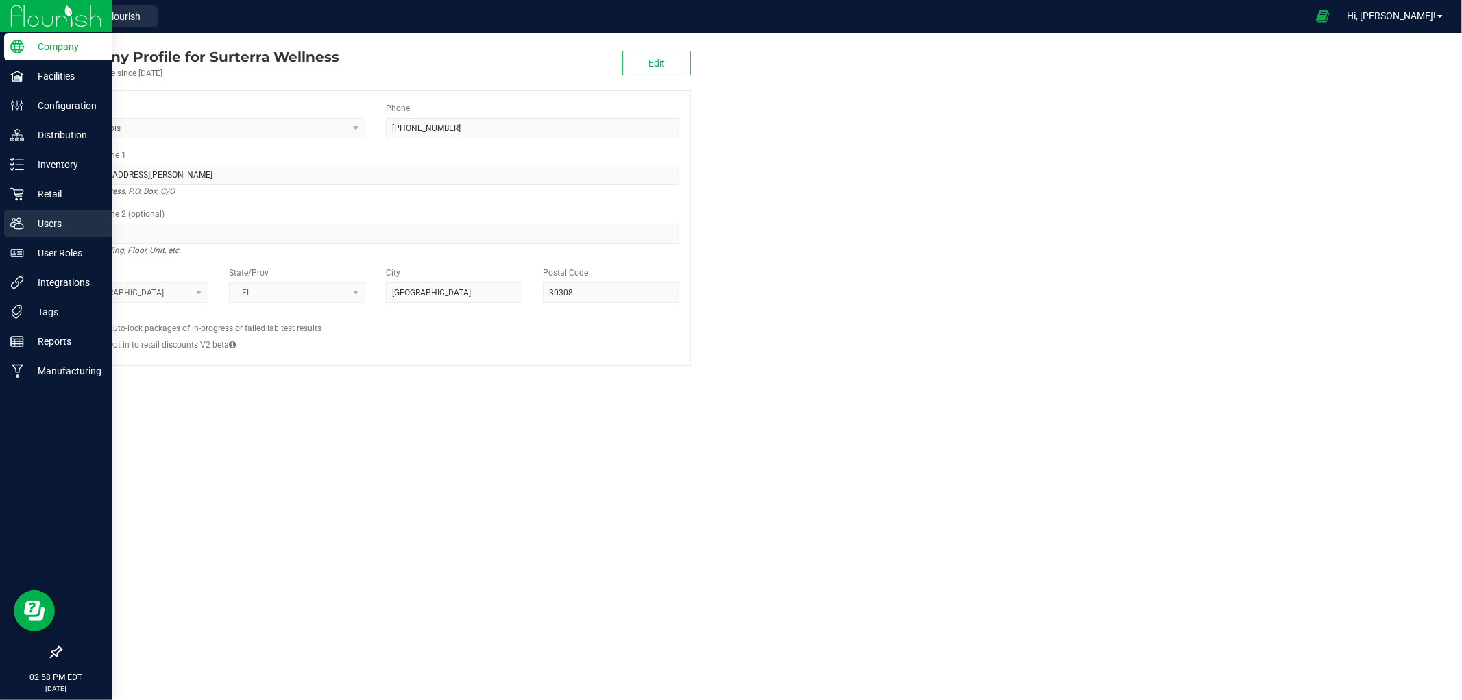
click at [46, 222] on p "Users" at bounding box center [65, 223] width 82 height 16
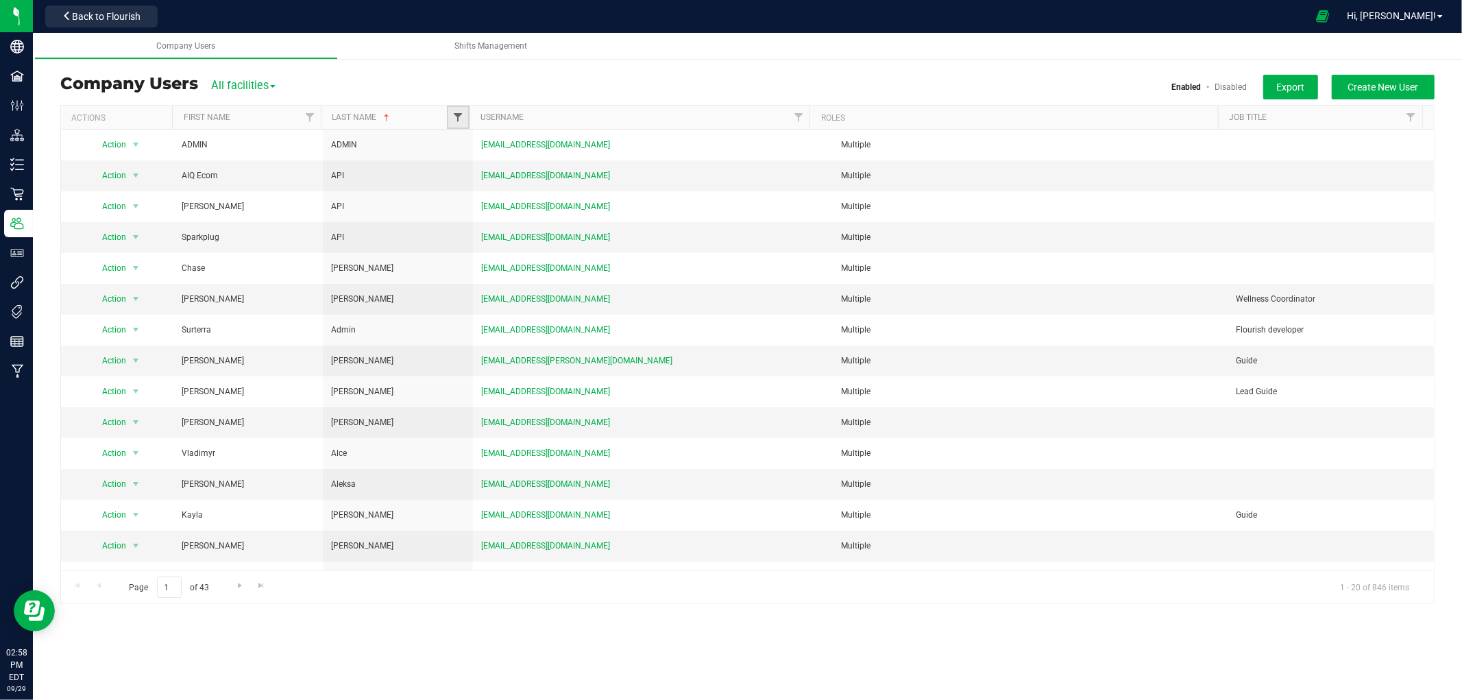
click at [456, 121] on span "Filter" at bounding box center [457, 117] width 11 height 11
type input "burner"
click at [473, 83] on div "Company Users All facilities All facilities Bonita Springs WC Boynton Beach WC …" at bounding box center [747, 84] width 1374 height 19
click at [1348, 86] on span "Create New User" at bounding box center [1383, 87] width 71 height 11
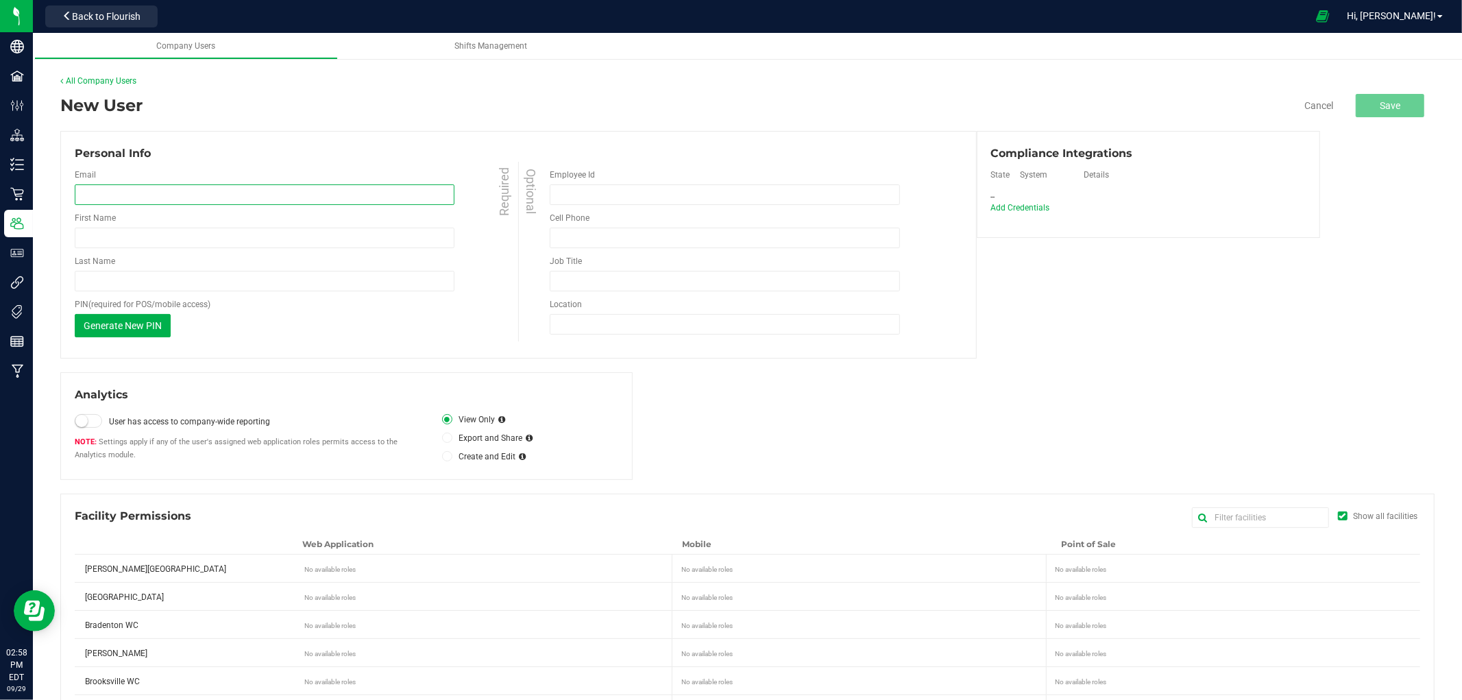
click at [269, 197] on input "email" at bounding box center [265, 194] width 380 height 21
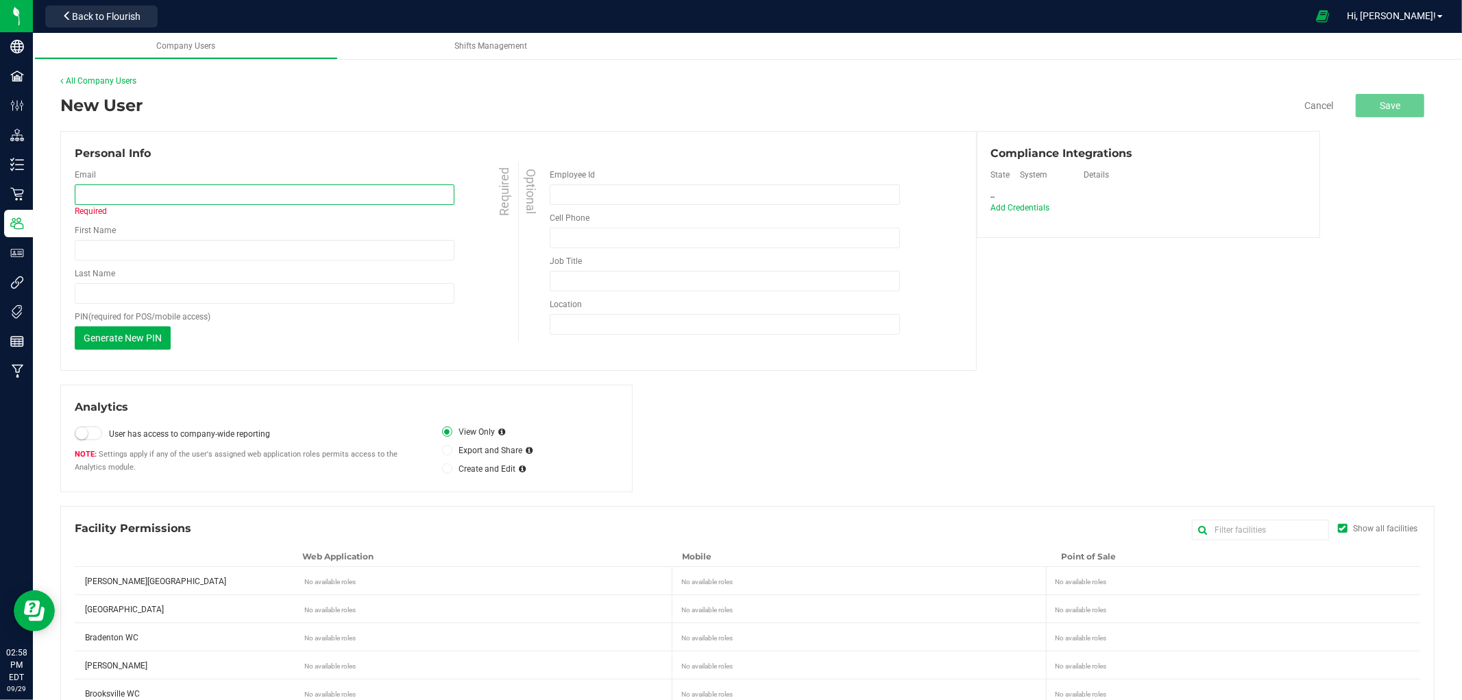
click at [257, 204] on input "email" at bounding box center [265, 194] width 380 height 21
paste input "[EMAIL_ADDRESS][DOMAIN_NAME]"
type input "[EMAIL_ADDRESS][DOMAIN_NAME]"
click at [266, 158] on div "Personal Info" at bounding box center [518, 153] width 887 height 16
click at [182, 245] on input "First Name" at bounding box center [265, 250] width 380 height 21
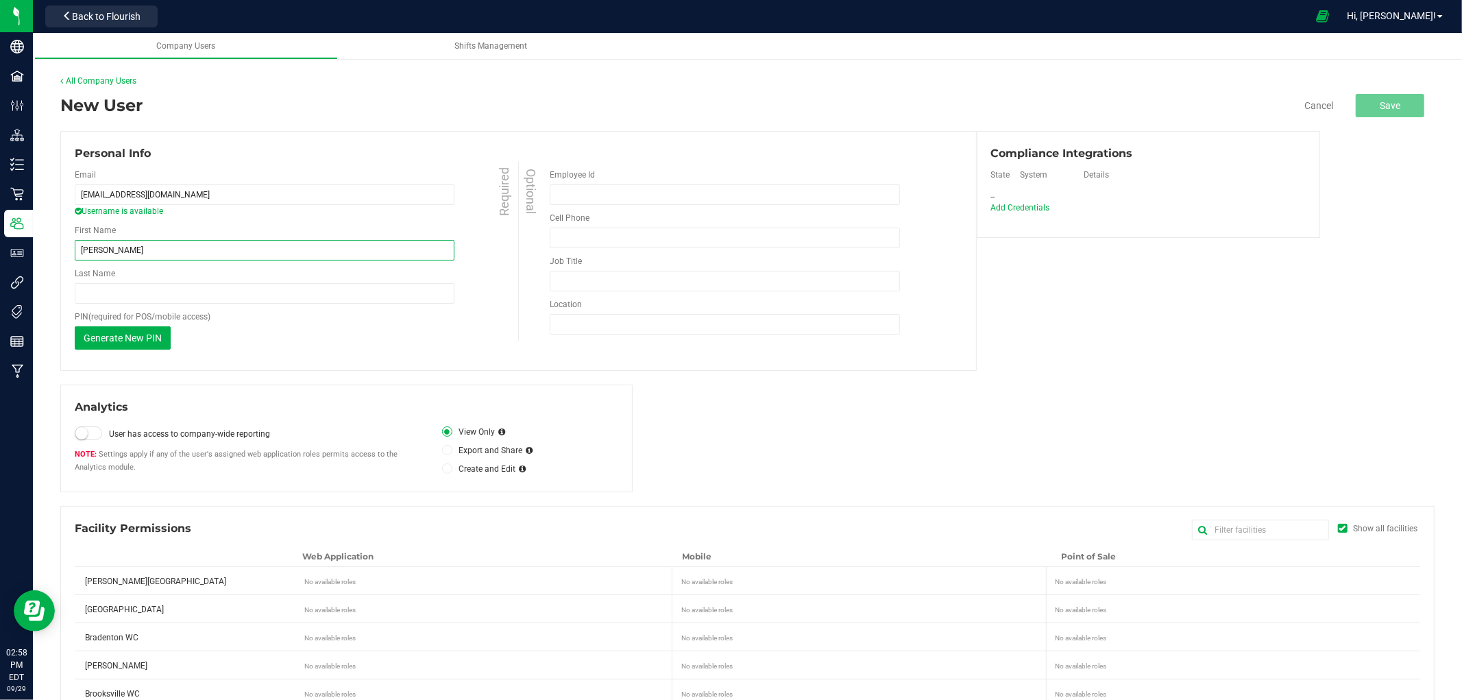
type input "[PERSON_NAME]"
type input "Burner"
click at [398, 360] on div "Personal Info Email cburner@liveparallel.com Username is available Required Fir…" at bounding box center [518, 251] width 916 height 240
click at [569, 278] on input "Job Title" at bounding box center [725, 281] width 350 height 21
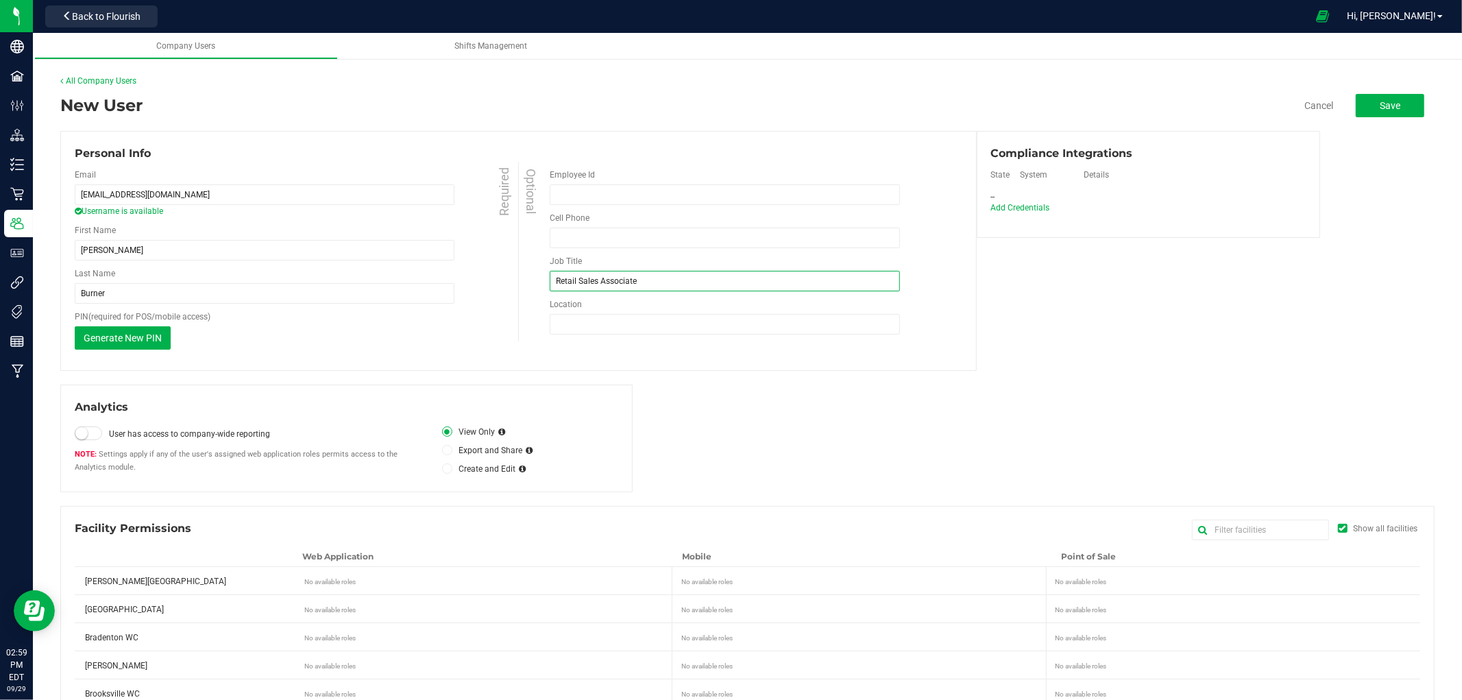
type input "Retail Sales Associate"
type input "Deltona"
click at [1031, 305] on div "Personal Info Email cburner@liveparallel.com Username is available Required Fir…" at bounding box center [747, 251] width 1374 height 240
click at [1022, 204] on span "Add Credentials" at bounding box center [1020, 208] width 59 height 10
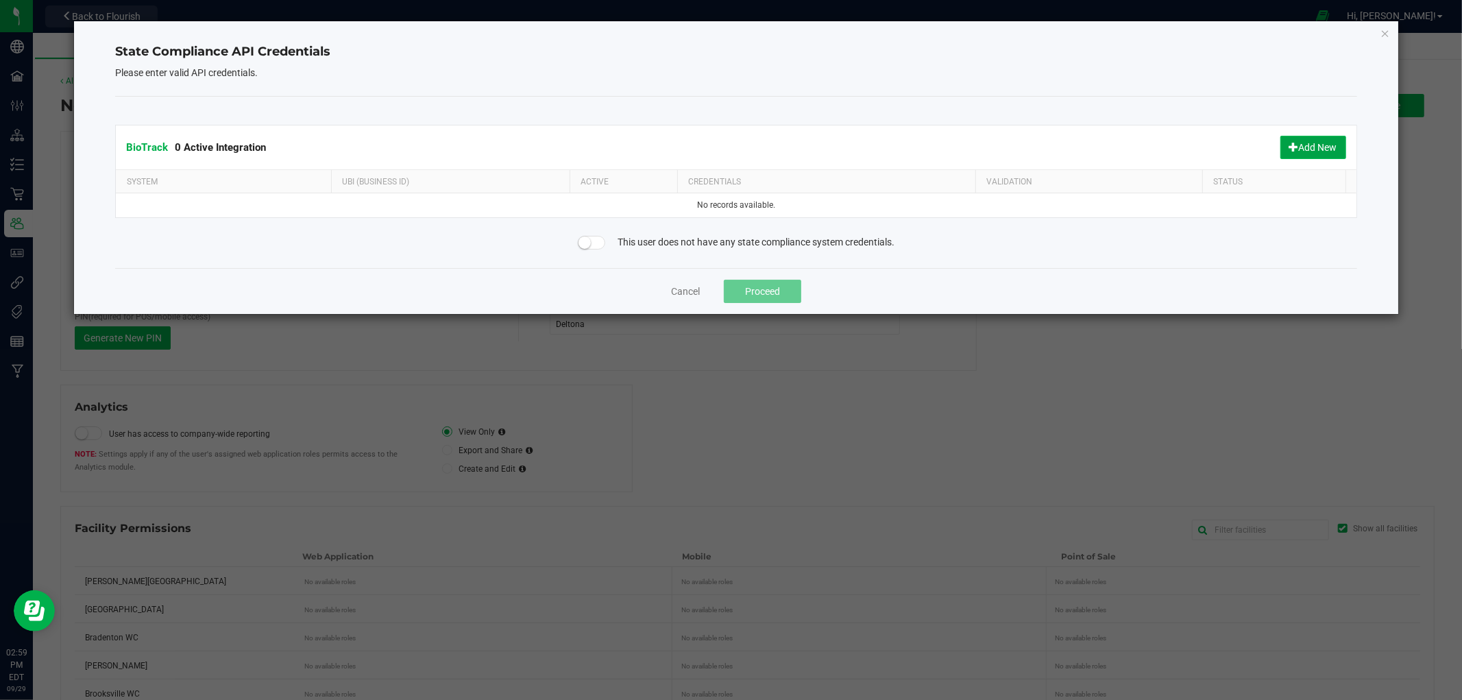
click at [1323, 147] on button "Add New" at bounding box center [1313, 147] width 66 height 23
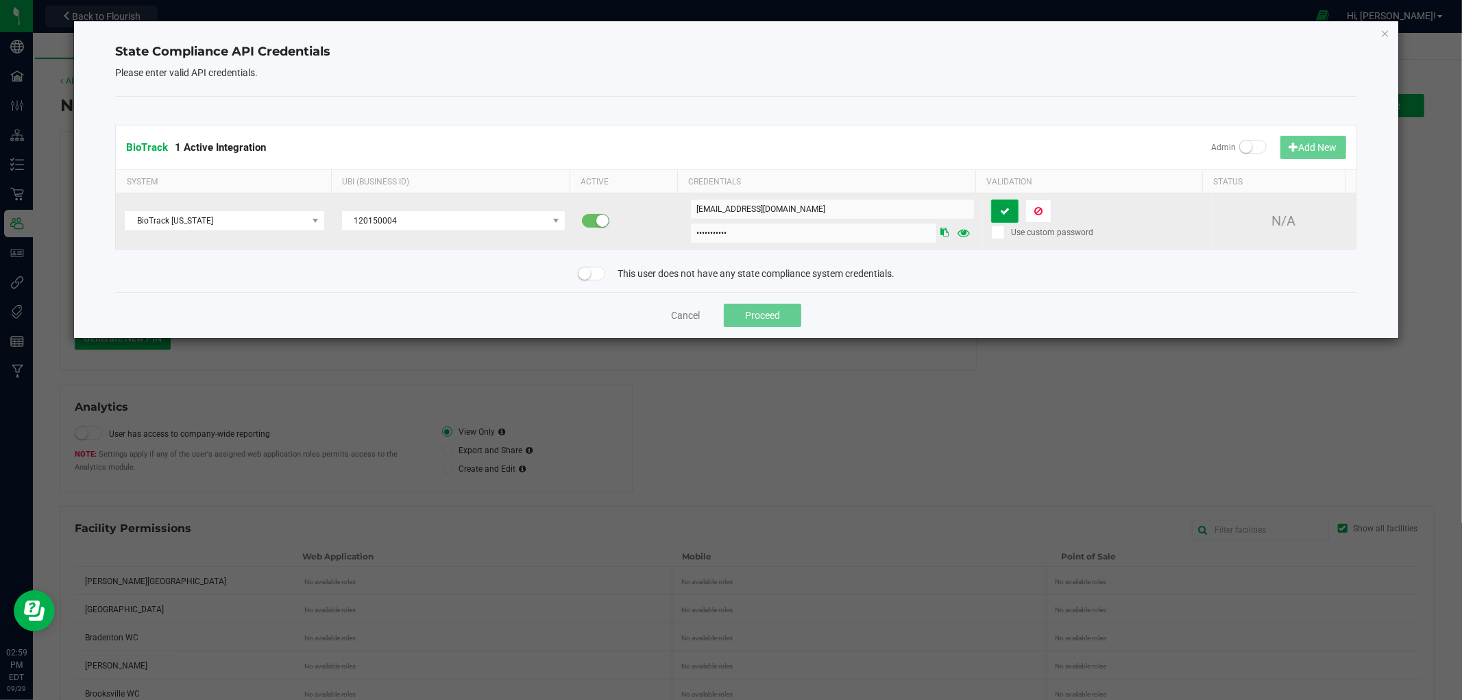
click at [1006, 214] on button at bounding box center [1004, 210] width 27 height 23
click at [783, 316] on button "Proceed" at bounding box center [762, 315] width 77 height 23
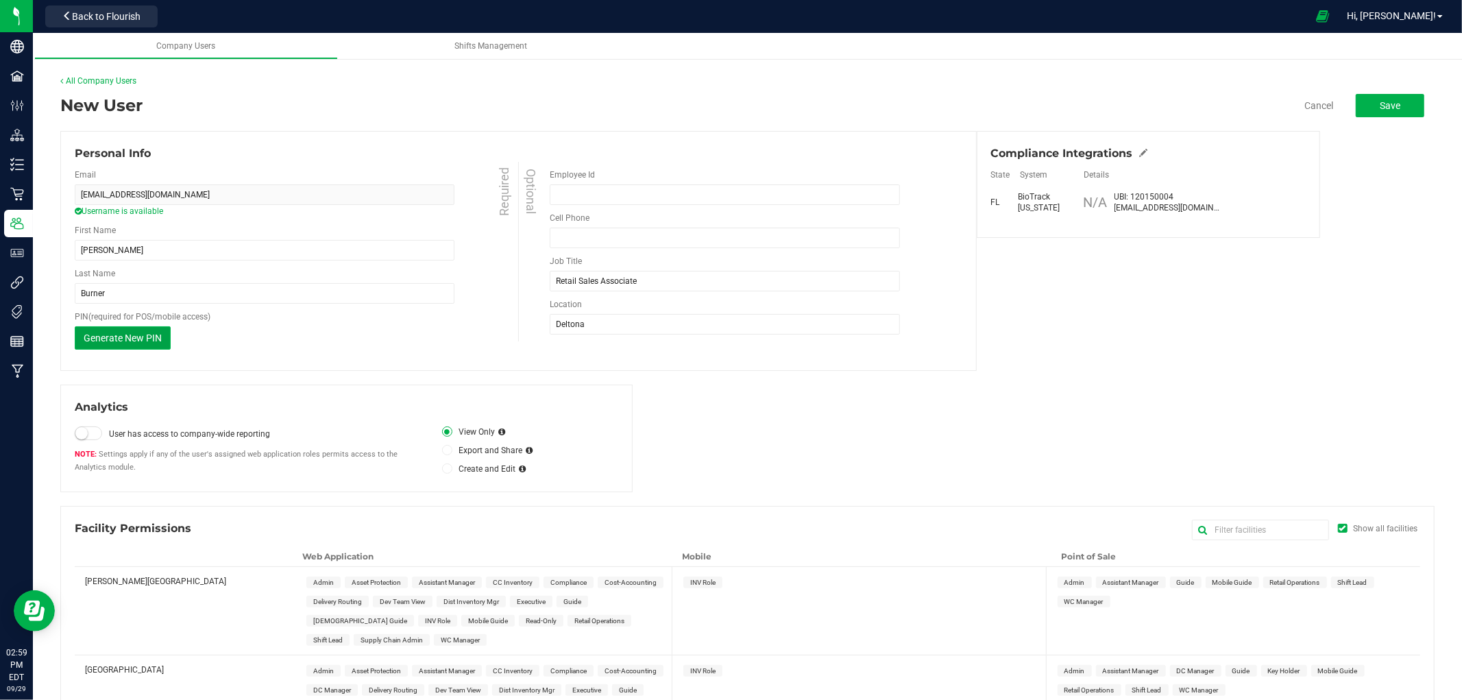
click at [114, 341] on span "Generate New PIN" at bounding box center [123, 337] width 78 height 11
click at [1263, 528] on input "text" at bounding box center [1260, 529] width 137 height 21
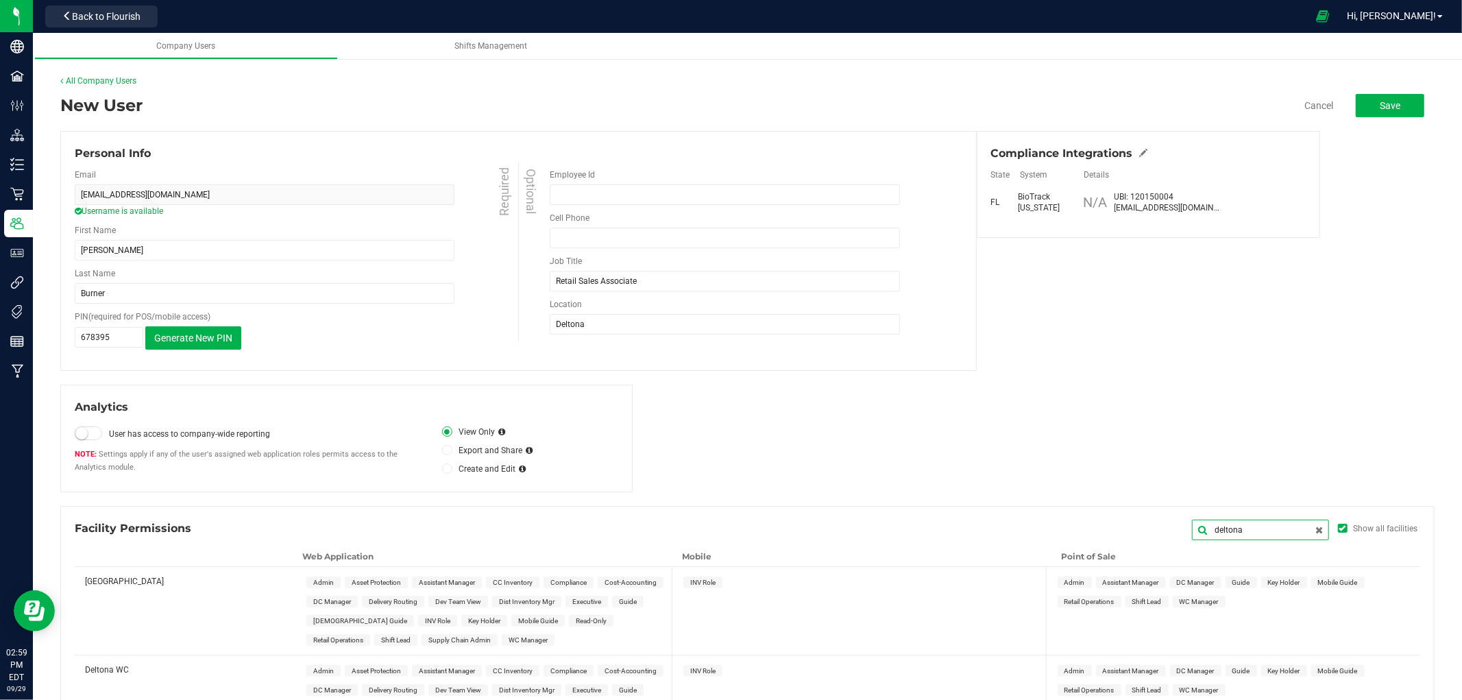
type input "deltona"
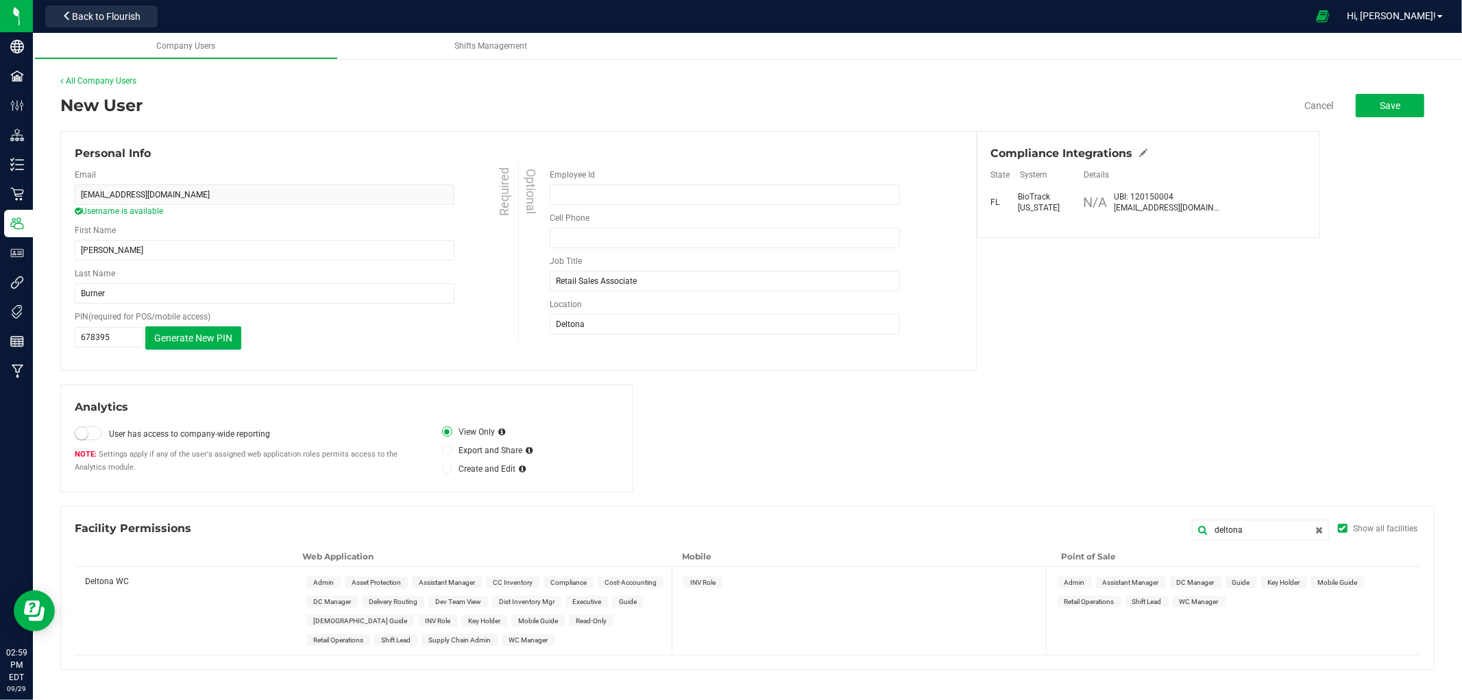
click at [624, 604] on span "Guide" at bounding box center [628, 601] width 18 height 8
click at [708, 592] on div "INV Role" at bounding box center [862, 582] width 373 height 30
click at [708, 584] on span "INV Role" at bounding box center [702, 582] width 25 height 8
click at [1244, 582] on span "Guide" at bounding box center [1241, 582] width 18 height 8
click at [1388, 112] on button "Save" at bounding box center [1389, 105] width 69 height 23
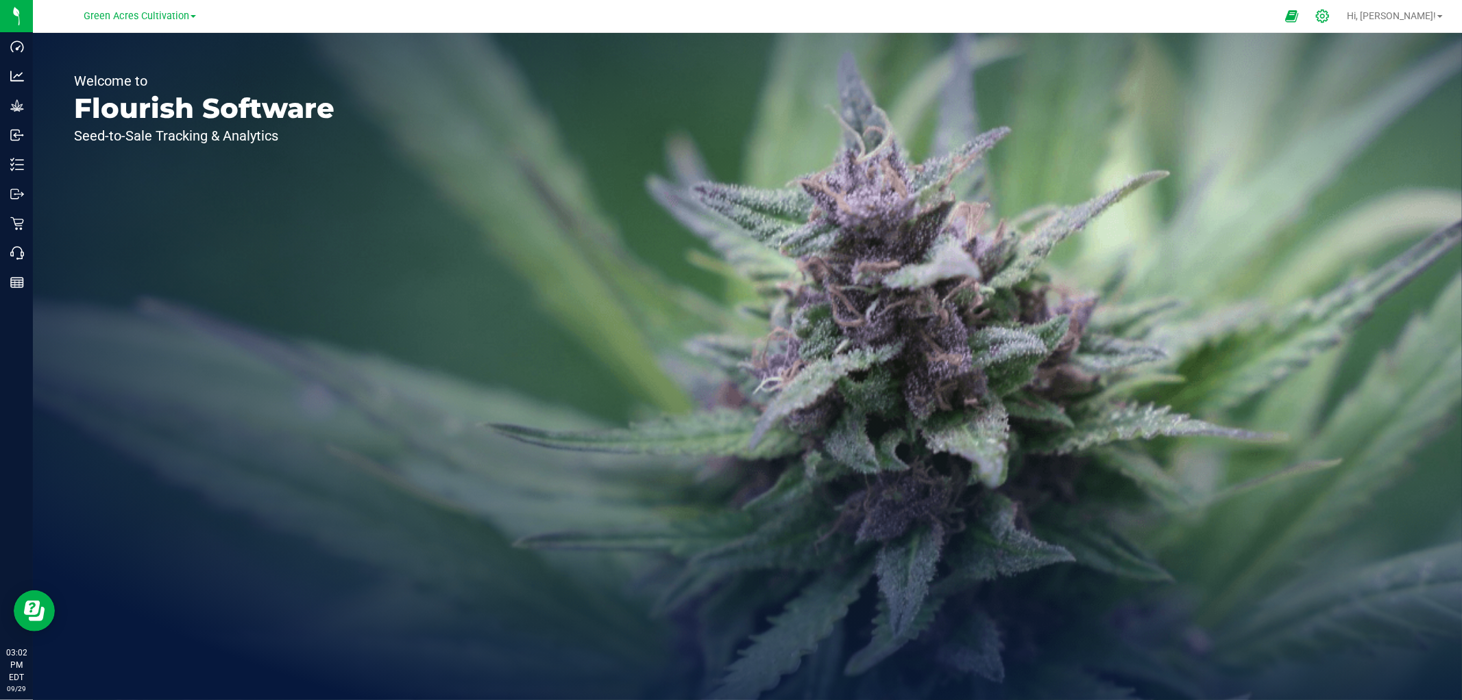
click at [1329, 11] on icon at bounding box center [1322, 16] width 14 height 14
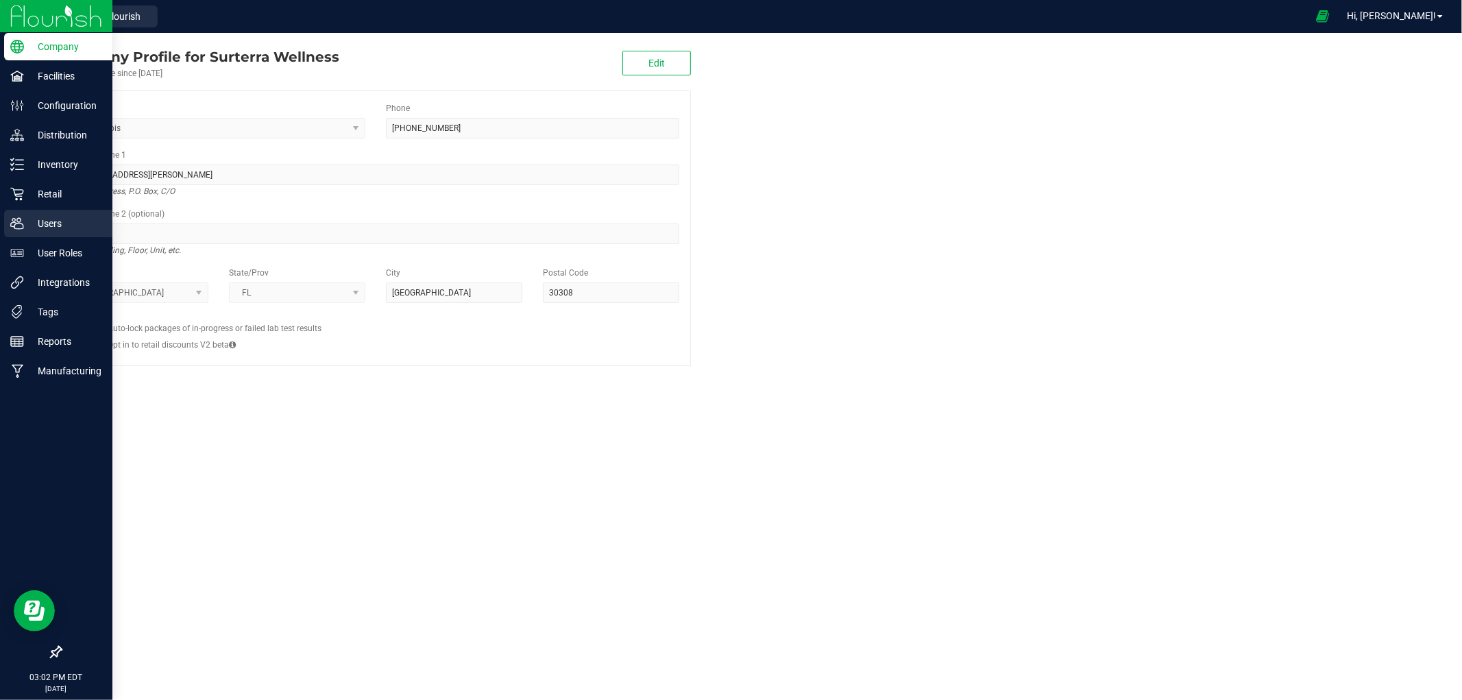
click at [19, 225] on icon at bounding box center [17, 224] width 14 height 14
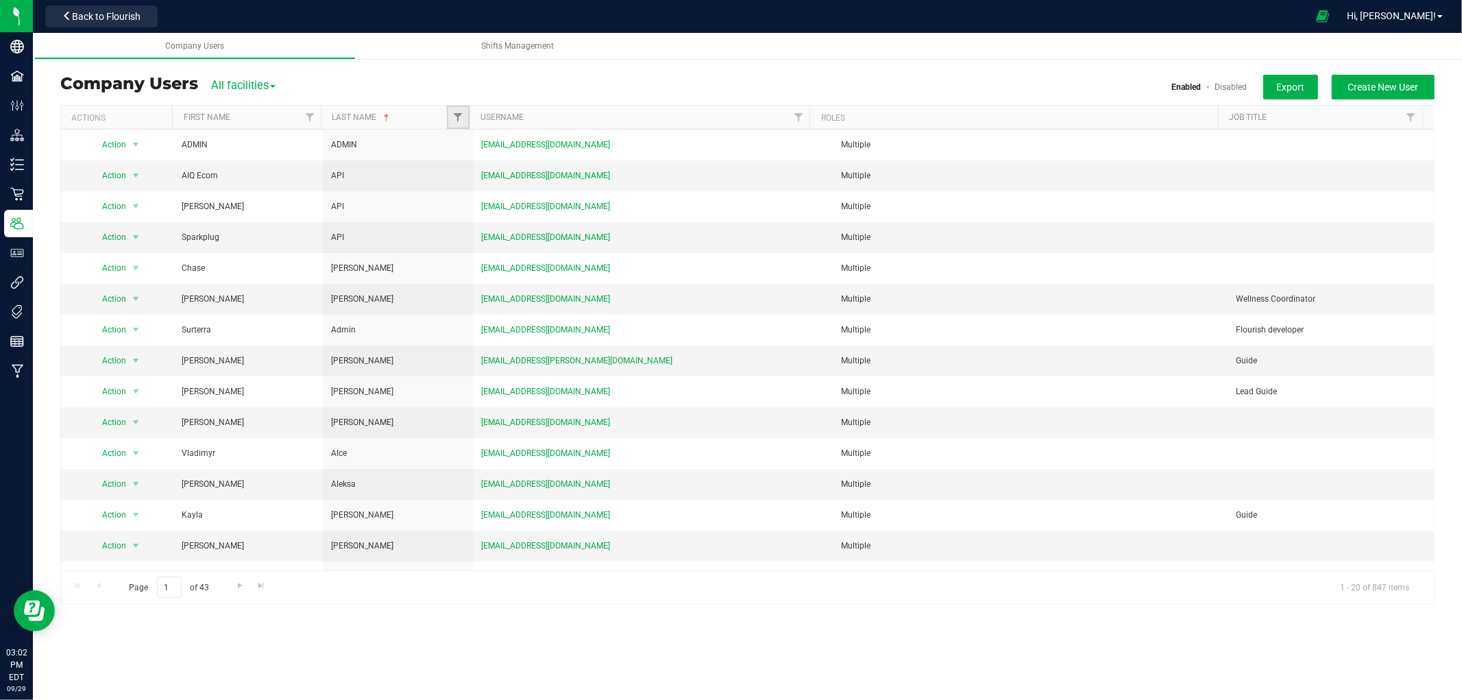
click at [448, 120] on link "Filter" at bounding box center [458, 117] width 23 height 23
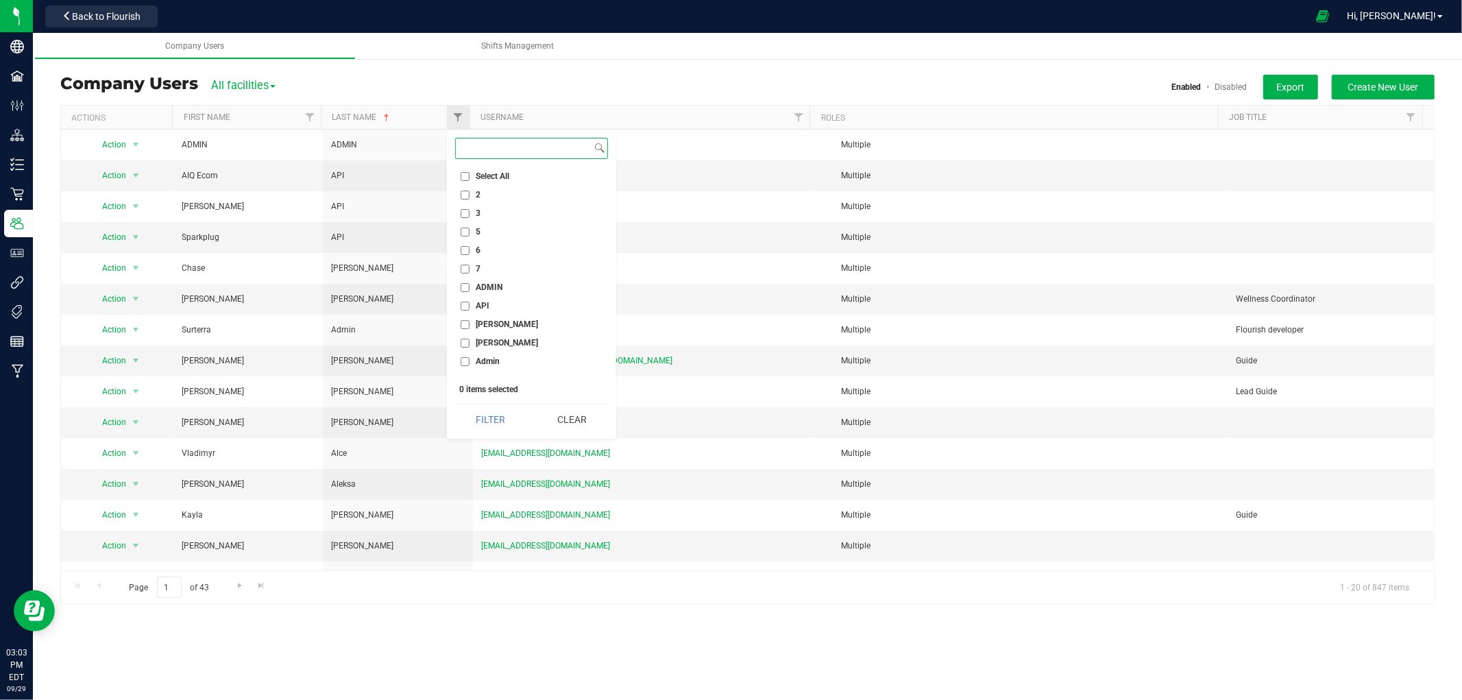
paste input "[PERSON_NAME]"
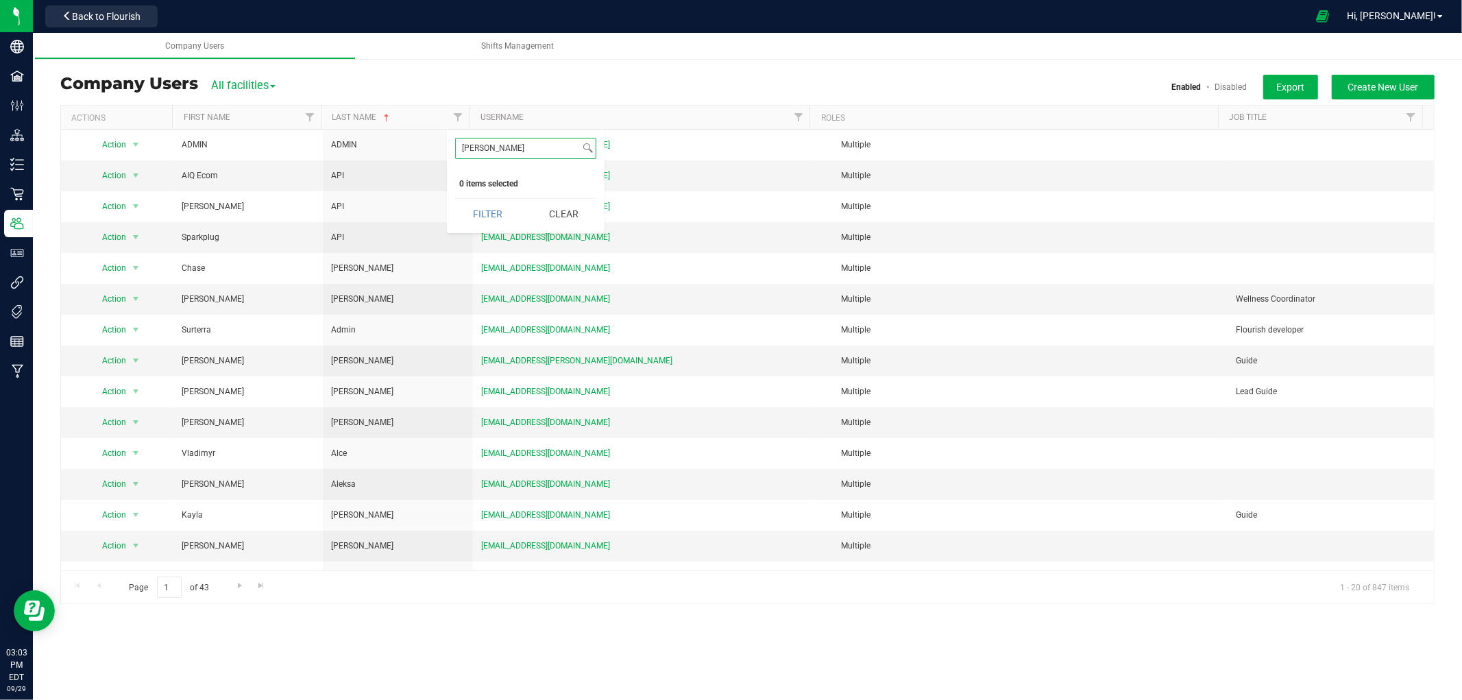
type input "[PERSON_NAME]"
click at [1215, 116] on div at bounding box center [1218, 118] width 6 height 24
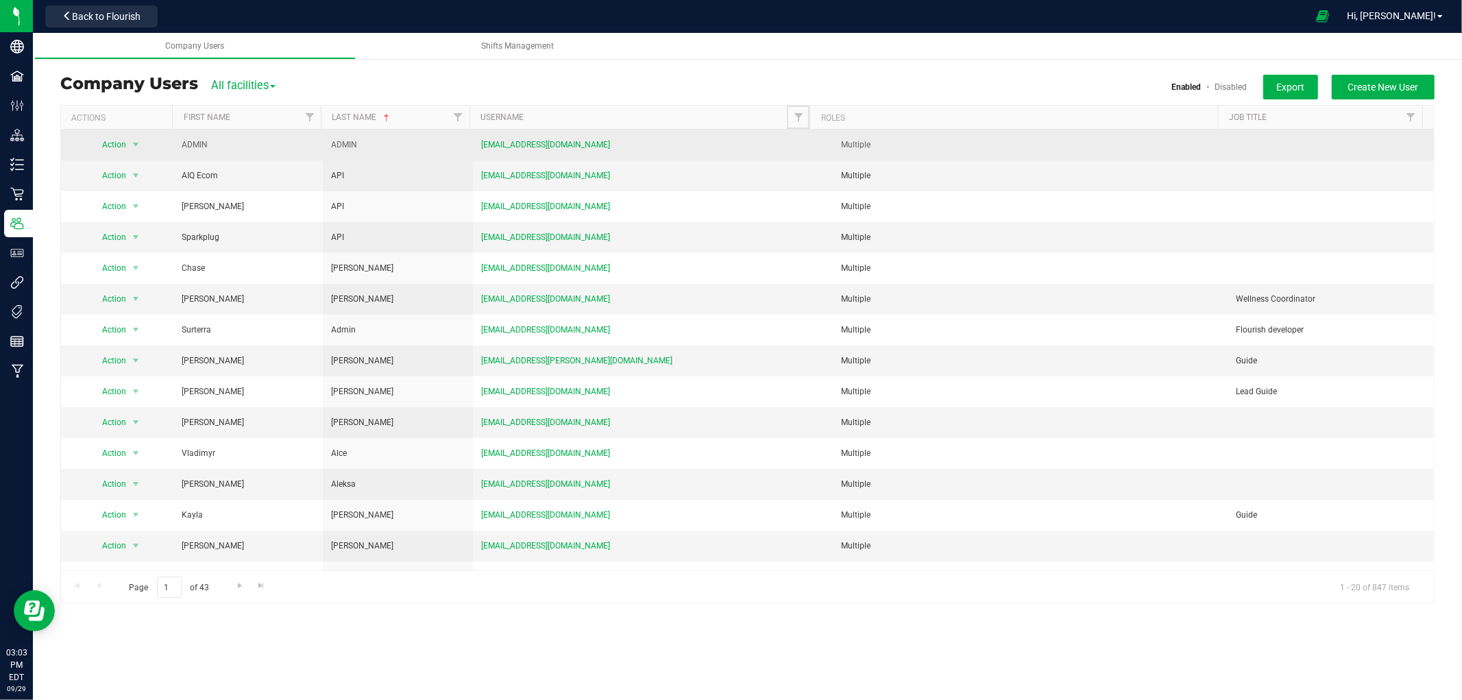
click at [799, 116] on span "Filter" at bounding box center [798, 117] width 11 height 11
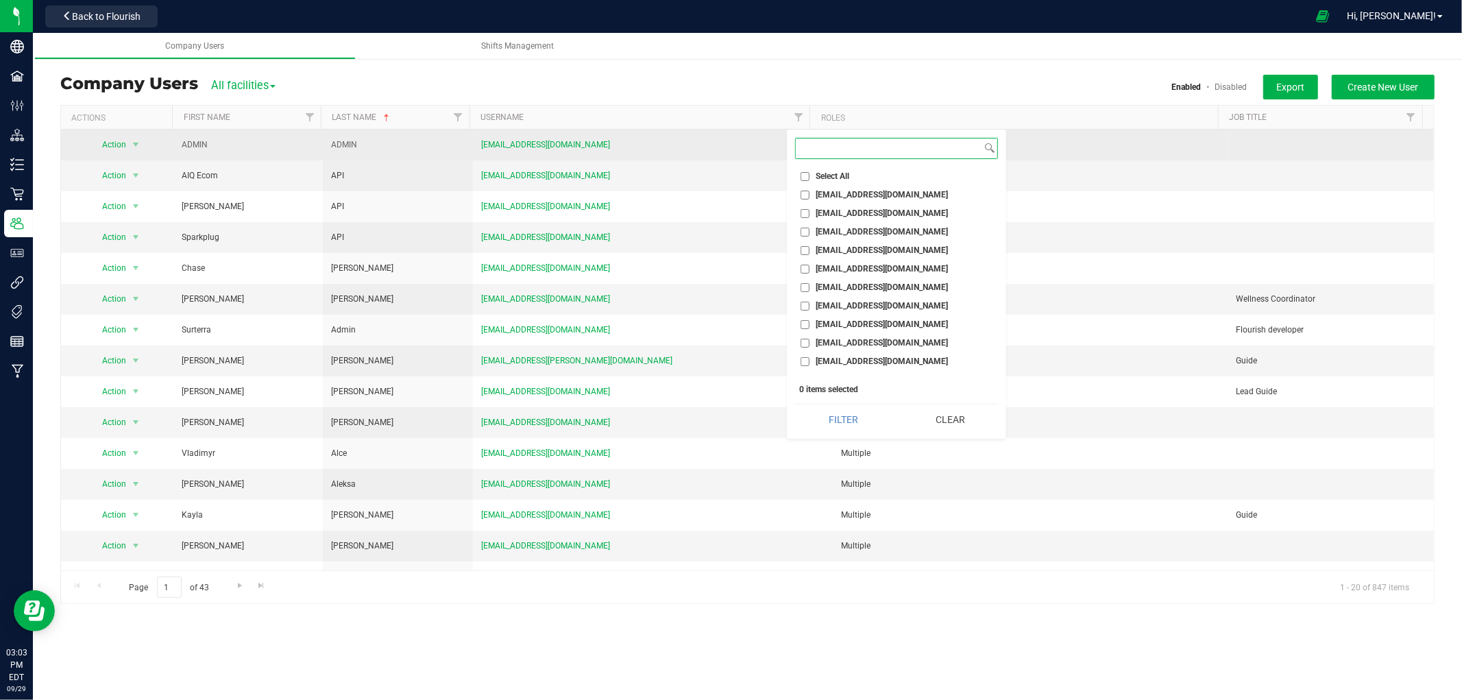
paste input "[EMAIL_ADDRESS][DOMAIN_NAME]"
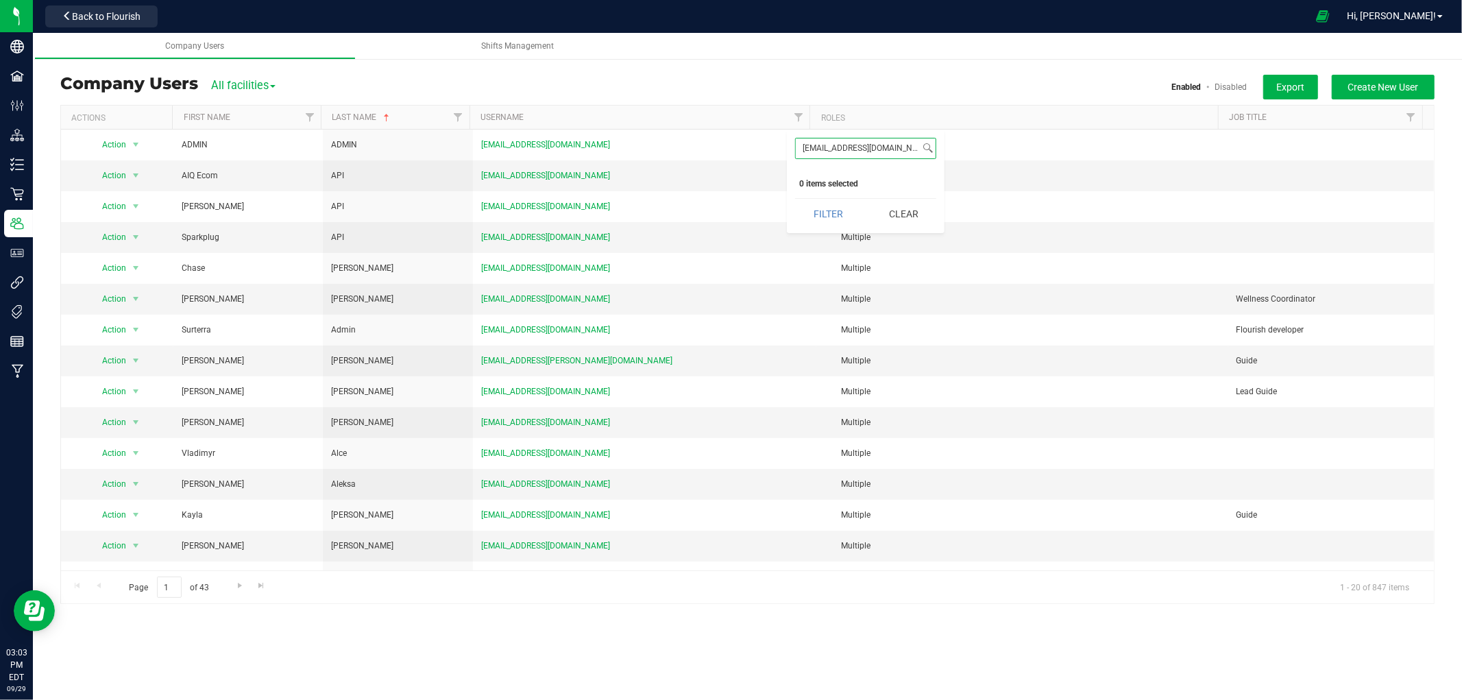
type input "[EMAIL_ADDRESS][DOMAIN_NAME]"
click at [452, 112] on span "Filter" at bounding box center [457, 117] width 11 height 11
paste input "[PERSON_NAME]"
click at [502, 148] on input "GuitierrezVillanueva" at bounding box center [518, 148] width 124 height 20
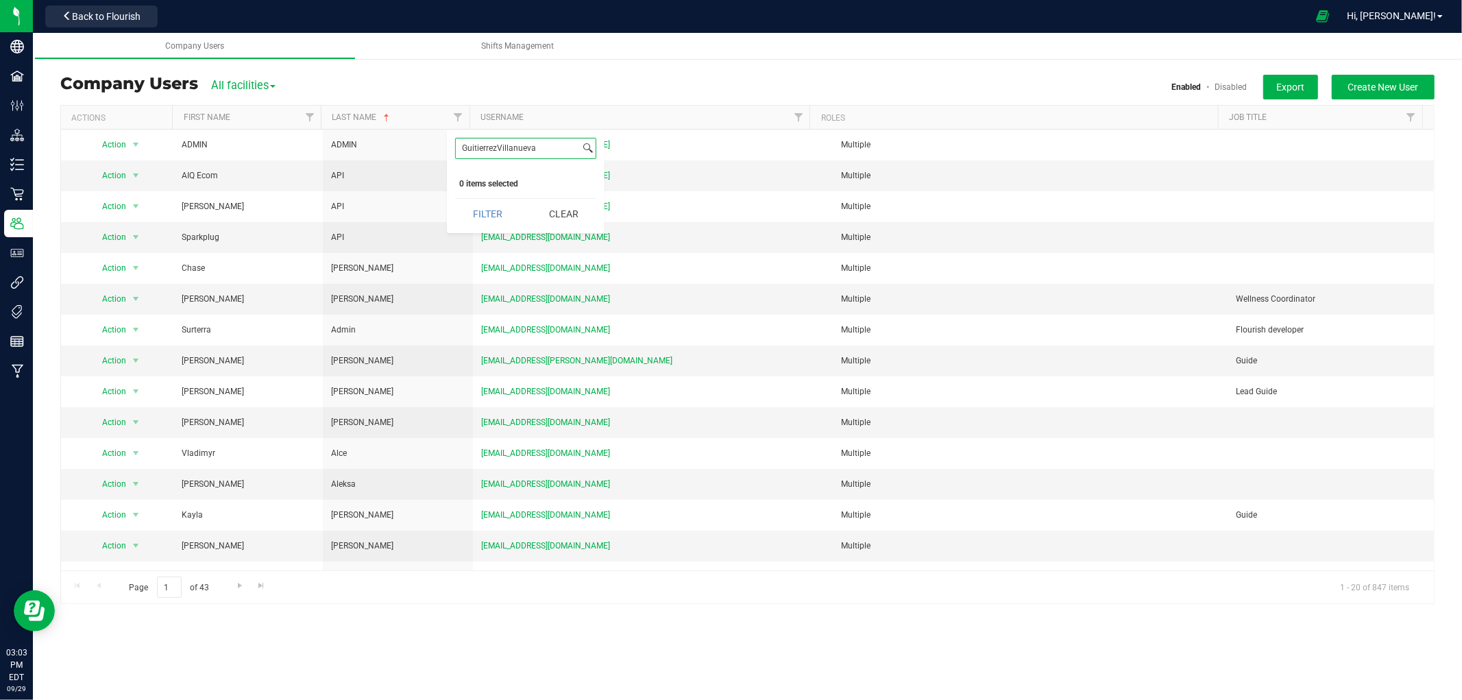
click at [502, 148] on input "GuitierrezVillanueva" at bounding box center [518, 148] width 124 height 20
paste input
type input "[PERSON_NAME]"
click at [544, 175] on div "[PERSON_NAME] Select All 2 3 5 6 7 ADMIN API [PERSON_NAME] [PERSON_NAME] [PERSO…" at bounding box center [526, 181] width 158 height 103
